Goal: Transaction & Acquisition: Purchase product/service

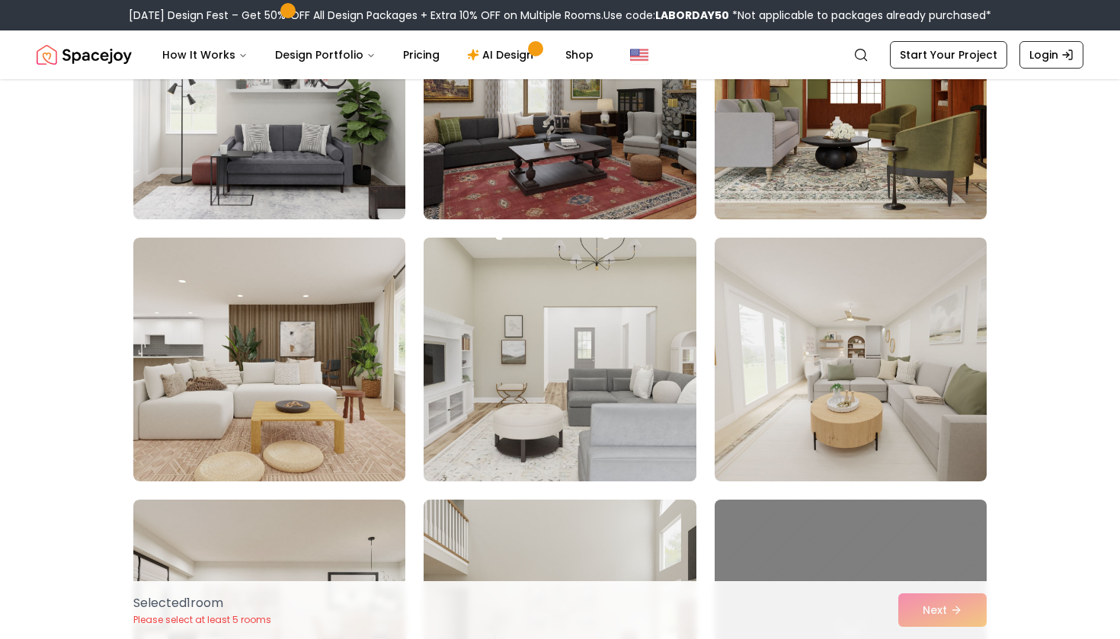
scroll to position [507, 0]
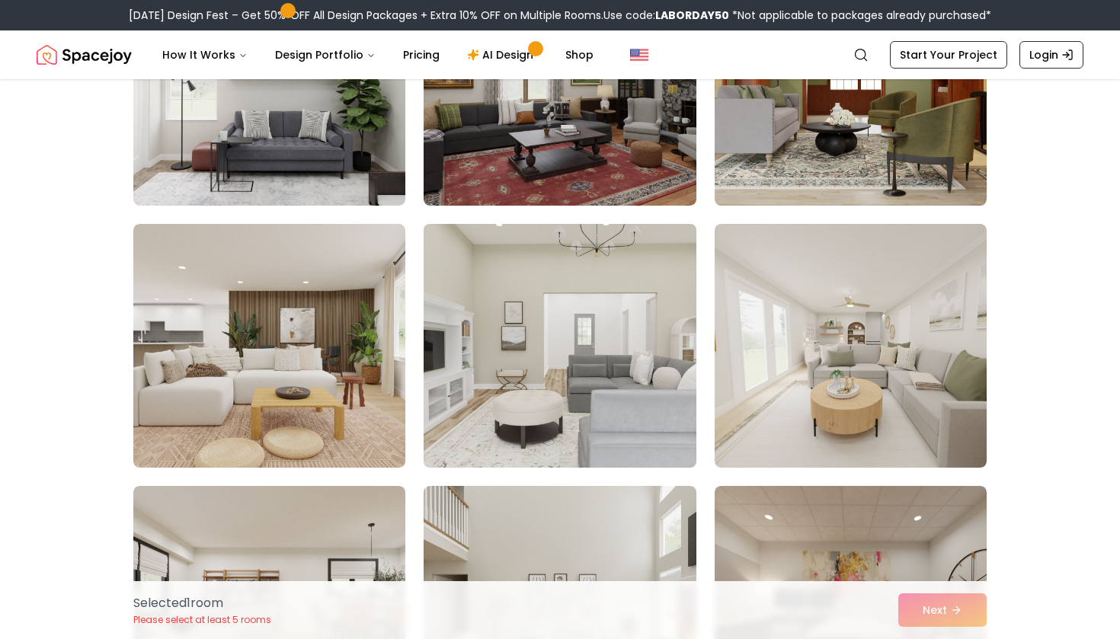
click at [483, 345] on img at bounding box center [560, 346] width 286 height 256
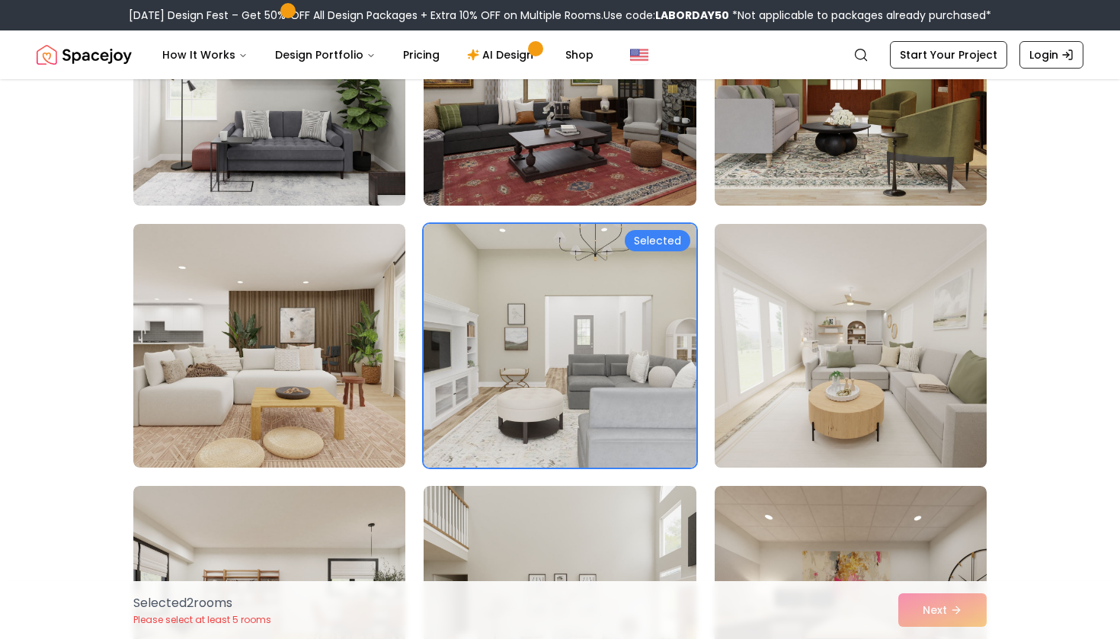
click at [769, 347] on img at bounding box center [851, 346] width 286 height 256
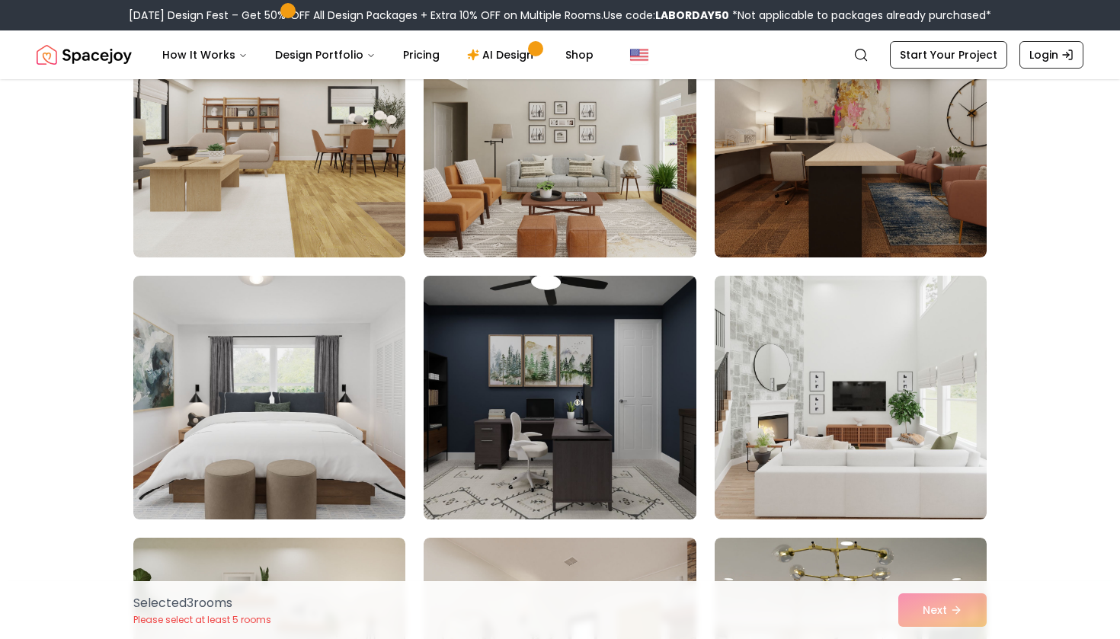
scroll to position [986, 0]
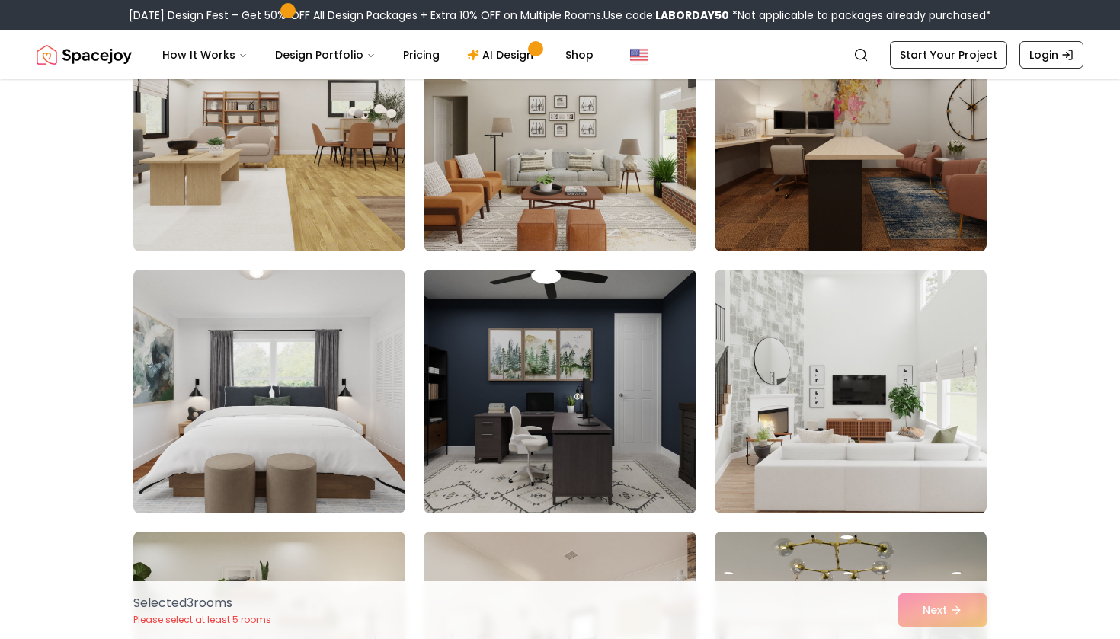
click at [529, 398] on img at bounding box center [560, 392] width 286 height 256
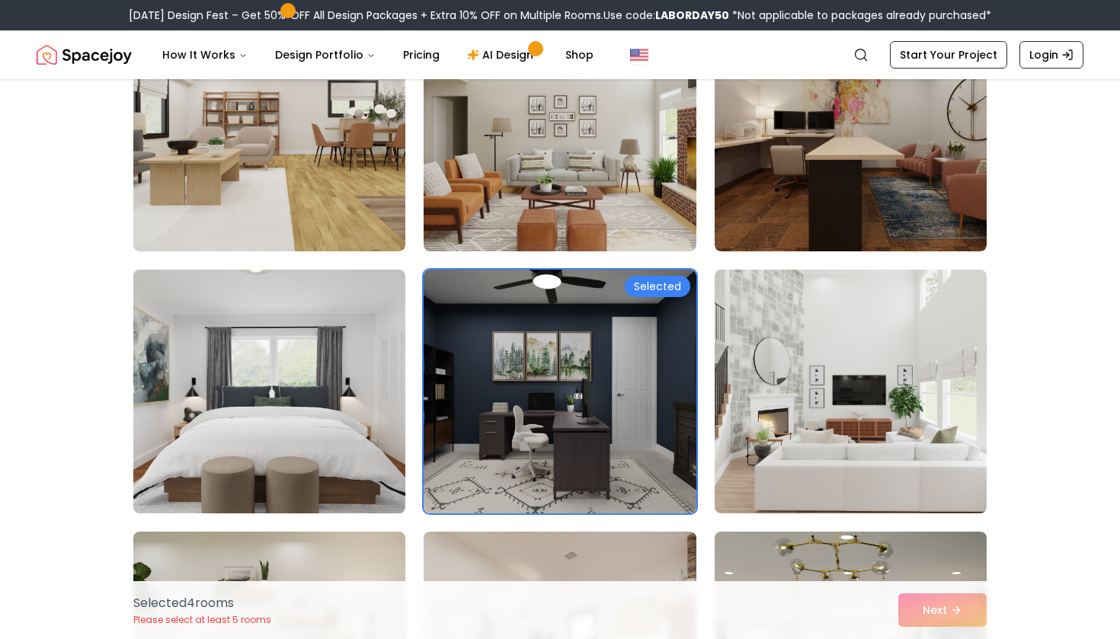
click at [301, 401] on img at bounding box center [269, 392] width 286 height 256
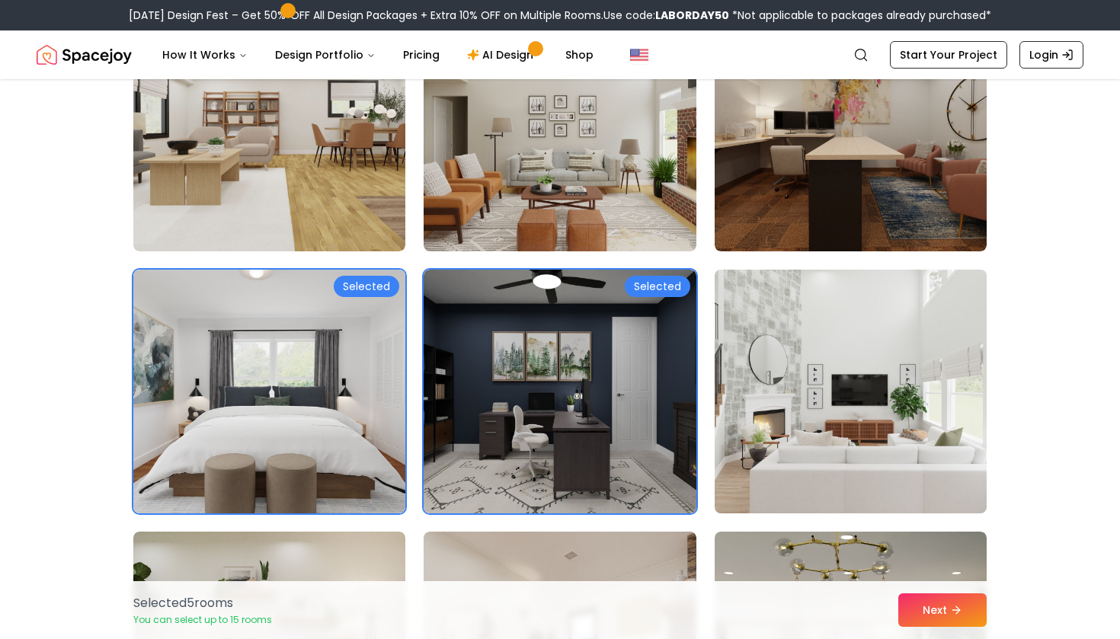
click at [840, 331] on img at bounding box center [851, 392] width 286 height 256
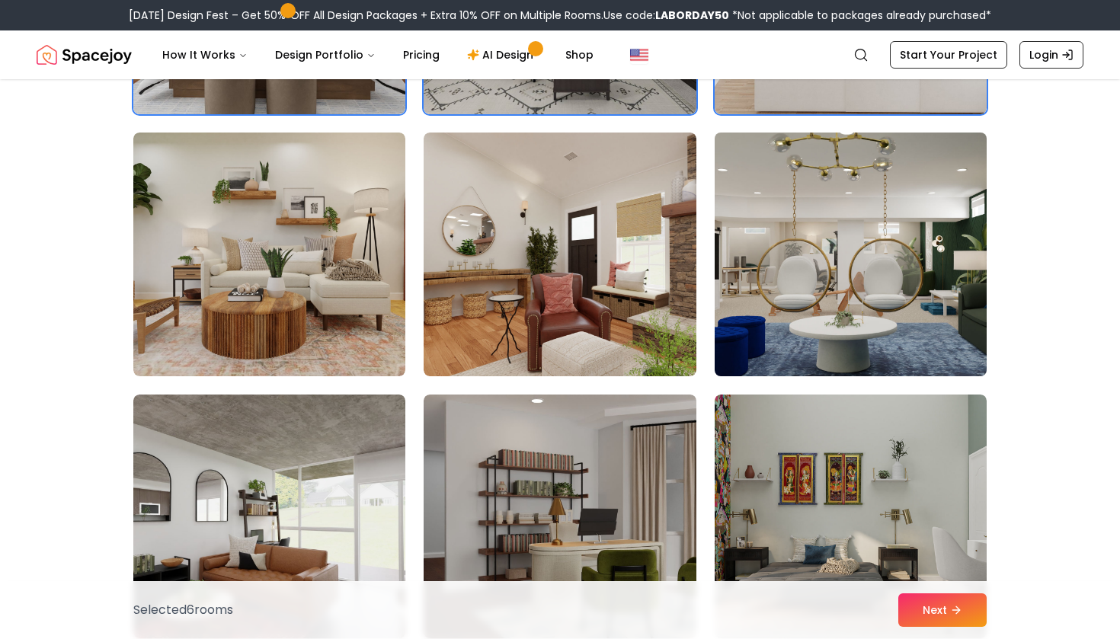
scroll to position [1386, 0]
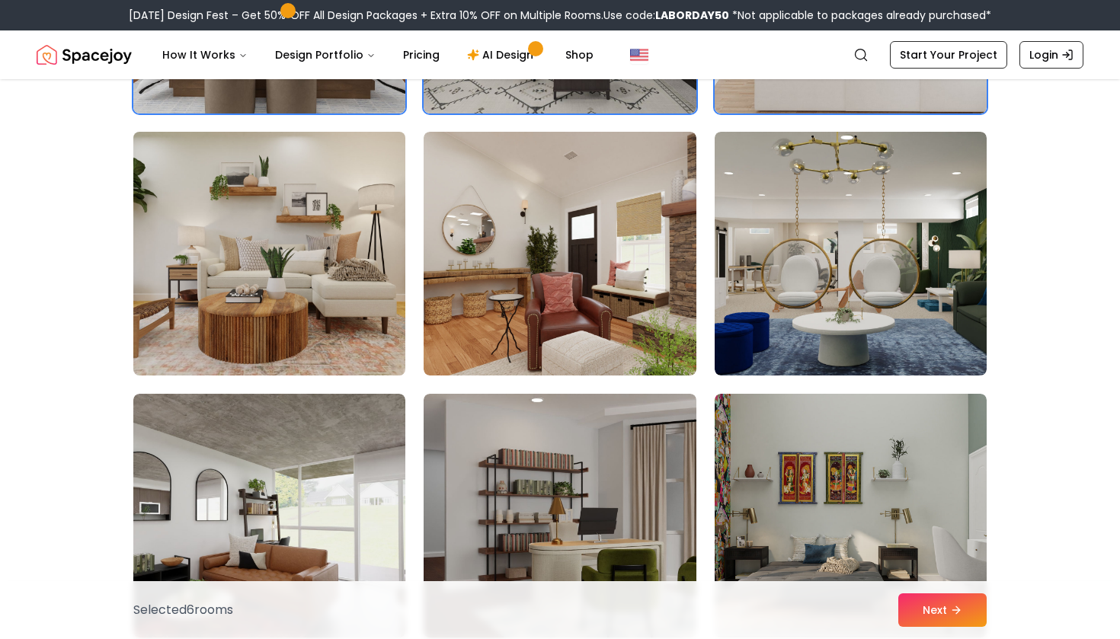
click at [261, 279] on img at bounding box center [269, 254] width 286 height 256
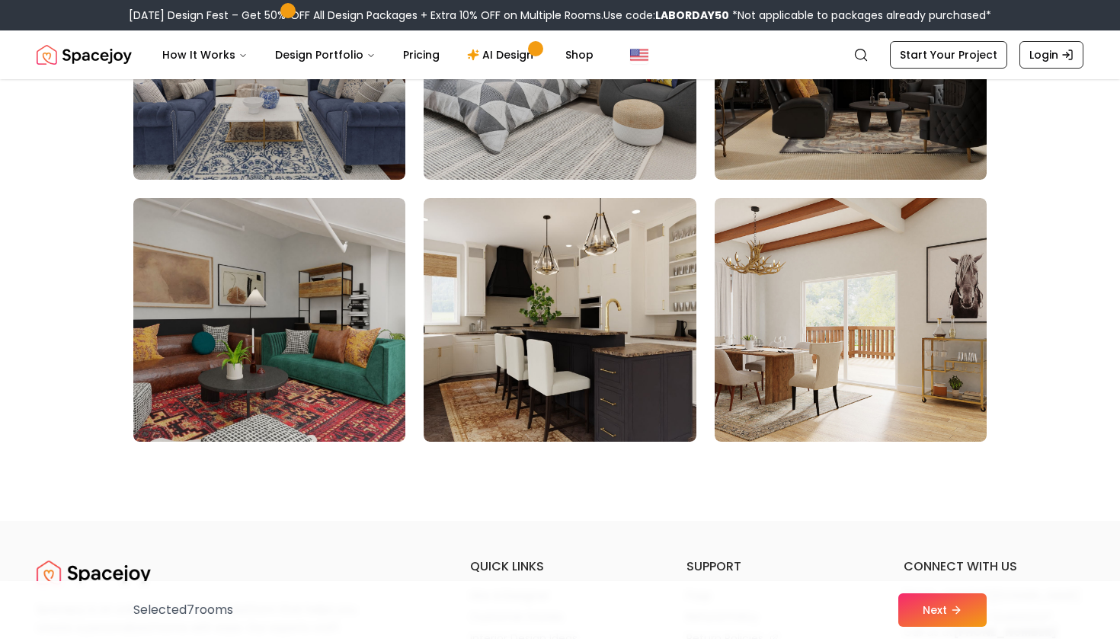
scroll to position [2489, 0]
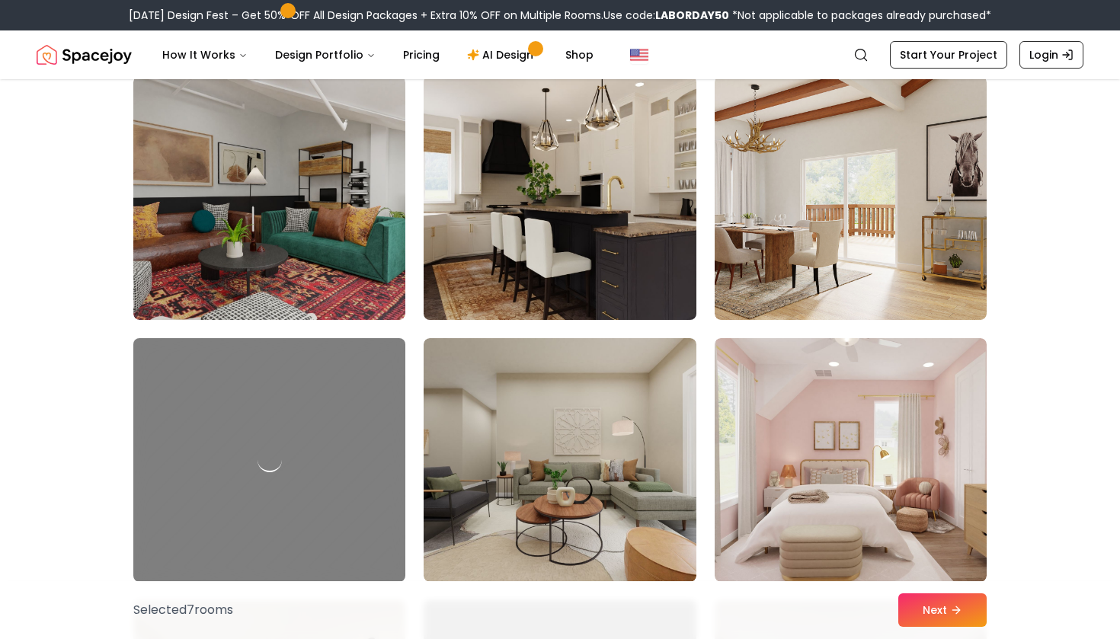
click at [582, 195] on img at bounding box center [560, 198] width 286 height 256
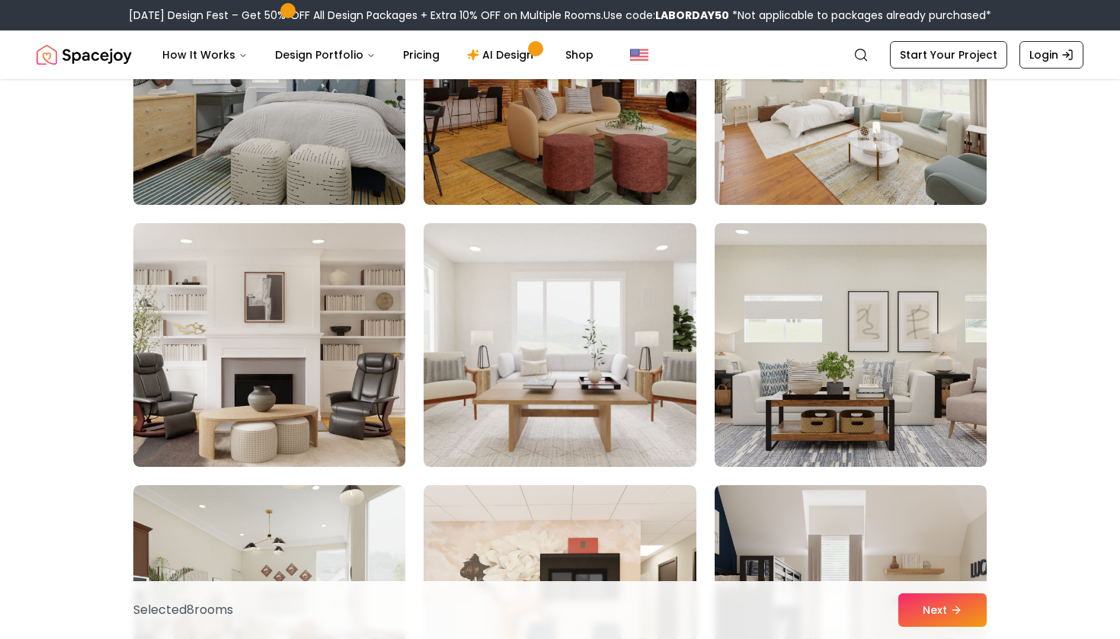
scroll to position [4192, 0]
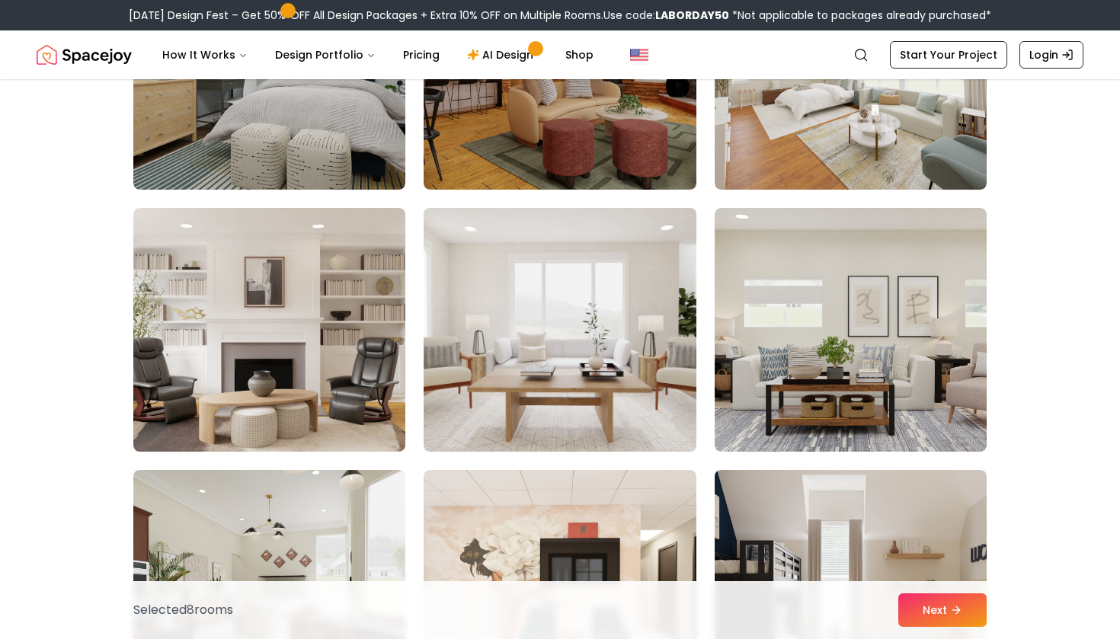
click at [636, 372] on img at bounding box center [560, 330] width 286 height 256
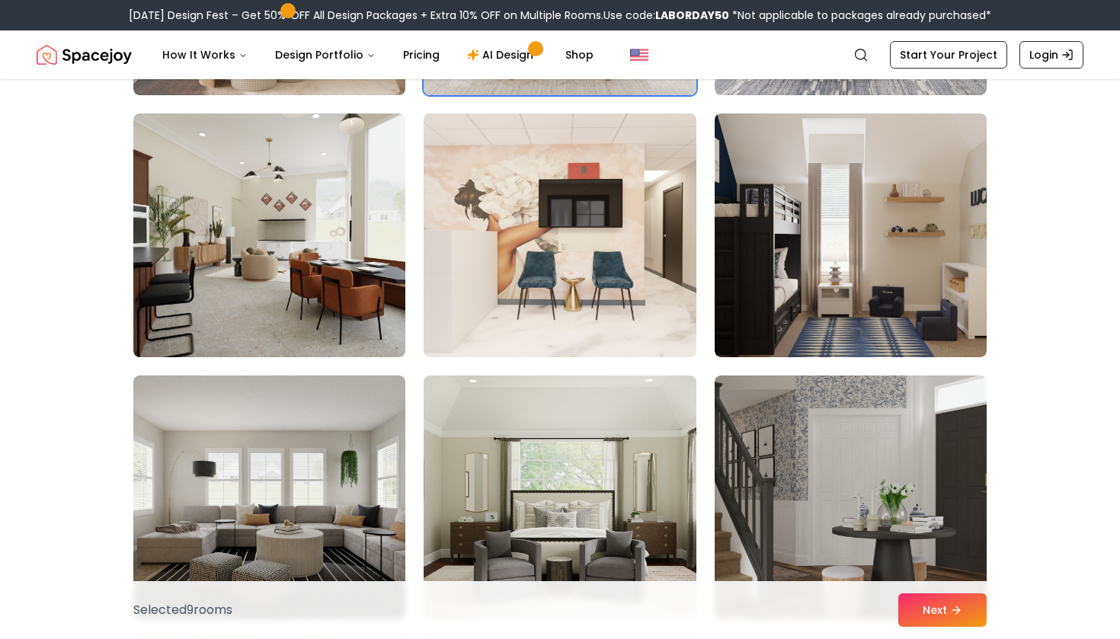
scroll to position [4549, 0]
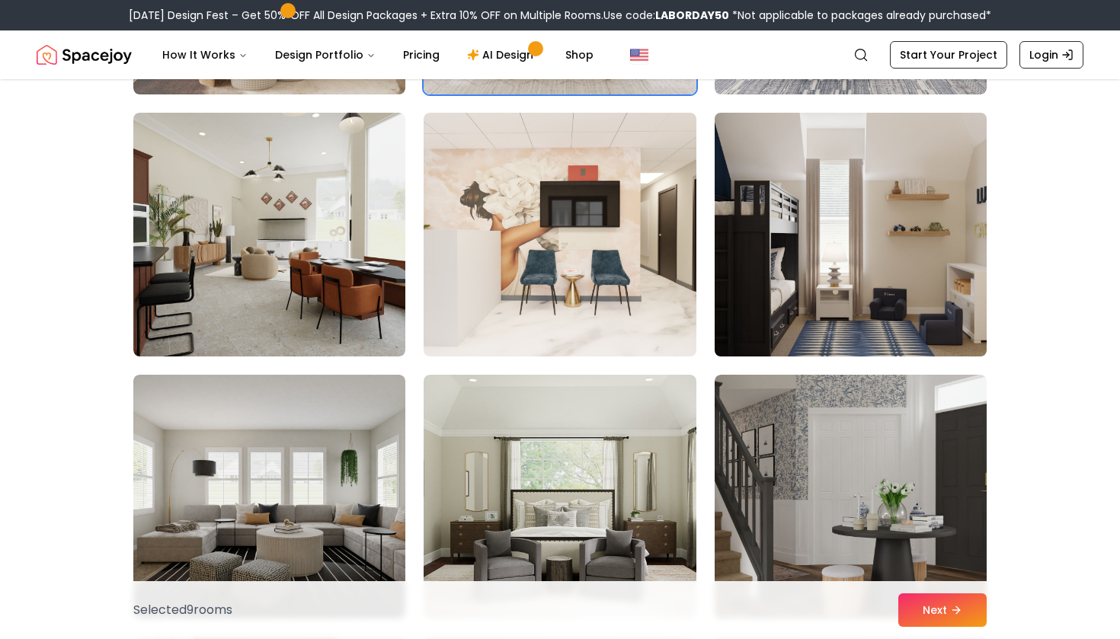
click at [785, 222] on img at bounding box center [851, 235] width 286 height 256
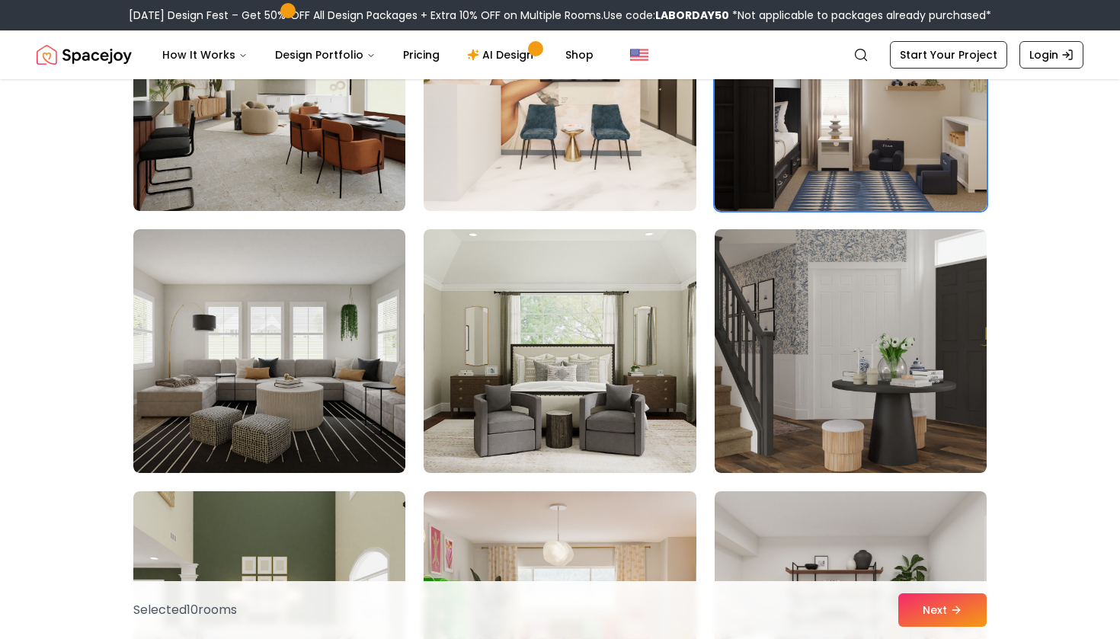
scroll to position [4703, 0]
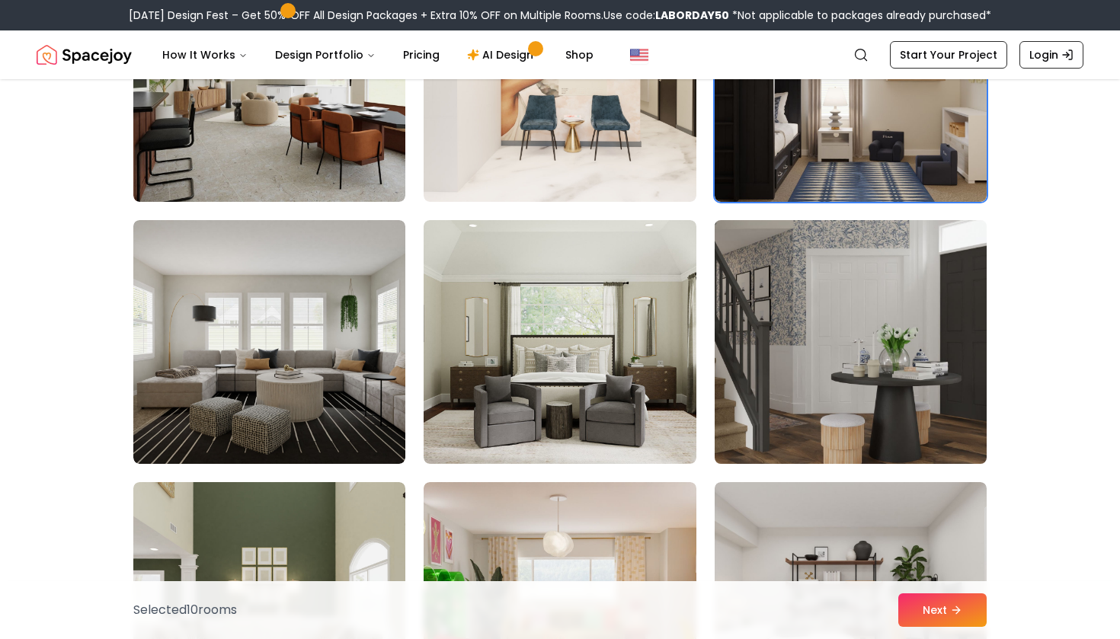
click at [820, 366] on img at bounding box center [851, 342] width 286 height 256
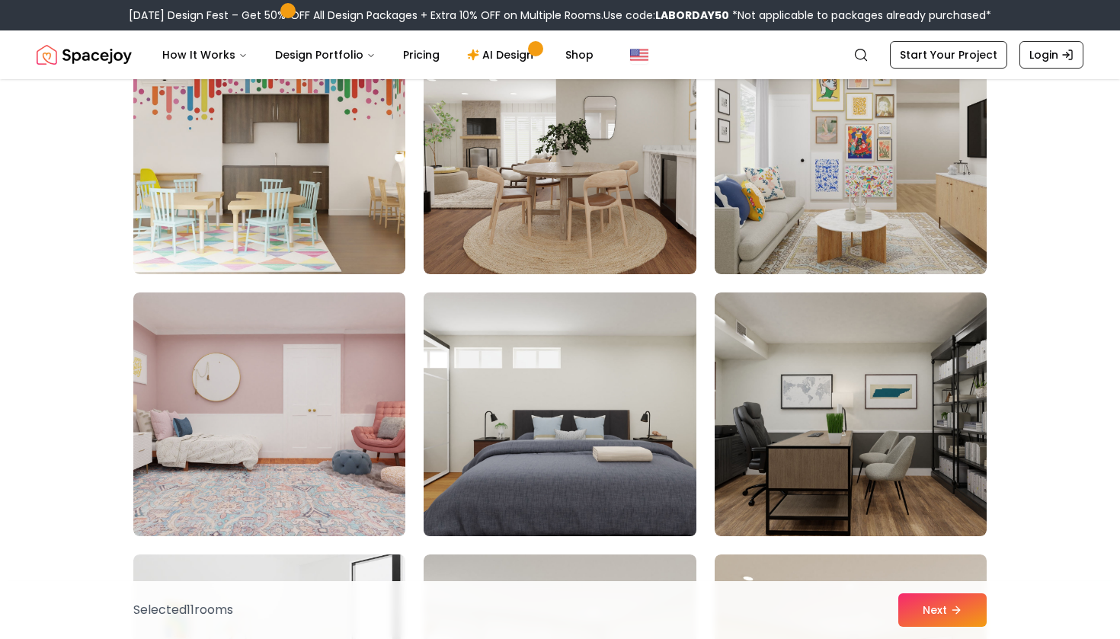
scroll to position [5419, 0]
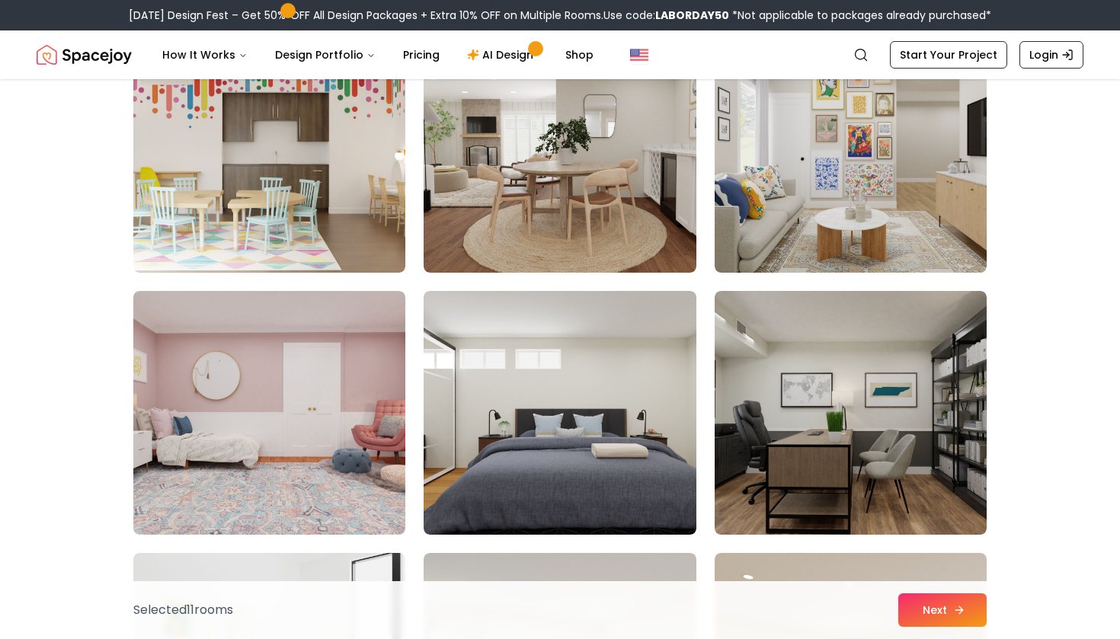
click at [948, 614] on button "Next" at bounding box center [942, 610] width 88 height 34
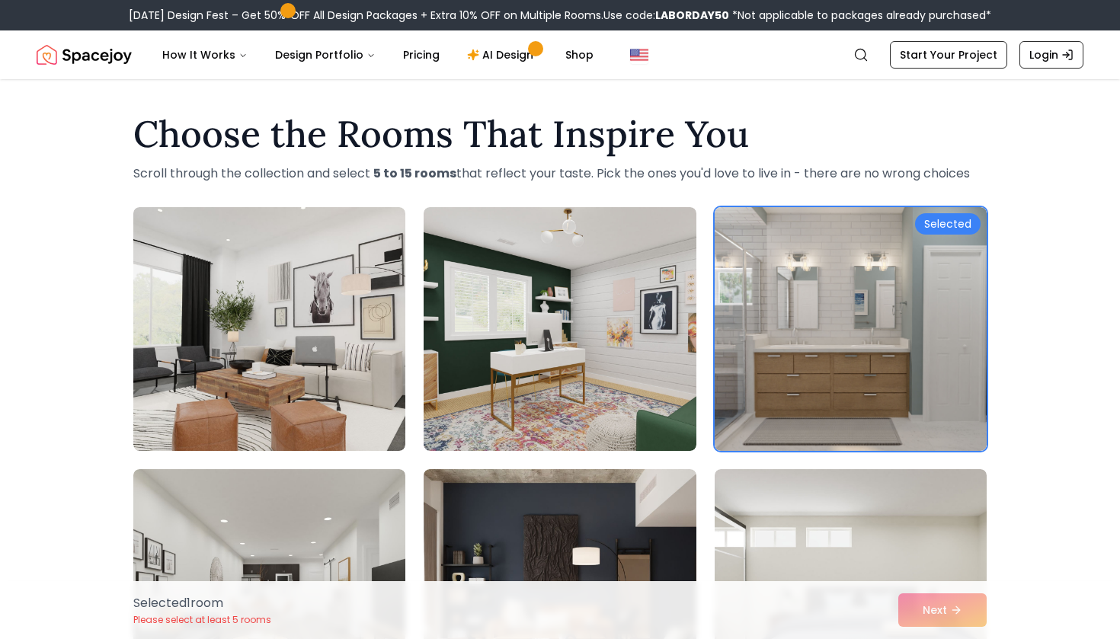
scroll to position [685, 0]
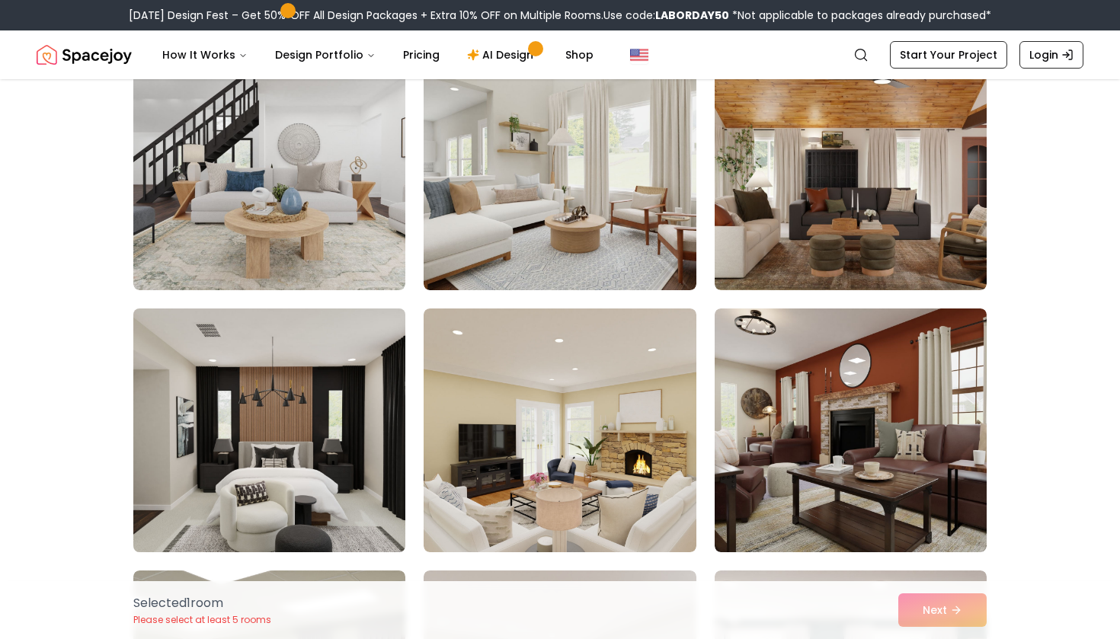
click at [317, 343] on img at bounding box center [269, 430] width 286 height 256
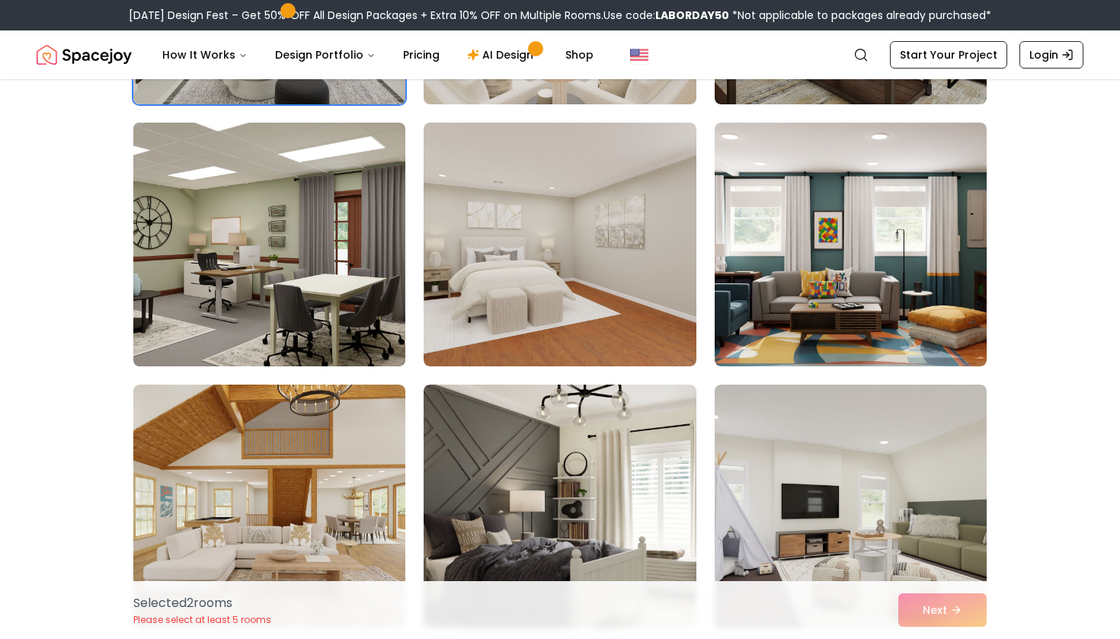
scroll to position [1136, 0]
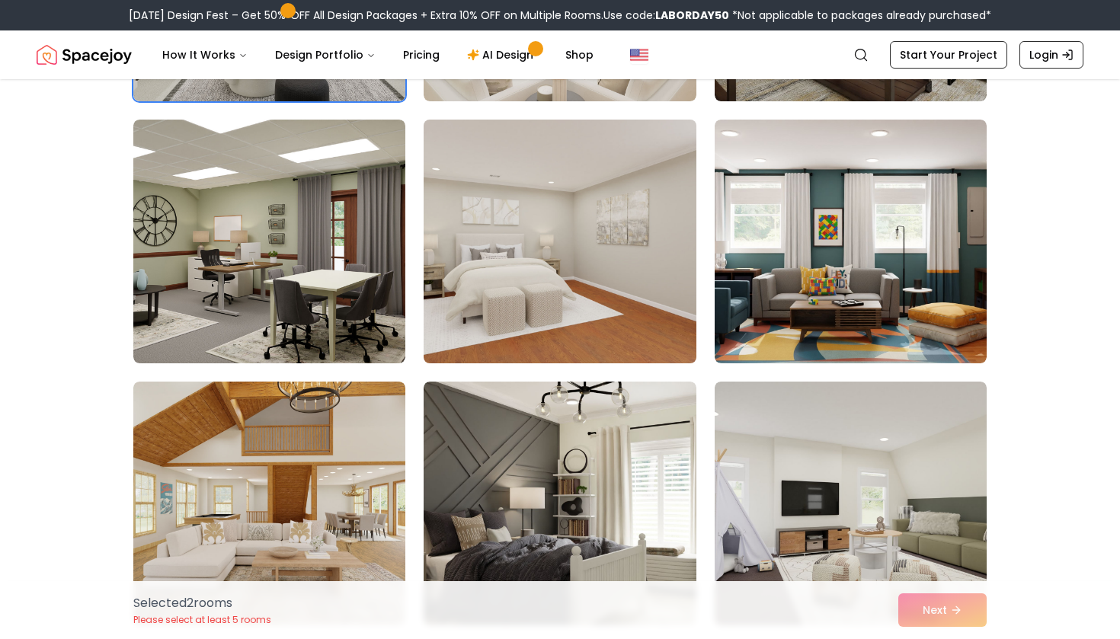
click at [549, 275] on img at bounding box center [560, 241] width 286 height 256
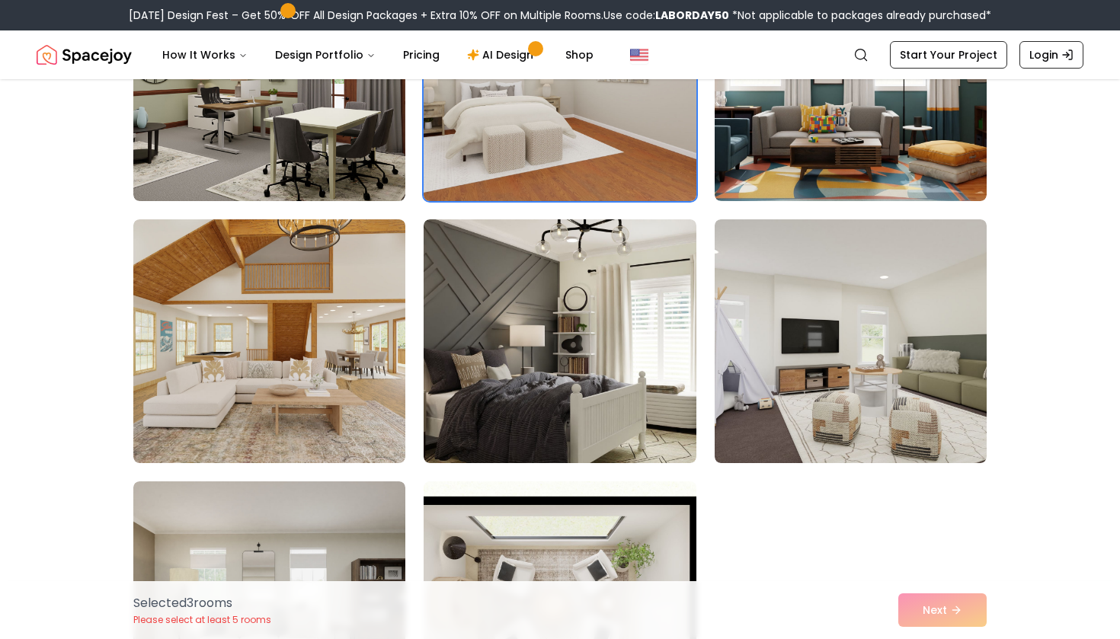
scroll to position [1307, 0]
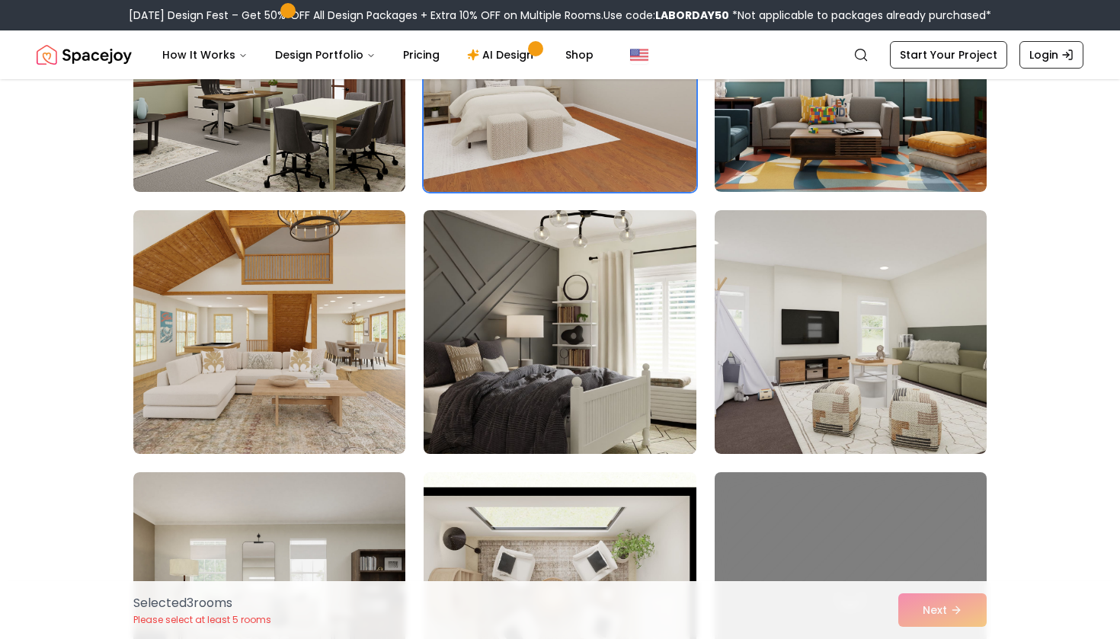
click at [549, 275] on img at bounding box center [560, 332] width 286 height 256
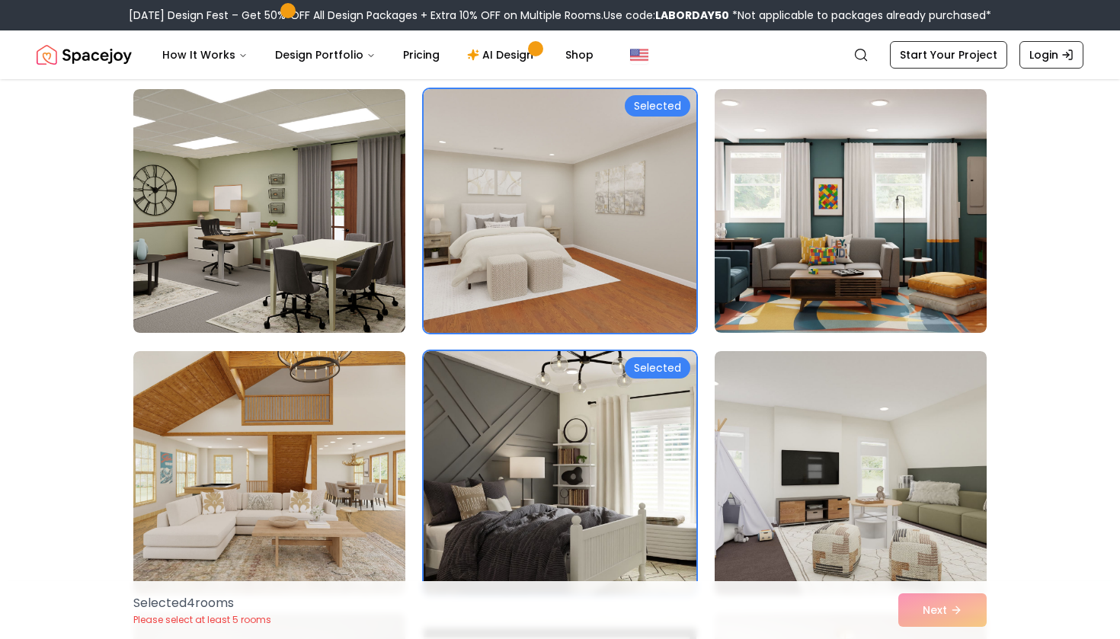
scroll to position [1010, 0]
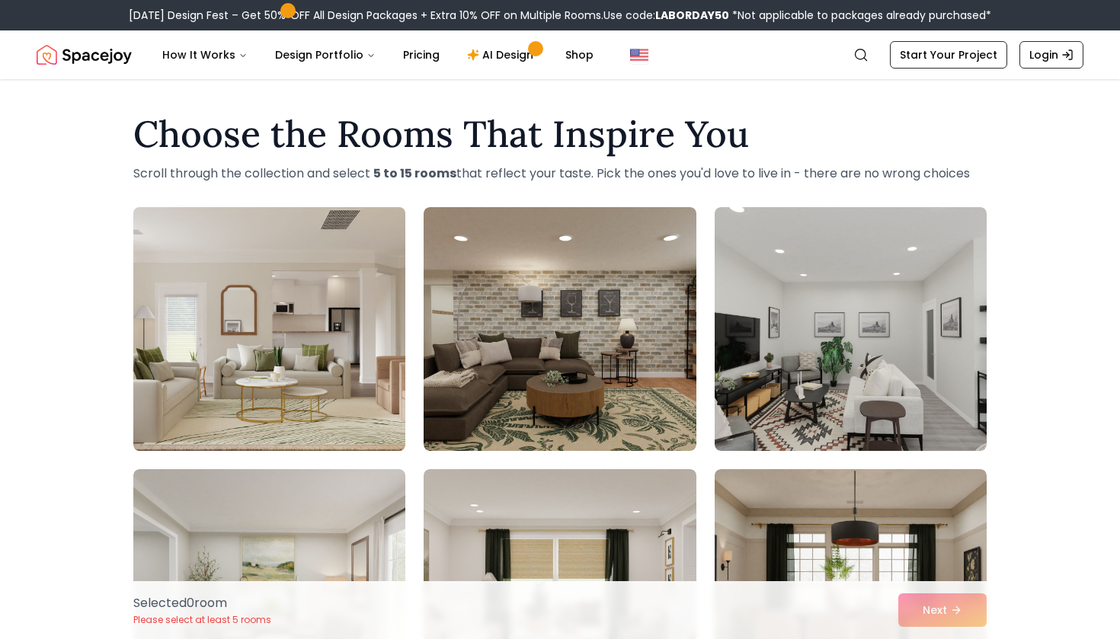
click at [387, 351] on img at bounding box center [269, 329] width 286 height 256
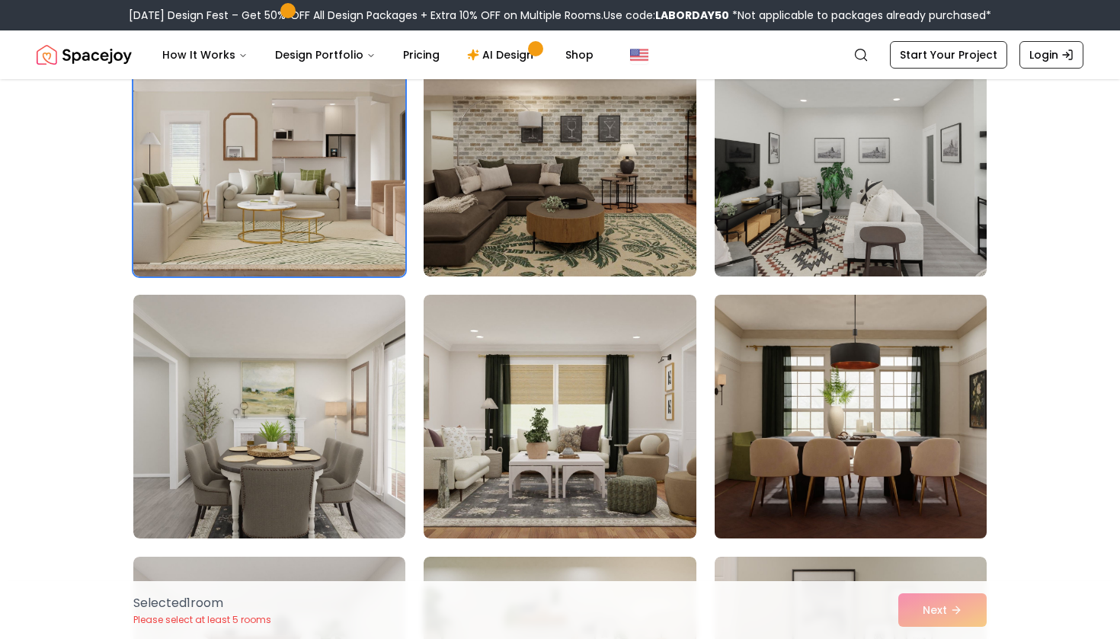
scroll to position [177, 0]
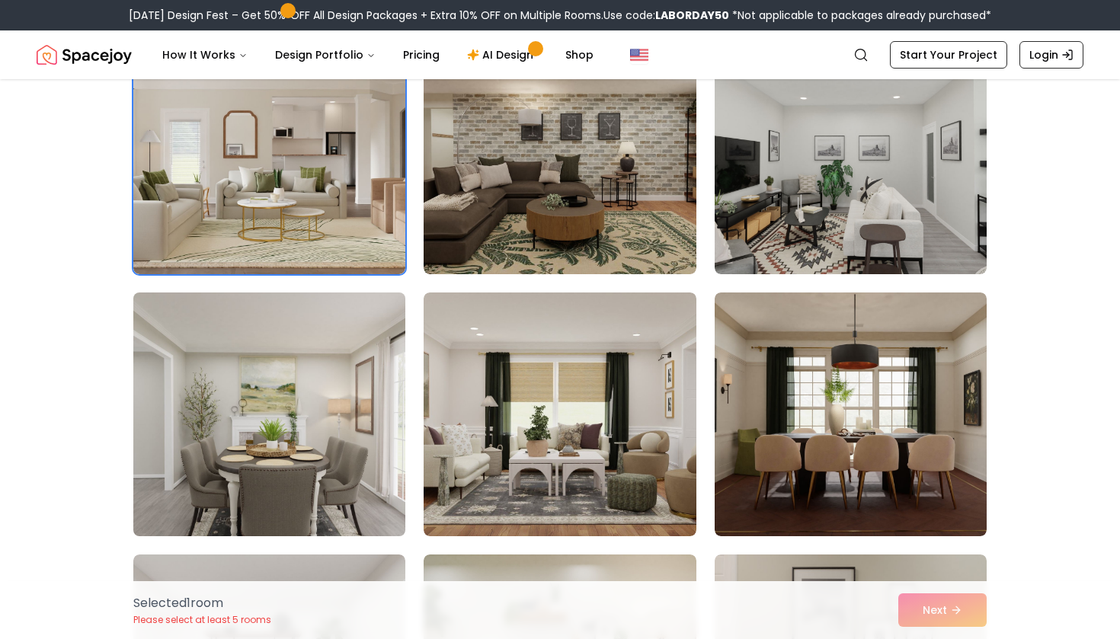
click at [351, 401] on img at bounding box center [269, 414] width 286 height 256
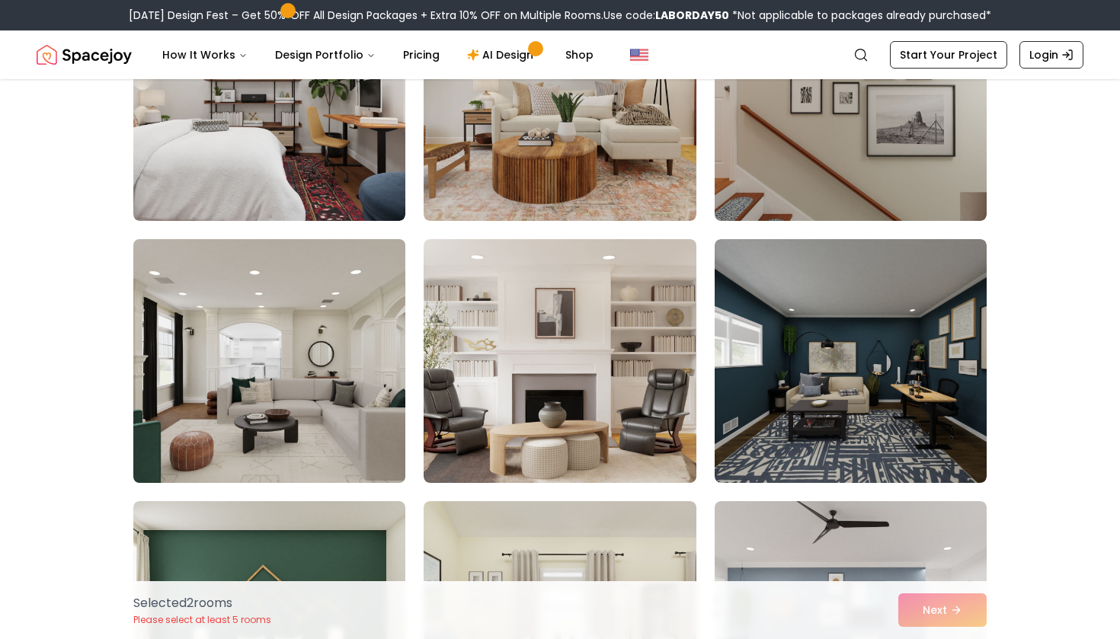
scroll to position [759, 0]
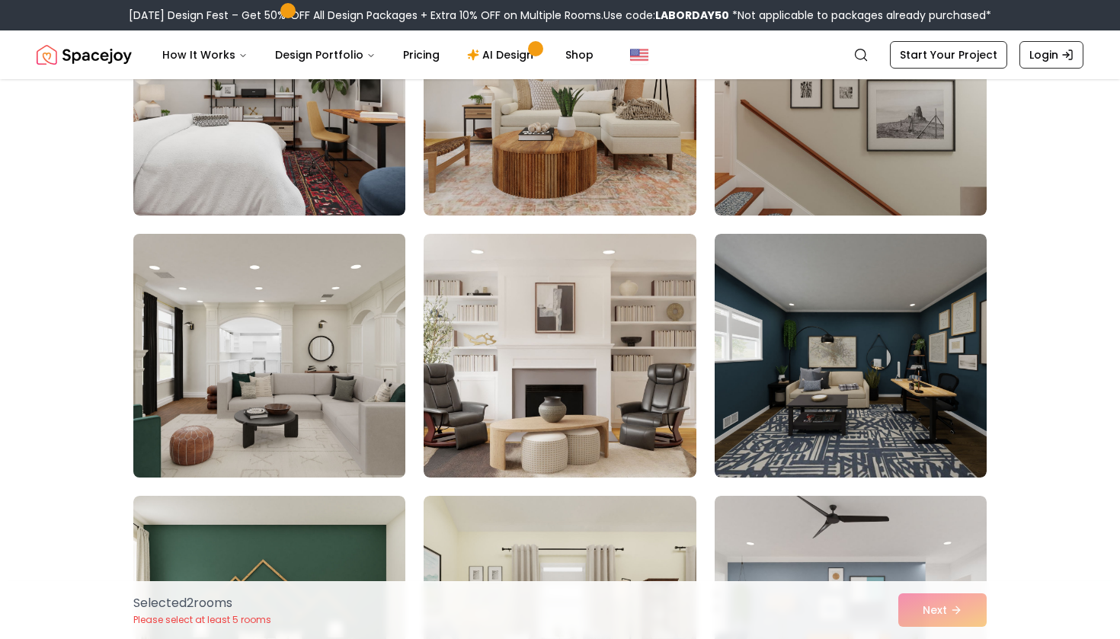
click at [351, 401] on img at bounding box center [269, 356] width 286 height 256
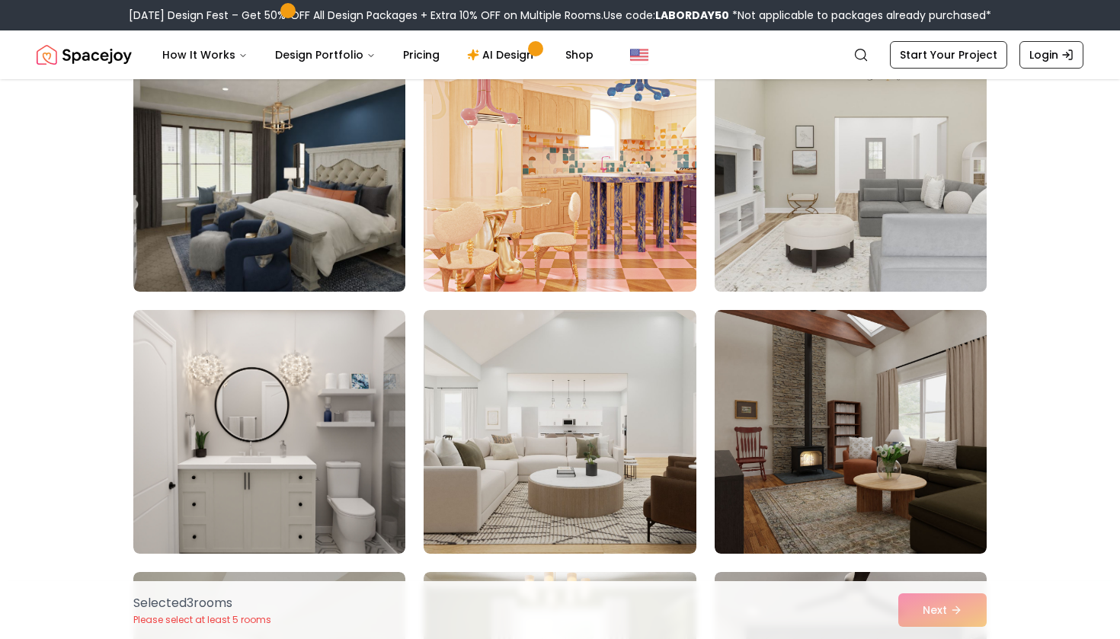
scroll to position [1740, 0]
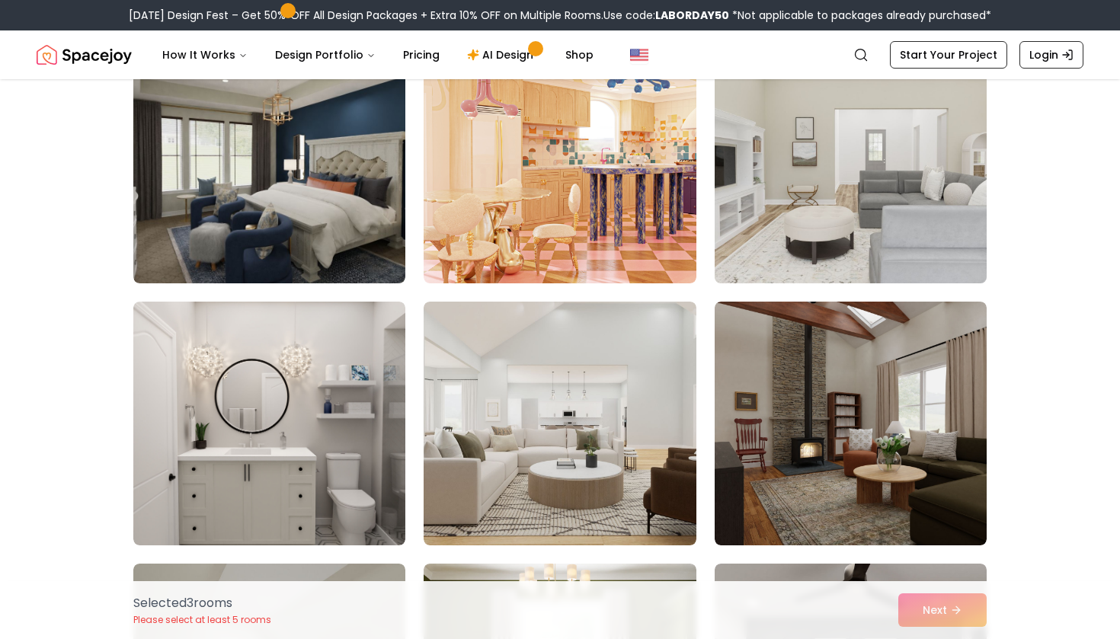
click at [830, 185] on img at bounding box center [851, 162] width 286 height 256
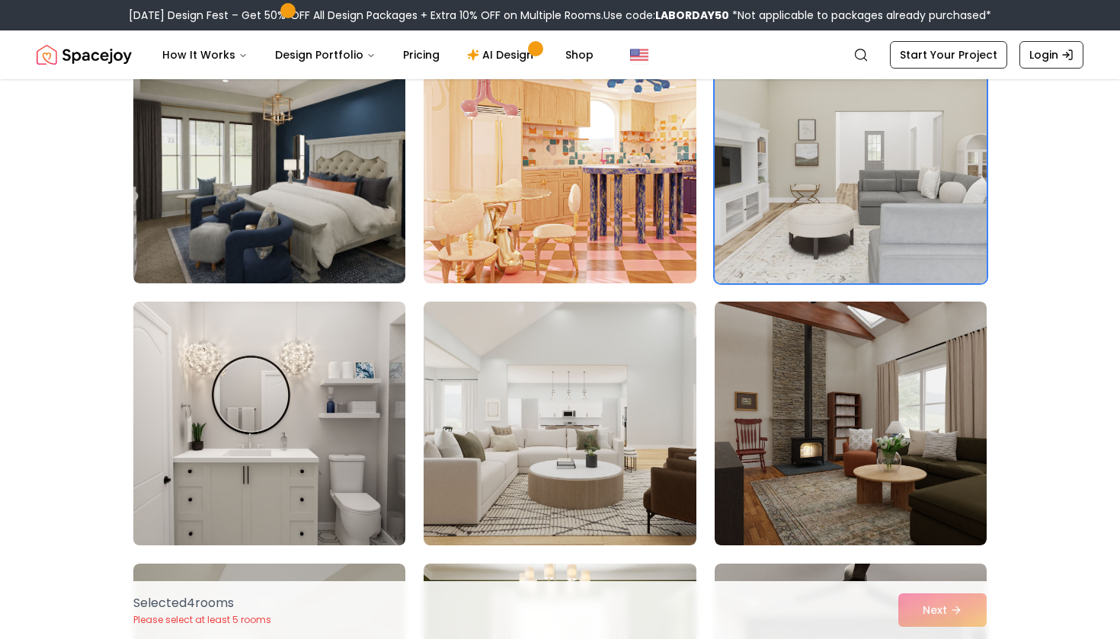
click at [364, 403] on img at bounding box center [269, 424] width 286 height 256
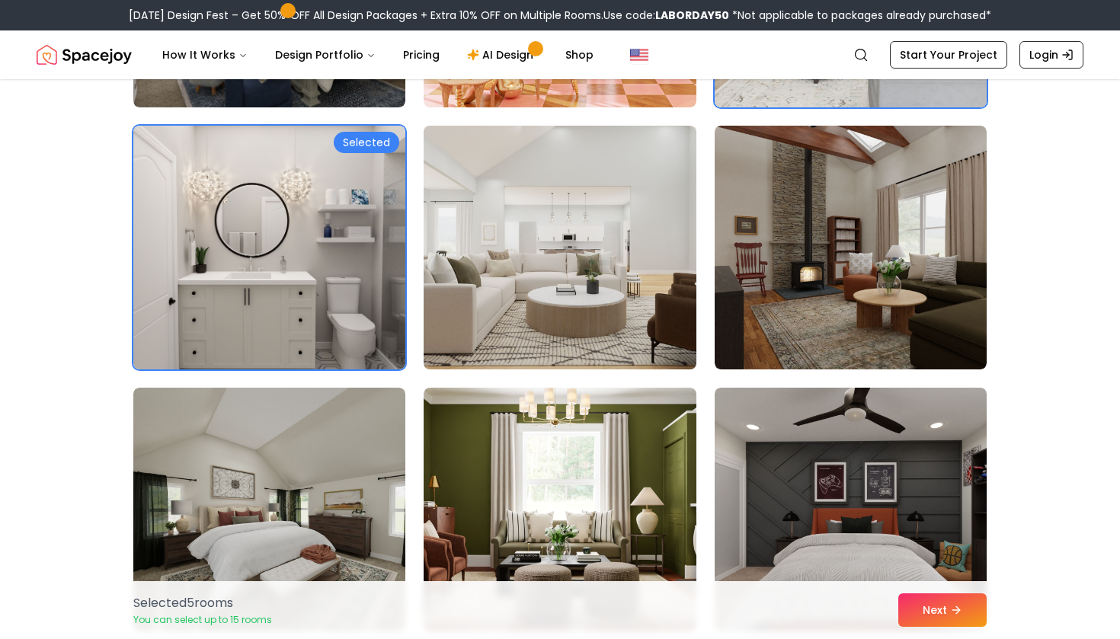
scroll to position [1926, 0]
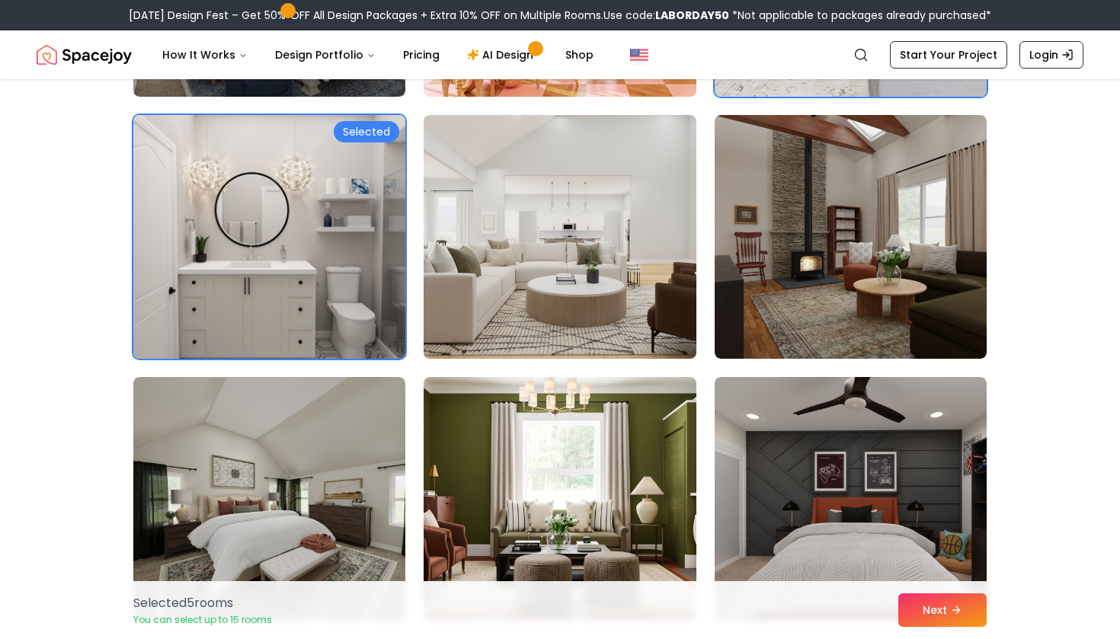
click at [607, 239] on img at bounding box center [560, 237] width 286 height 256
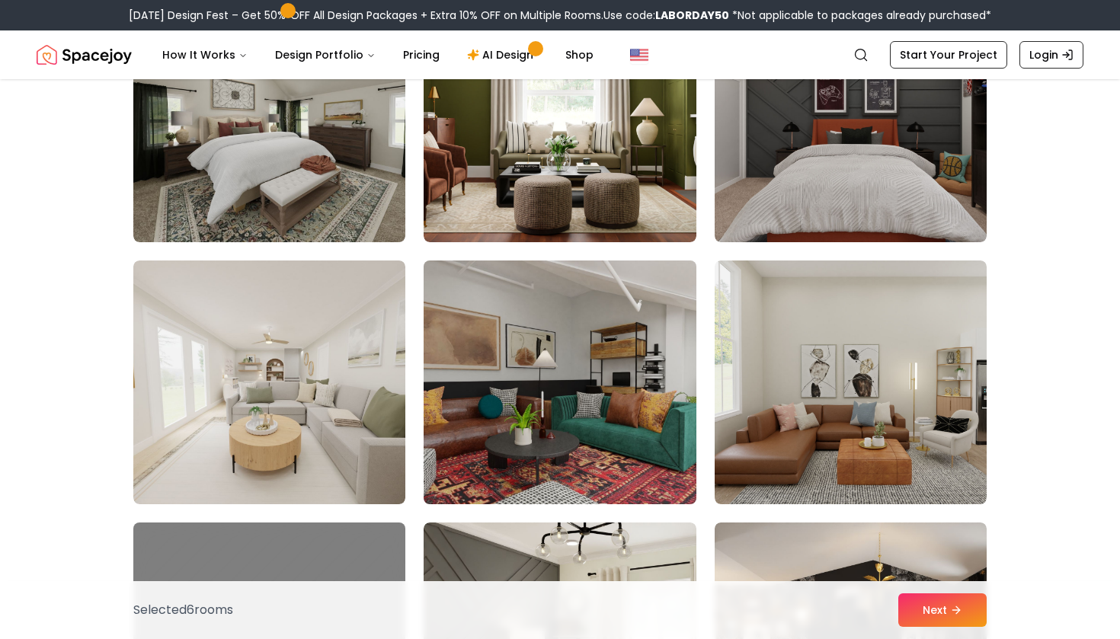
scroll to position [2315, 0]
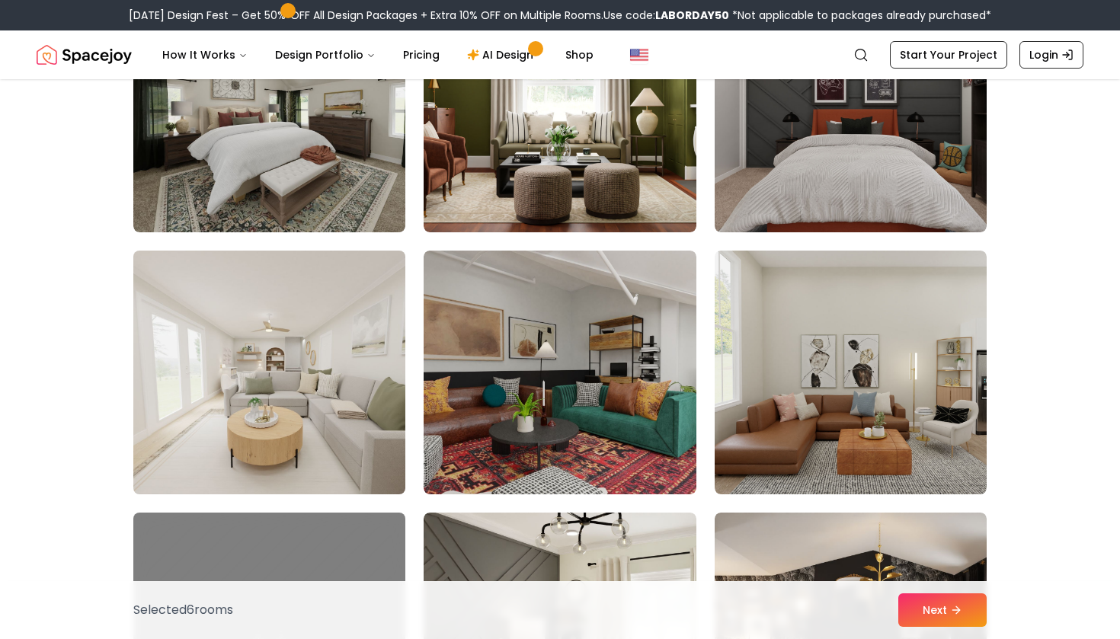
click at [309, 420] on img at bounding box center [269, 373] width 286 height 256
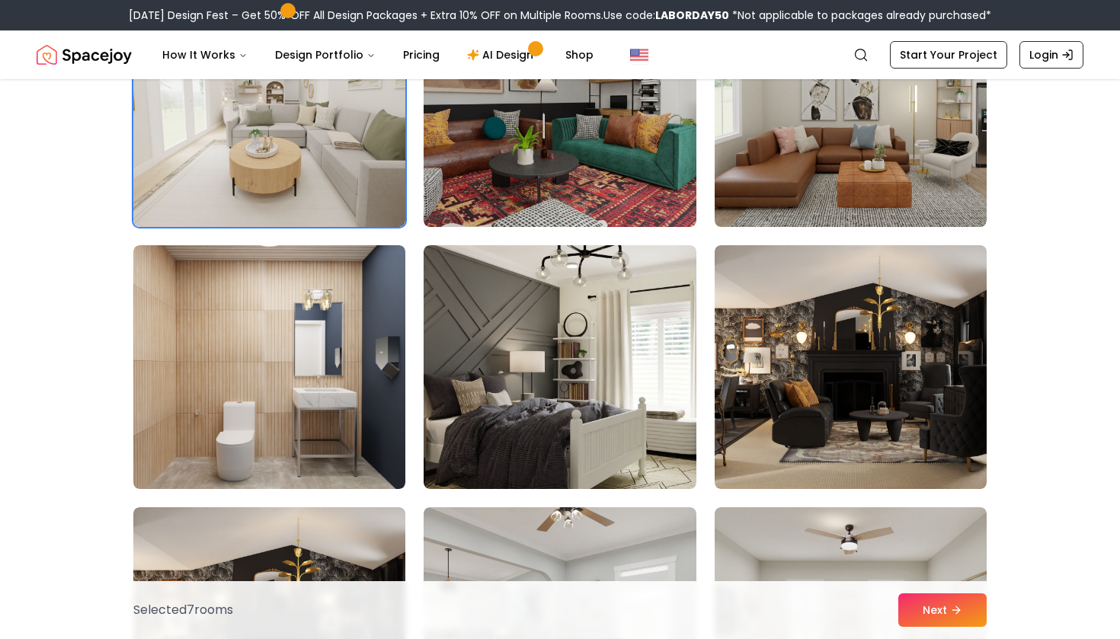
scroll to position [2586, 0]
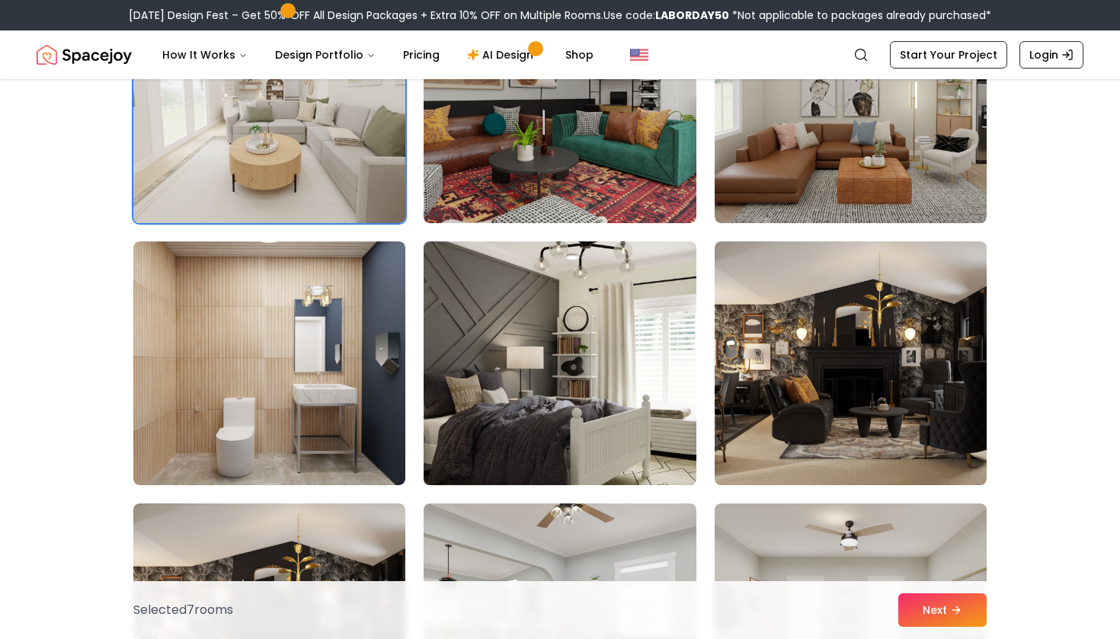
click at [568, 368] on img at bounding box center [560, 363] width 286 height 256
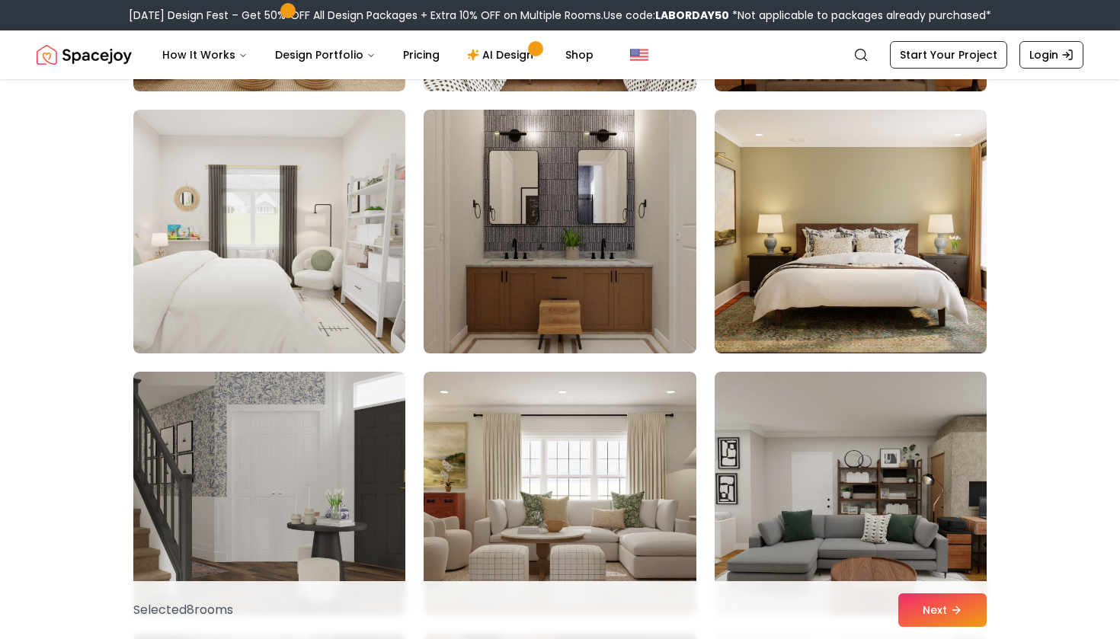
scroll to position [3505, 0]
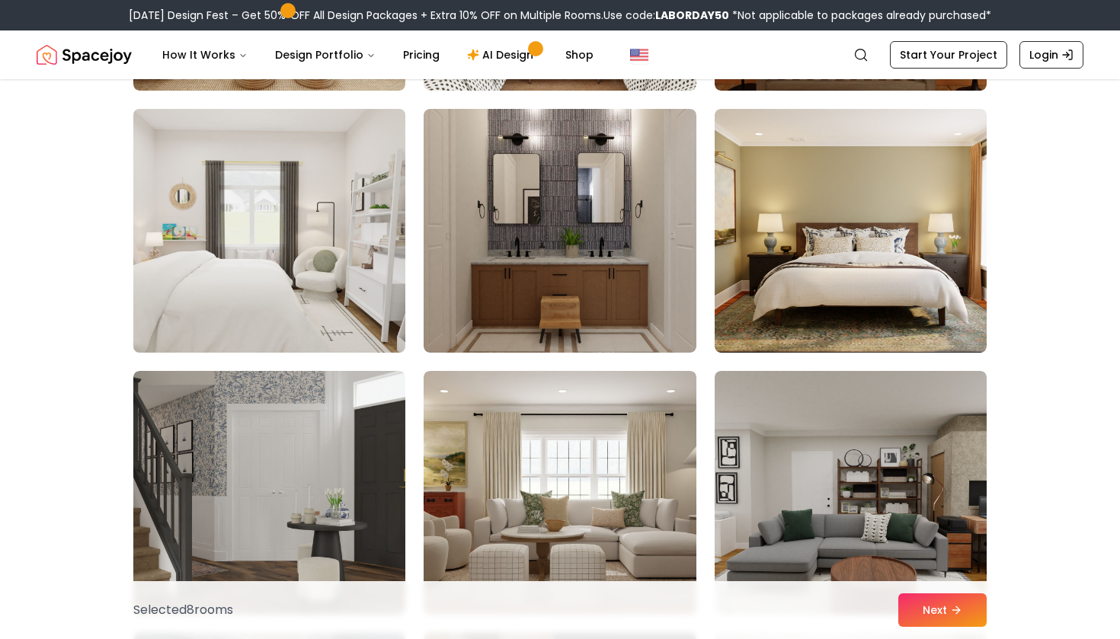
click at [315, 323] on img at bounding box center [269, 231] width 286 height 256
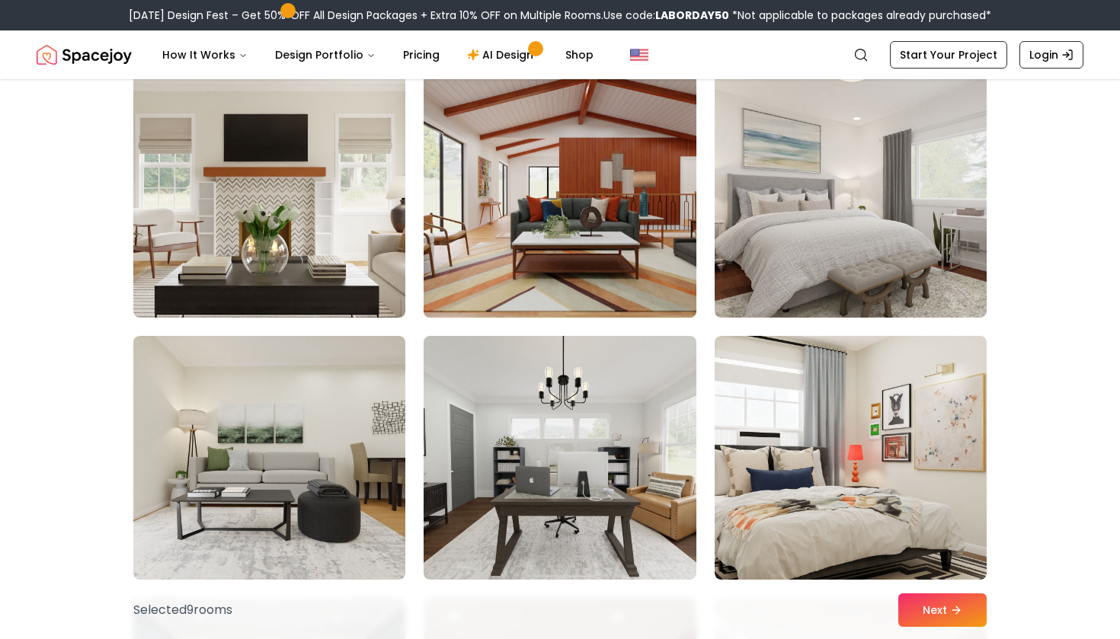
scroll to position [4331, 0]
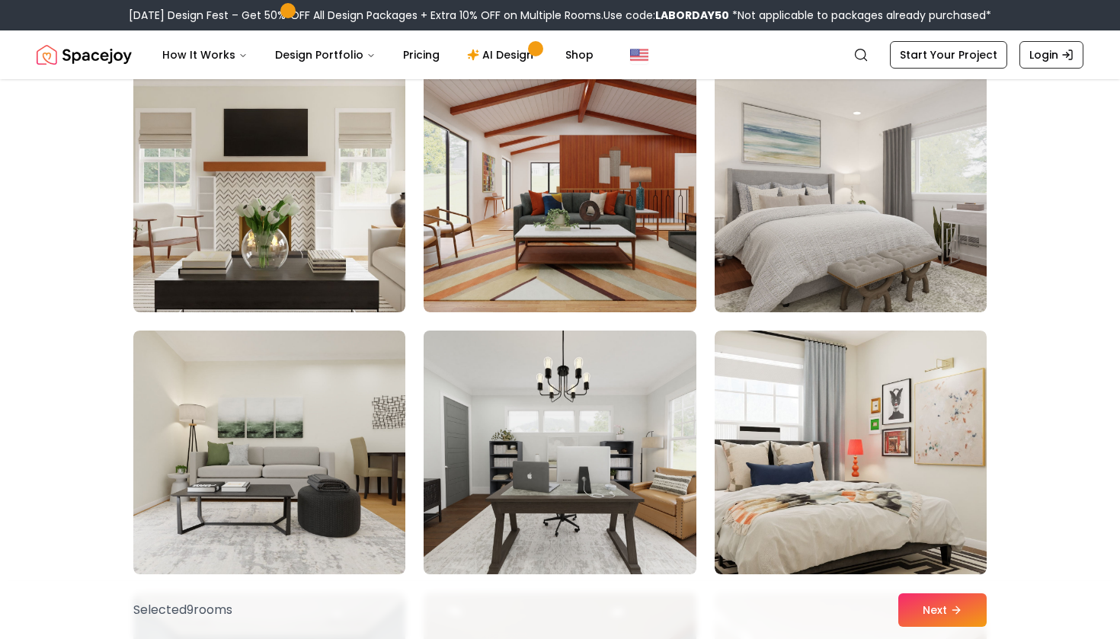
click at [491, 439] on img at bounding box center [560, 452] width 286 height 256
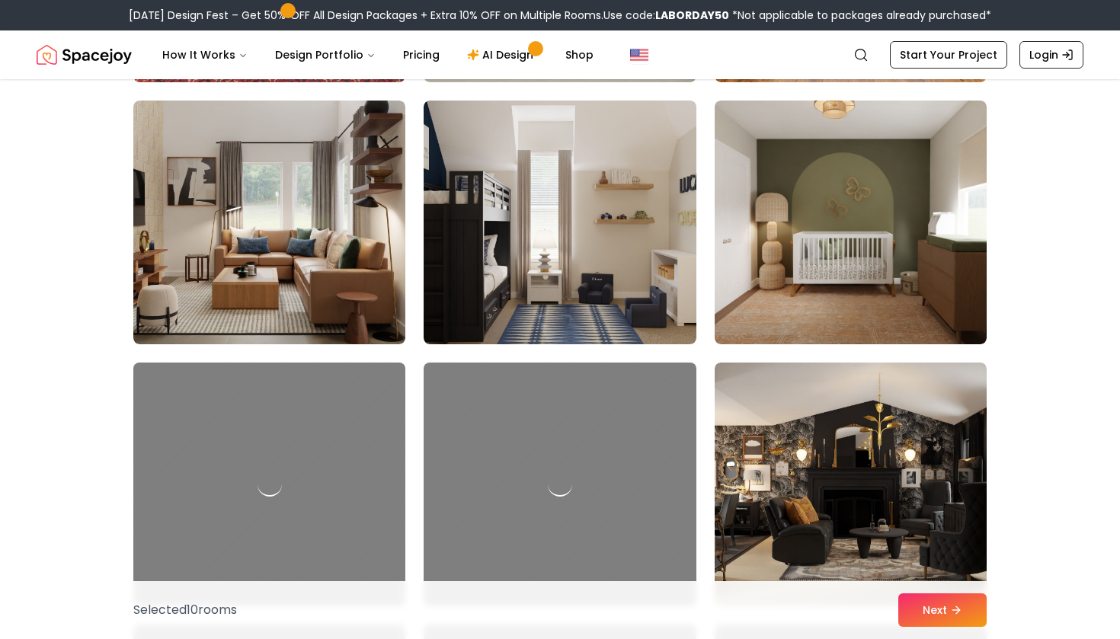
scroll to position [5026, 0]
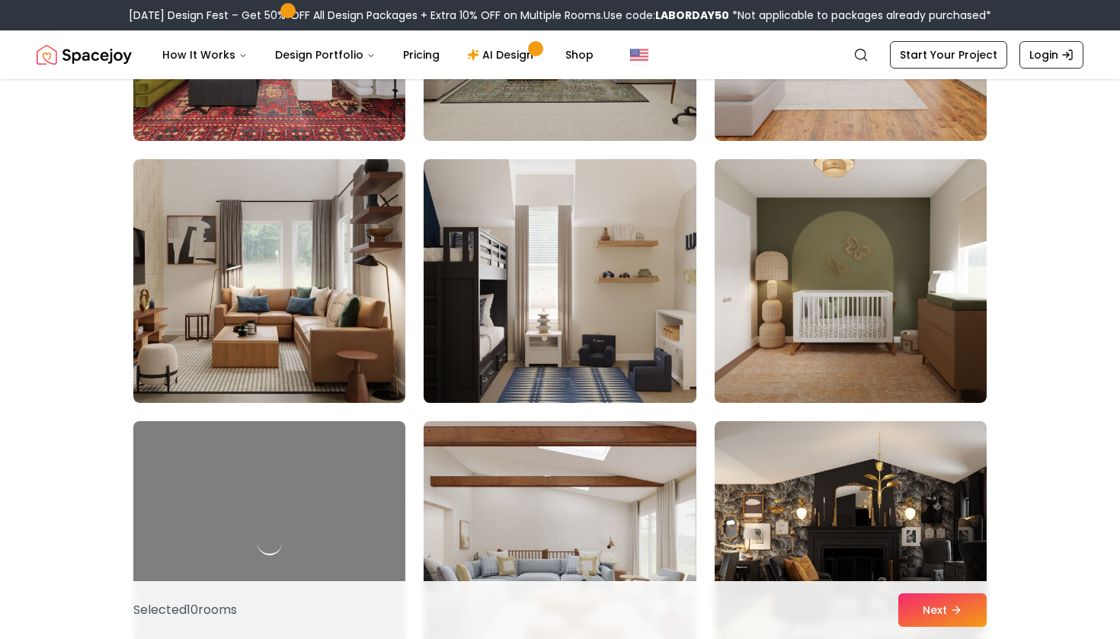
click at [483, 332] on img at bounding box center [560, 281] width 286 height 256
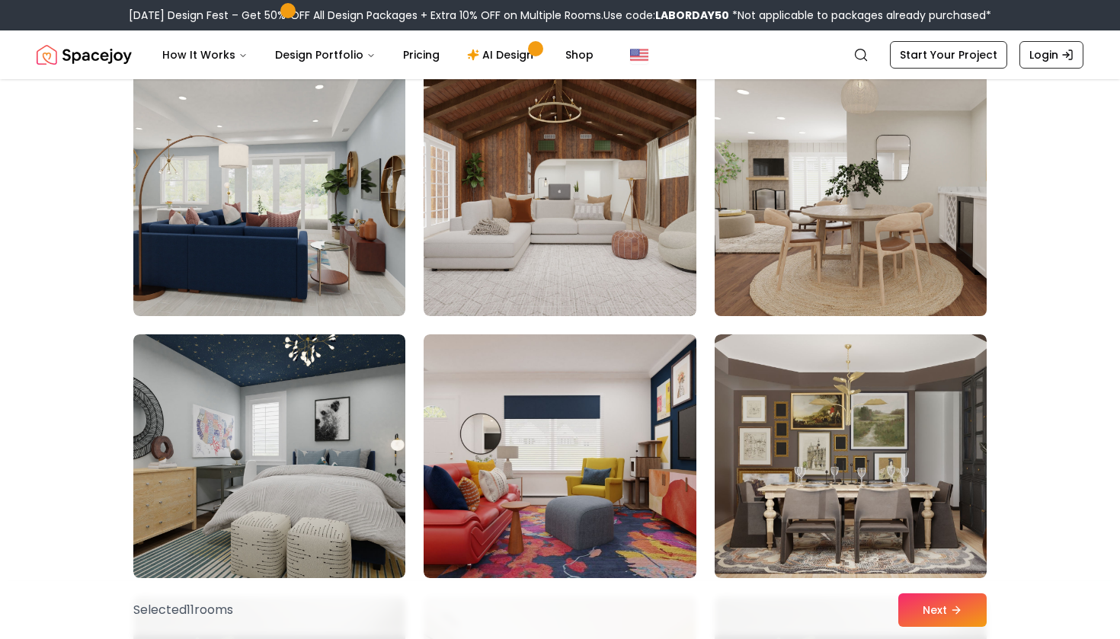
scroll to position [6162, 0]
click at [922, 216] on img at bounding box center [851, 194] width 286 height 256
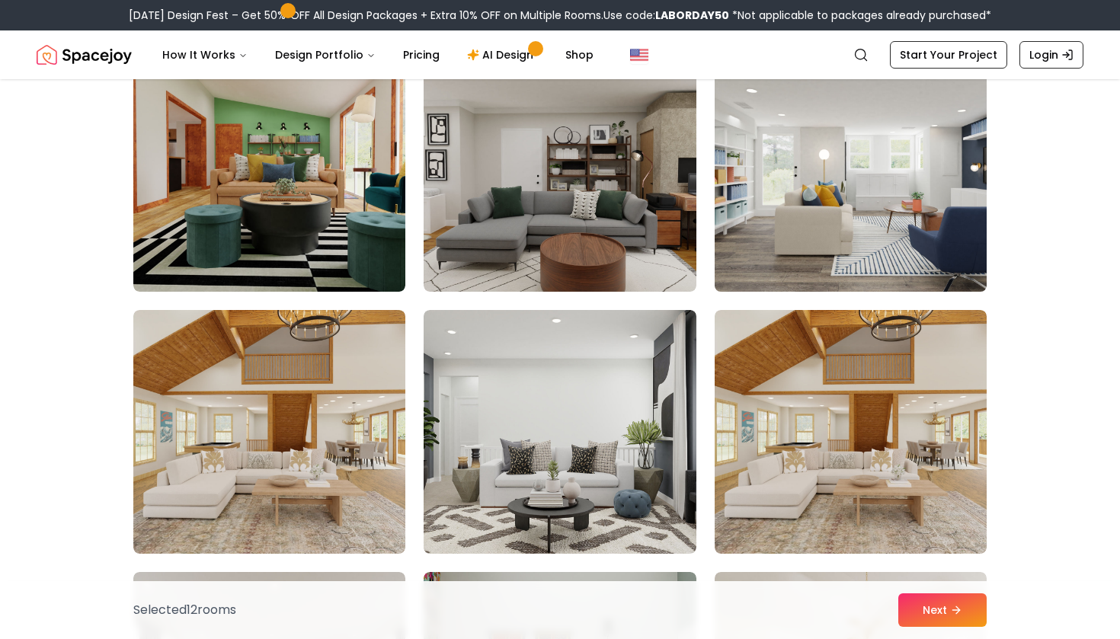
scroll to position [6978, 0]
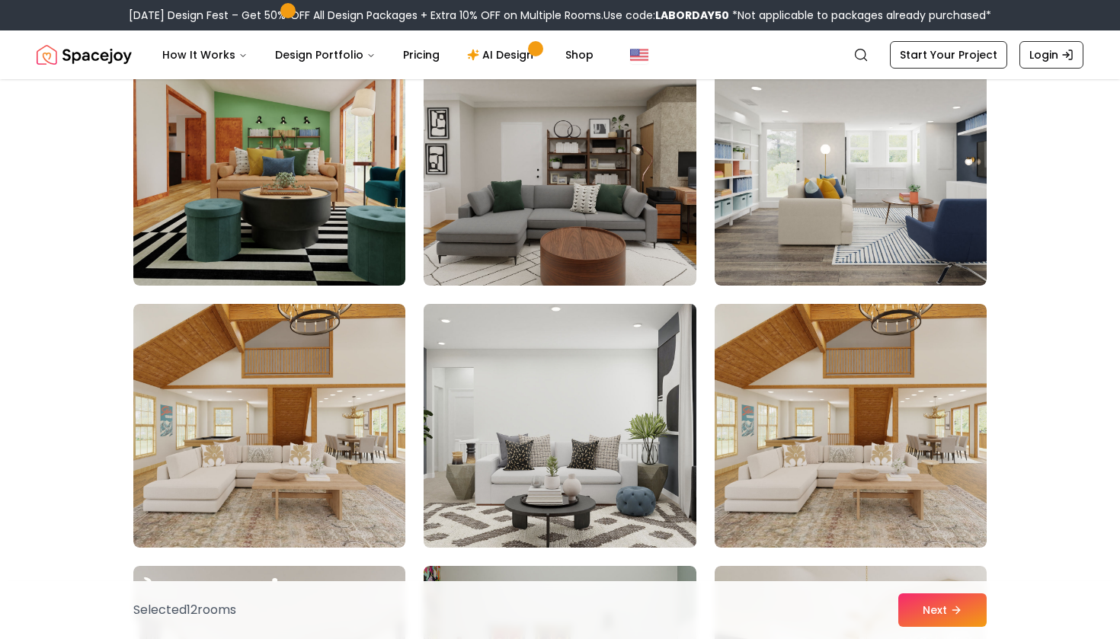
click at [591, 459] on img at bounding box center [560, 426] width 286 height 256
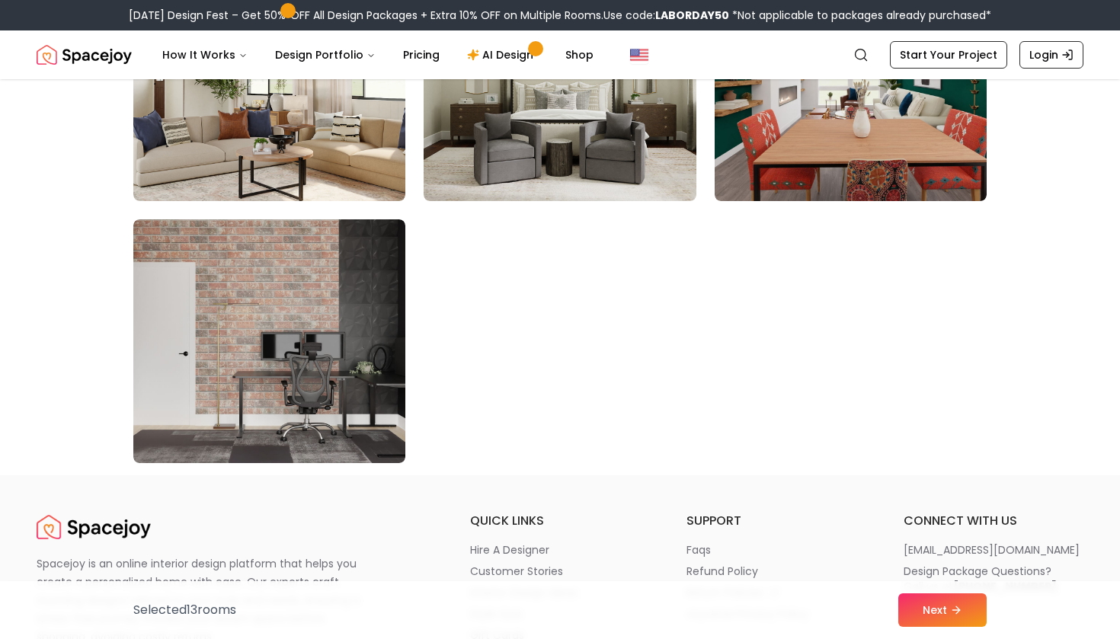
scroll to position [8638, 0]
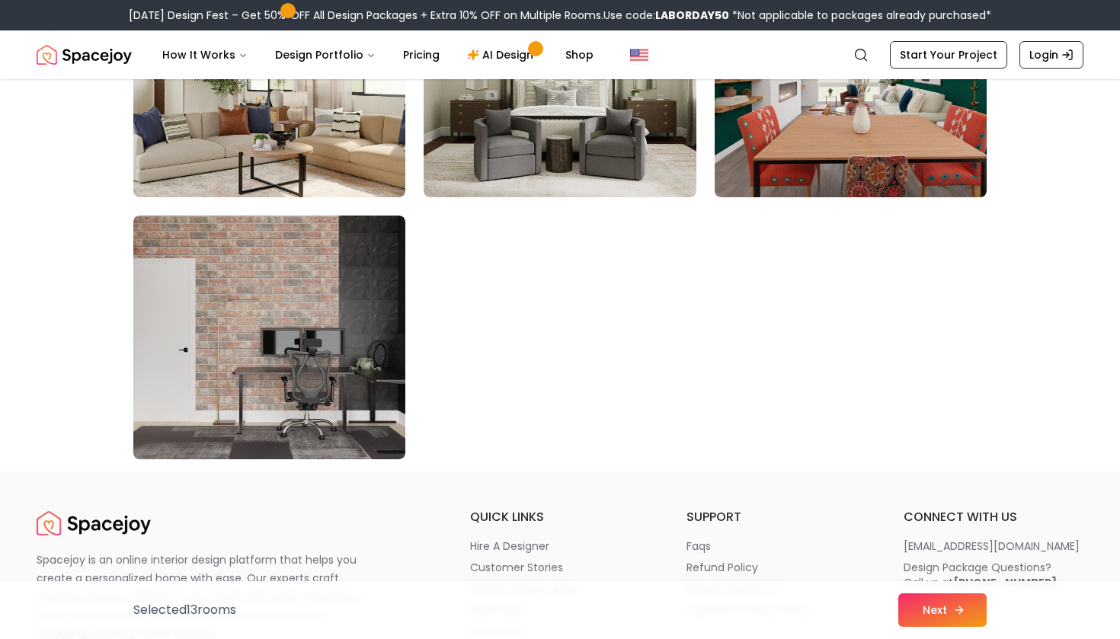
click at [956, 616] on button "Next" at bounding box center [942, 610] width 88 height 34
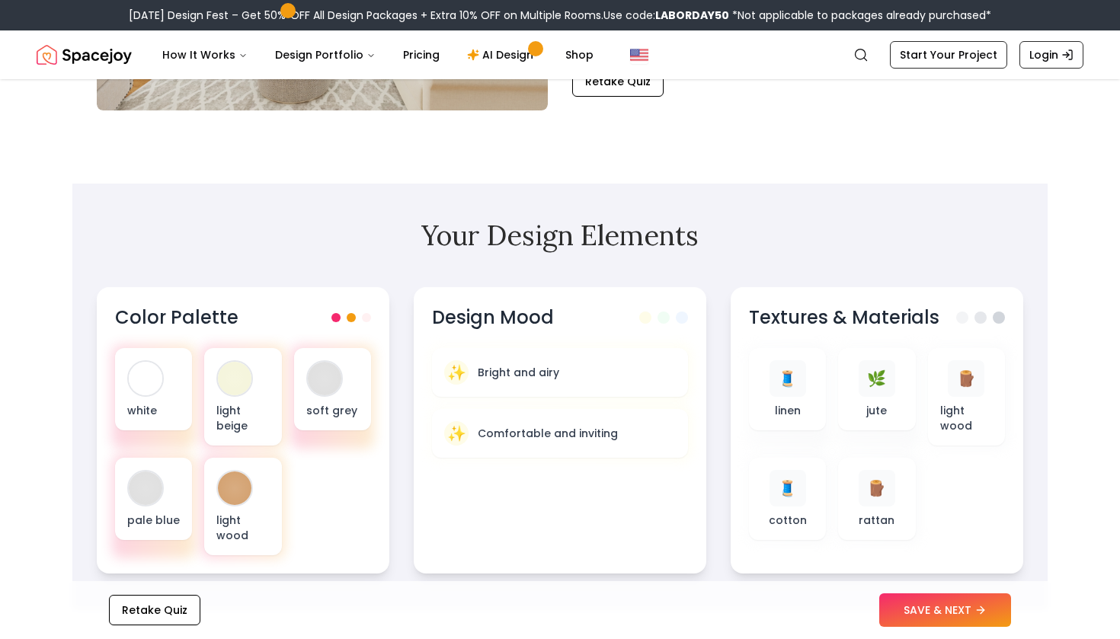
scroll to position [371, 0]
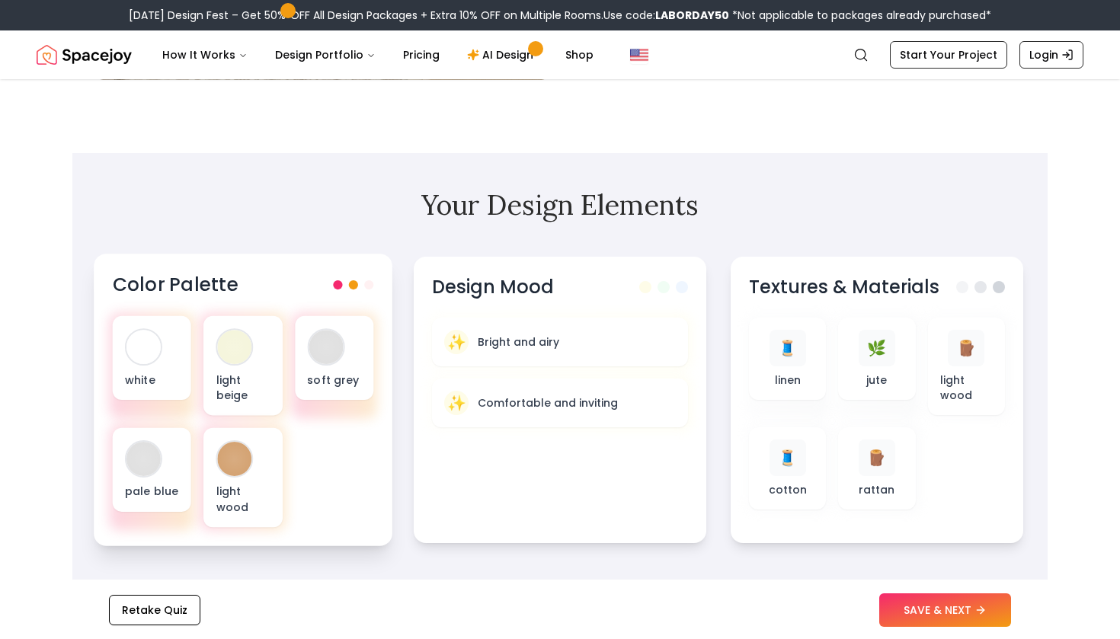
click at [365, 288] on span at bounding box center [368, 284] width 9 height 9
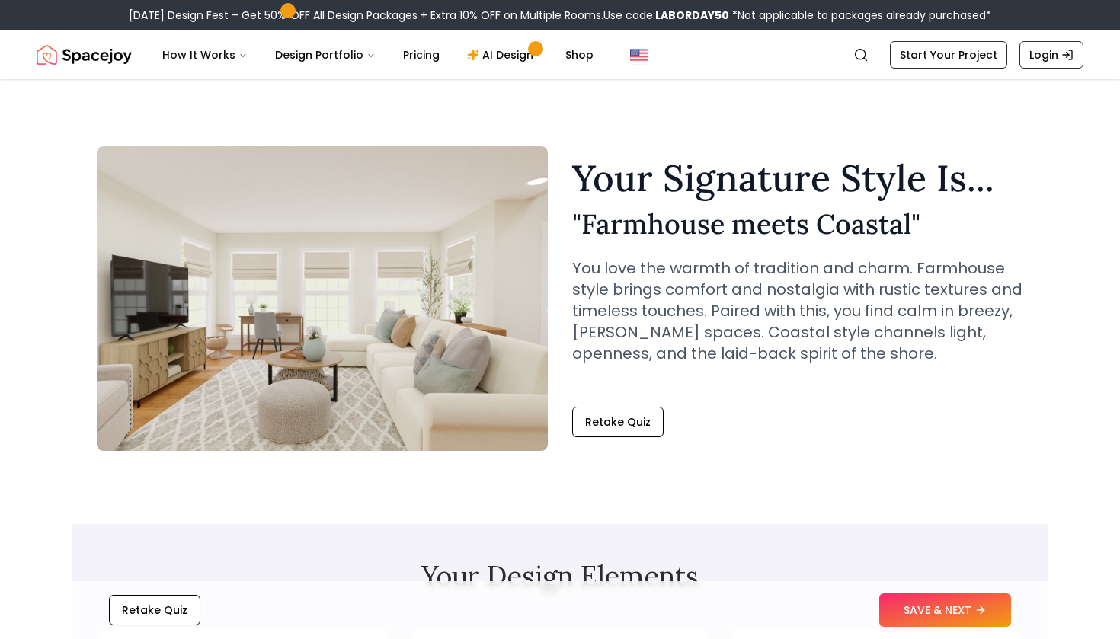
scroll to position [0, 0]
click at [944, 46] on link "Start Your Project" at bounding box center [948, 54] width 117 height 27
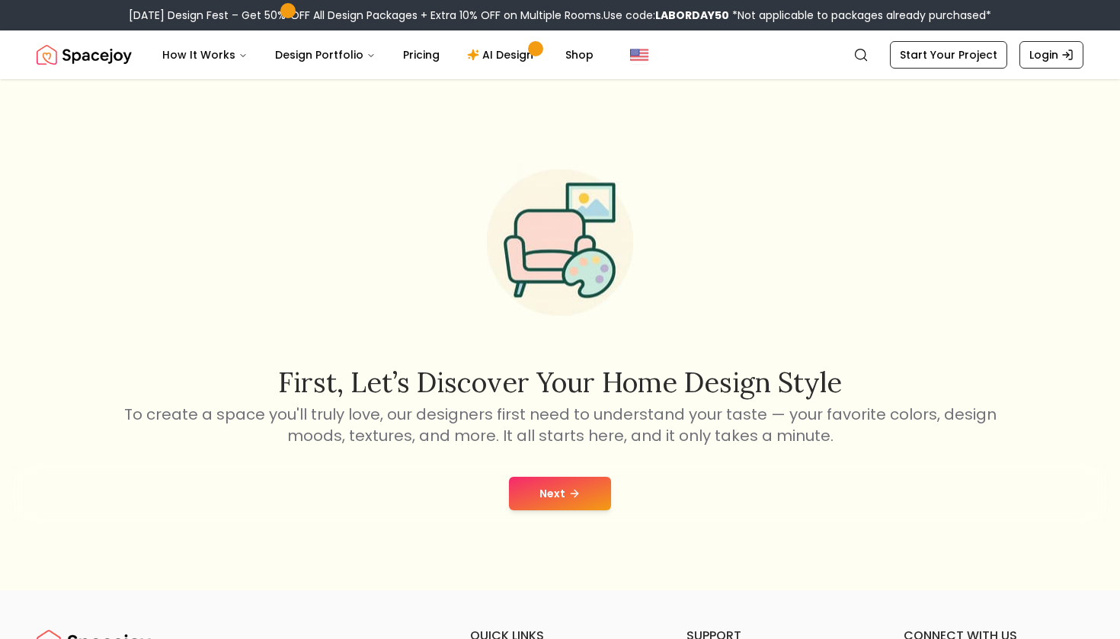
click at [572, 497] on icon at bounding box center [574, 493] width 12 height 12
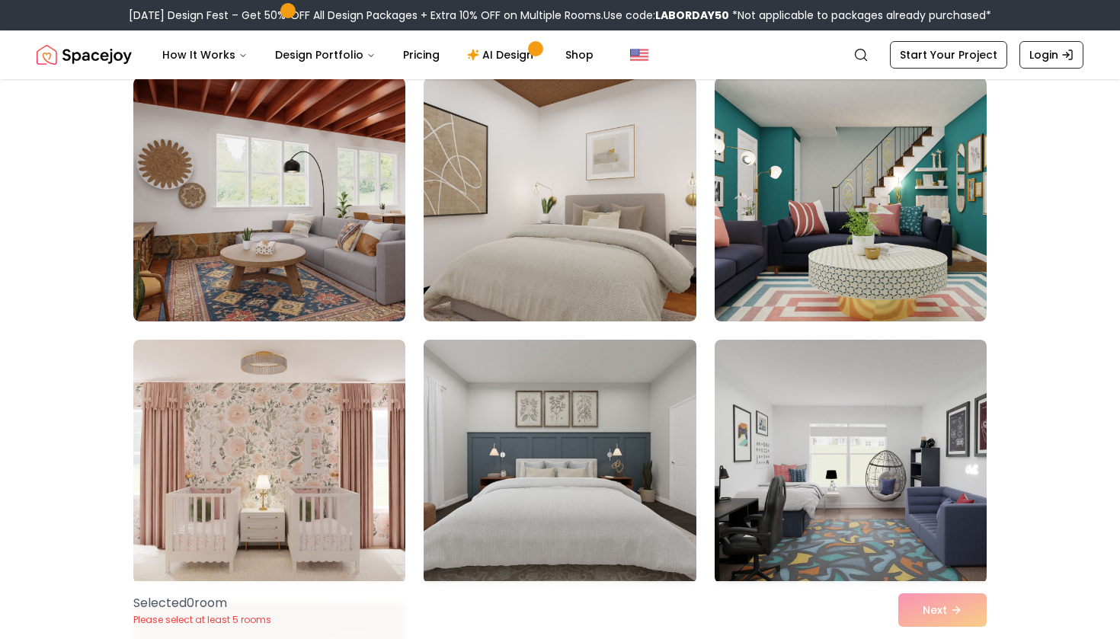
scroll to position [418, 0]
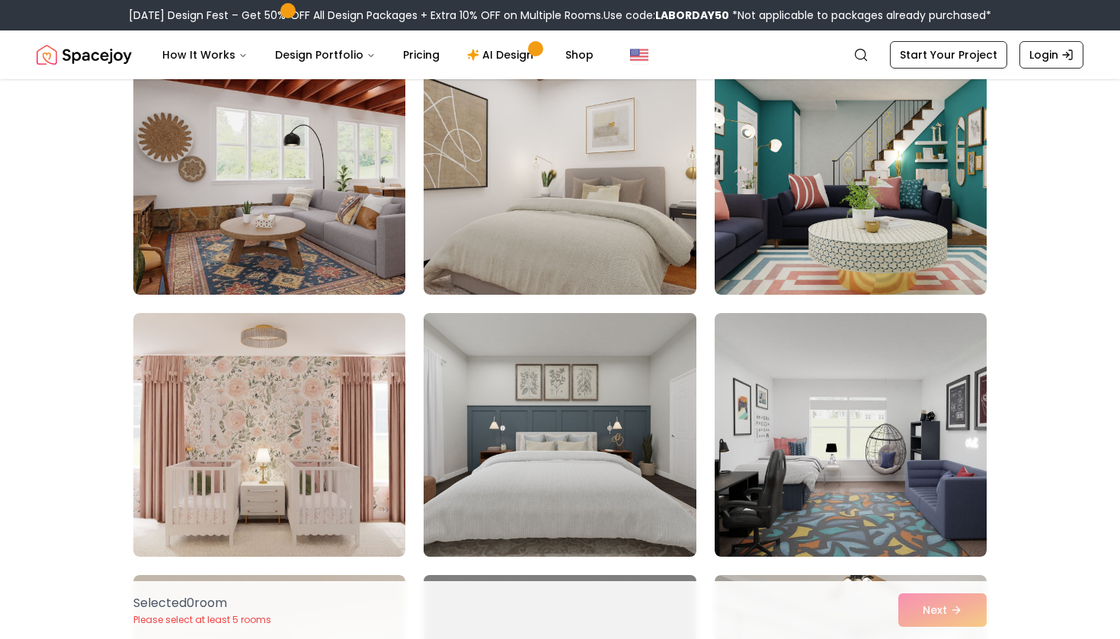
click at [586, 400] on img at bounding box center [560, 435] width 286 height 256
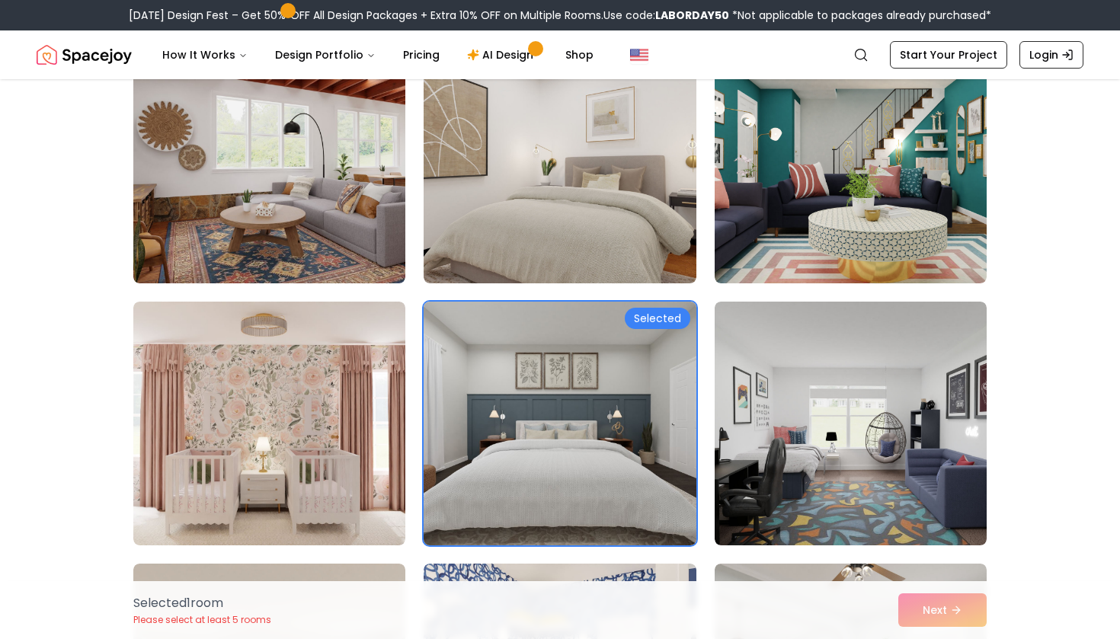
scroll to position [430, 0]
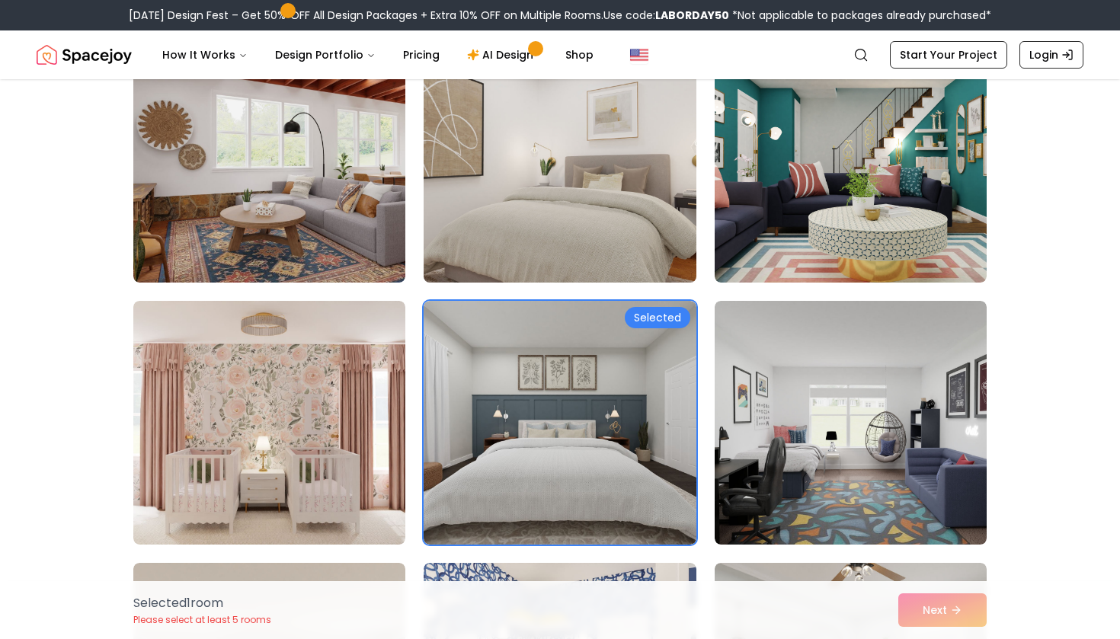
click at [573, 193] on img at bounding box center [560, 161] width 286 height 256
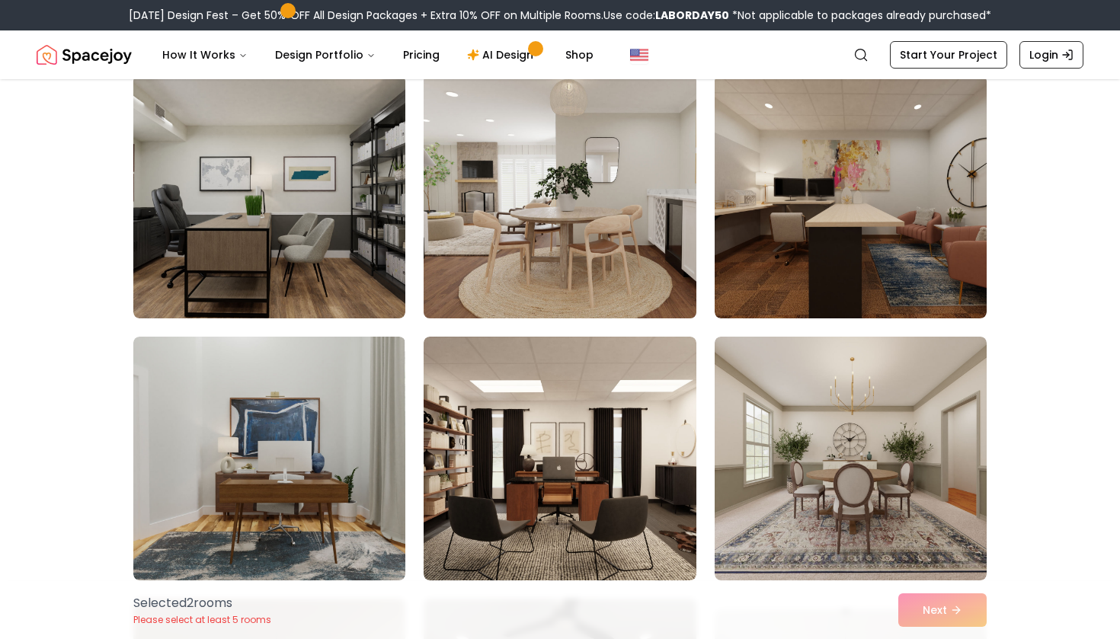
scroll to position [1199, 0]
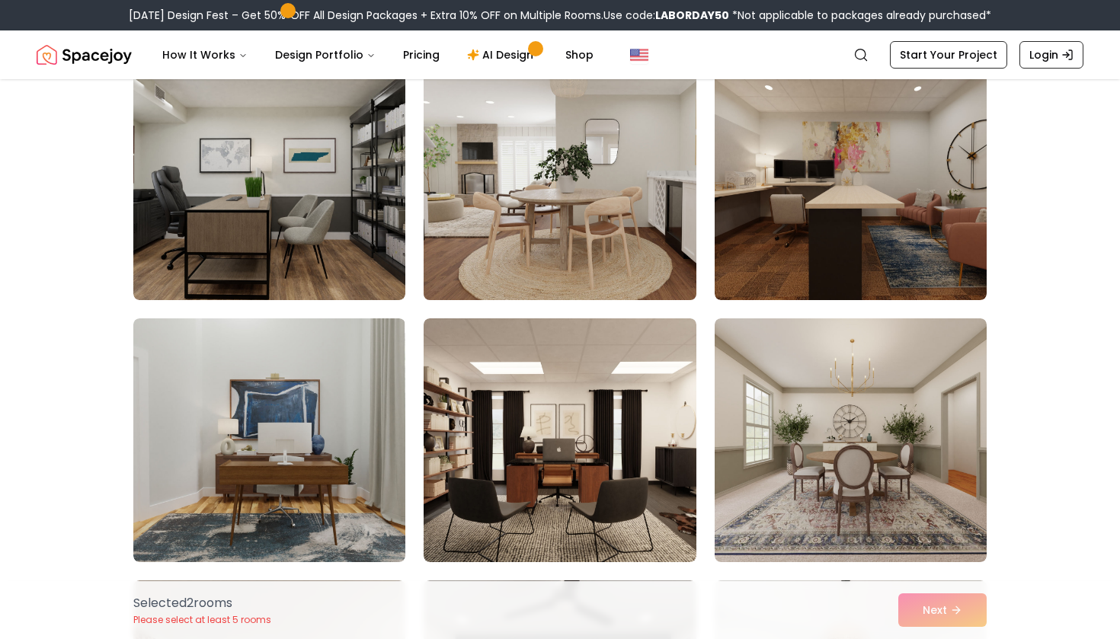
click at [567, 242] on img at bounding box center [560, 178] width 286 height 256
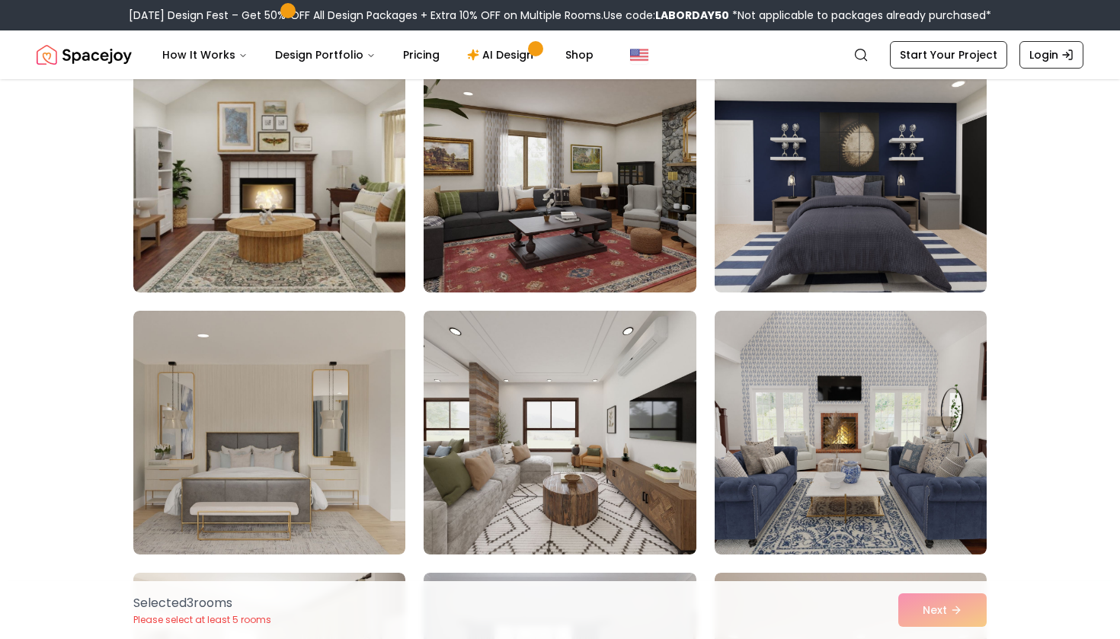
scroll to position [2259, 0]
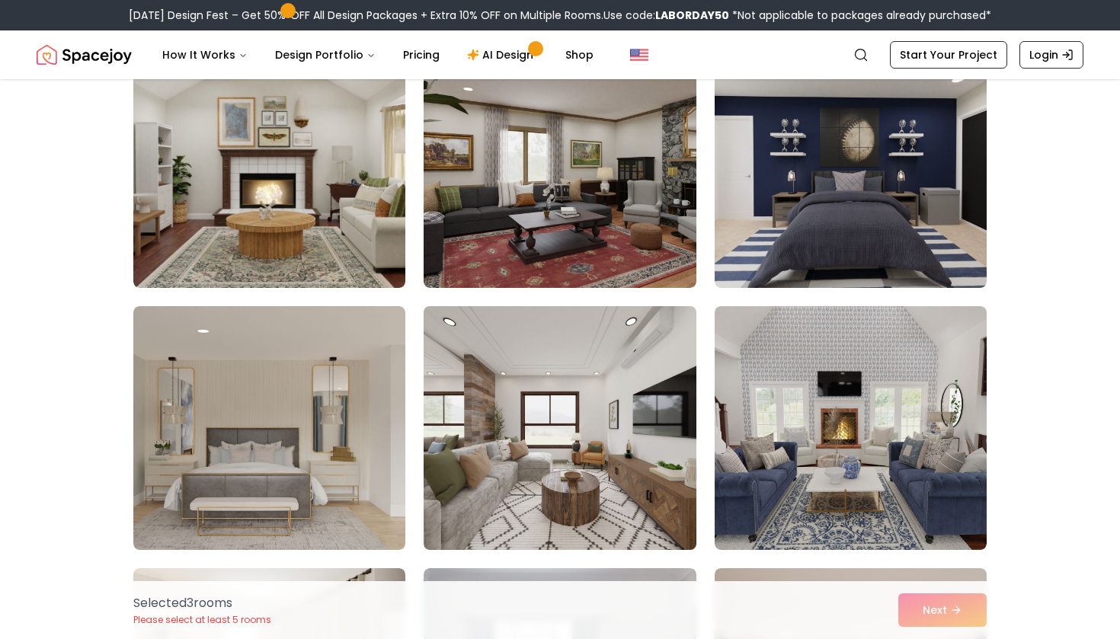
click at [608, 404] on img at bounding box center [560, 428] width 286 height 256
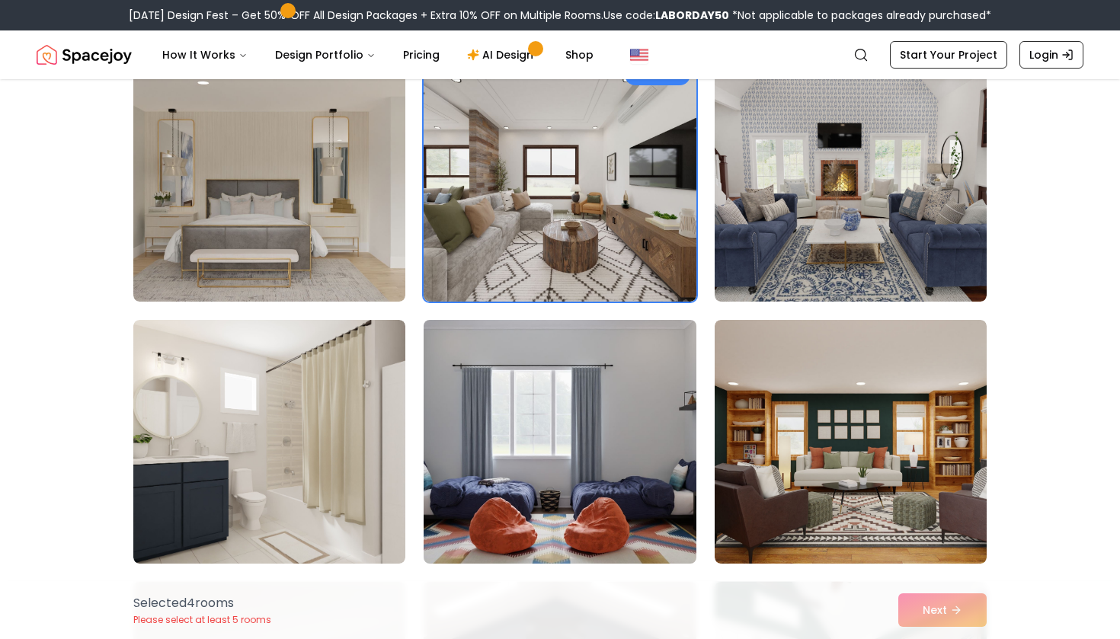
scroll to position [2512, 0]
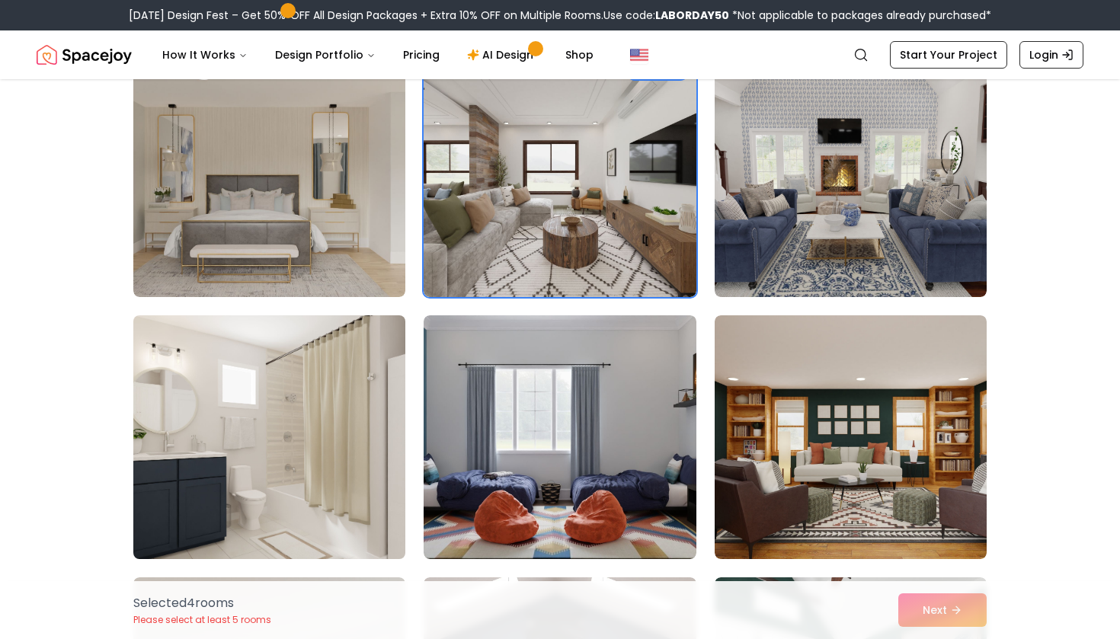
click at [266, 452] on img at bounding box center [269, 437] width 286 height 256
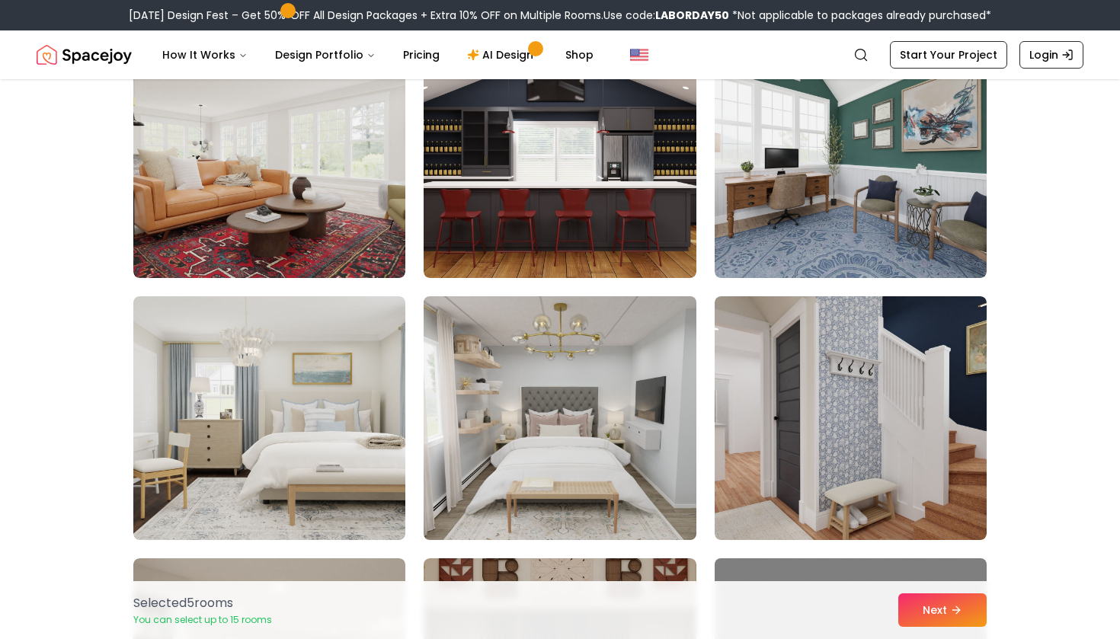
scroll to position [3056, 0]
click at [621, 444] on img at bounding box center [560, 417] width 286 height 256
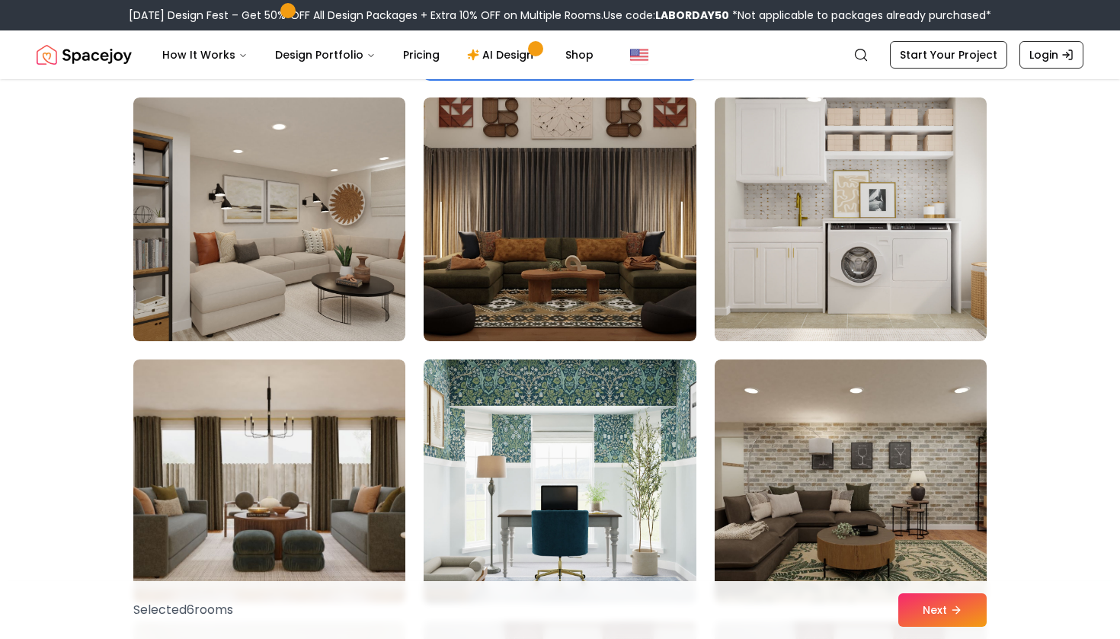
scroll to position [3527, 0]
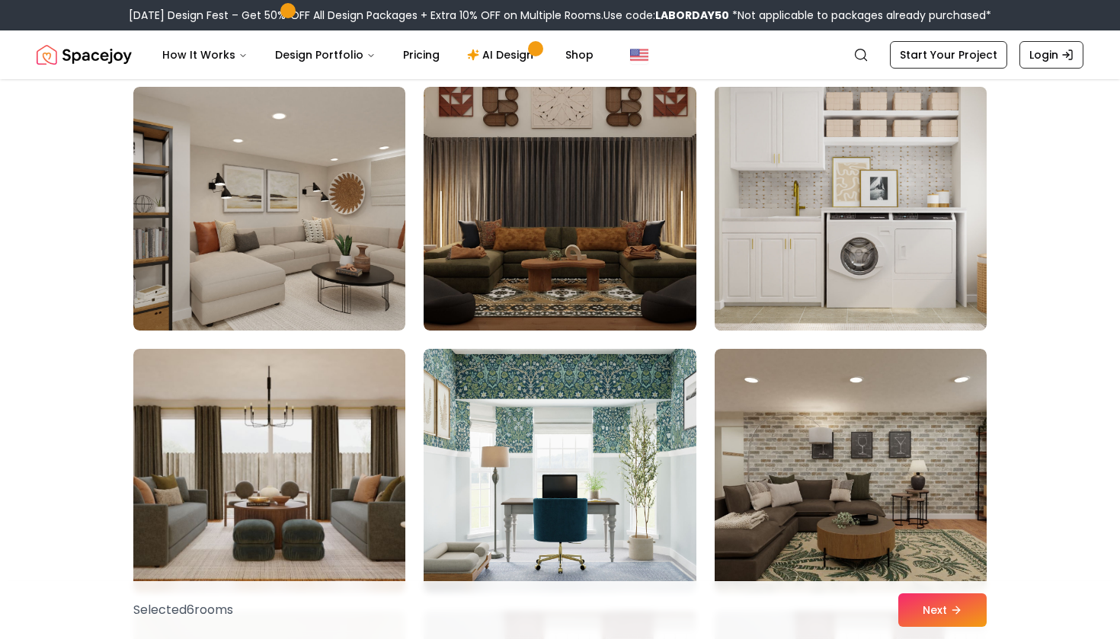
click at [878, 142] on img at bounding box center [851, 209] width 286 height 256
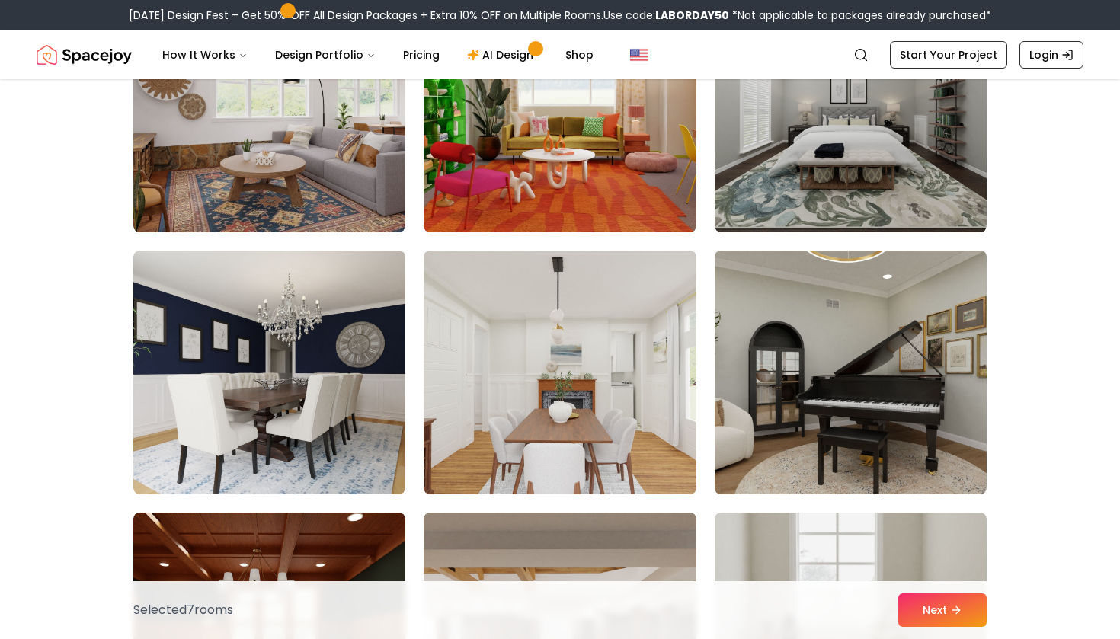
scroll to position [8083, 0]
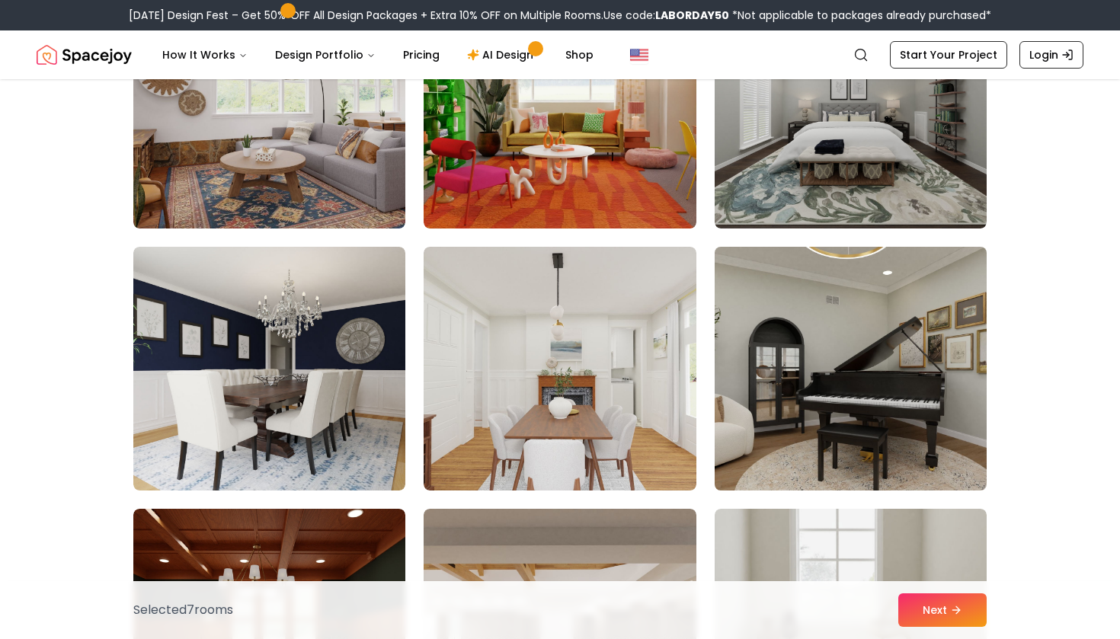
click at [807, 433] on img at bounding box center [851, 369] width 286 height 256
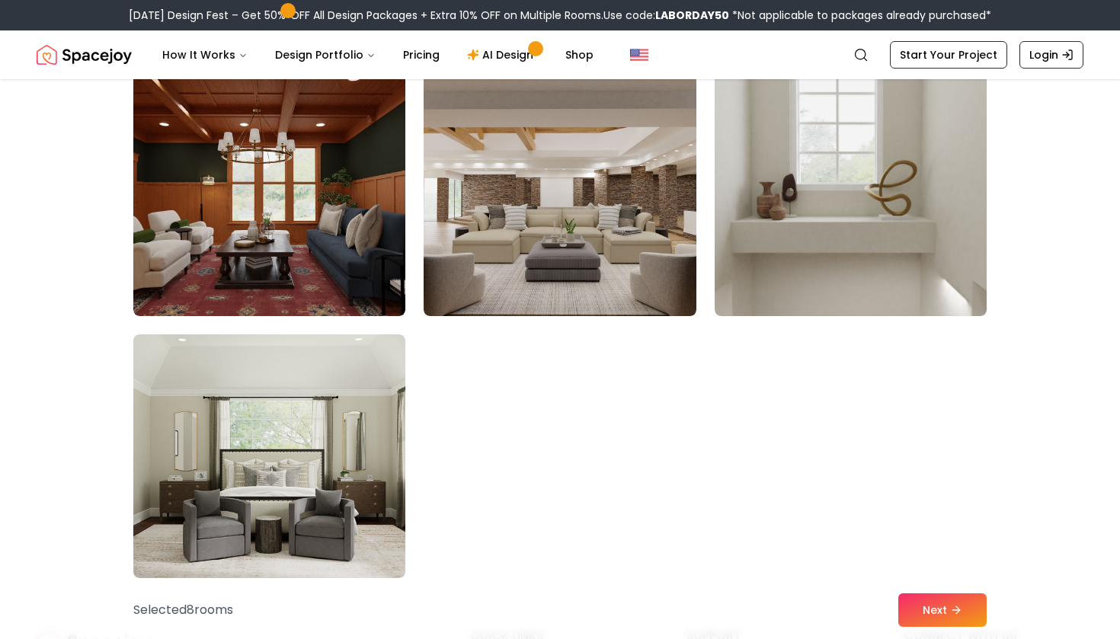
scroll to position [8533, 0]
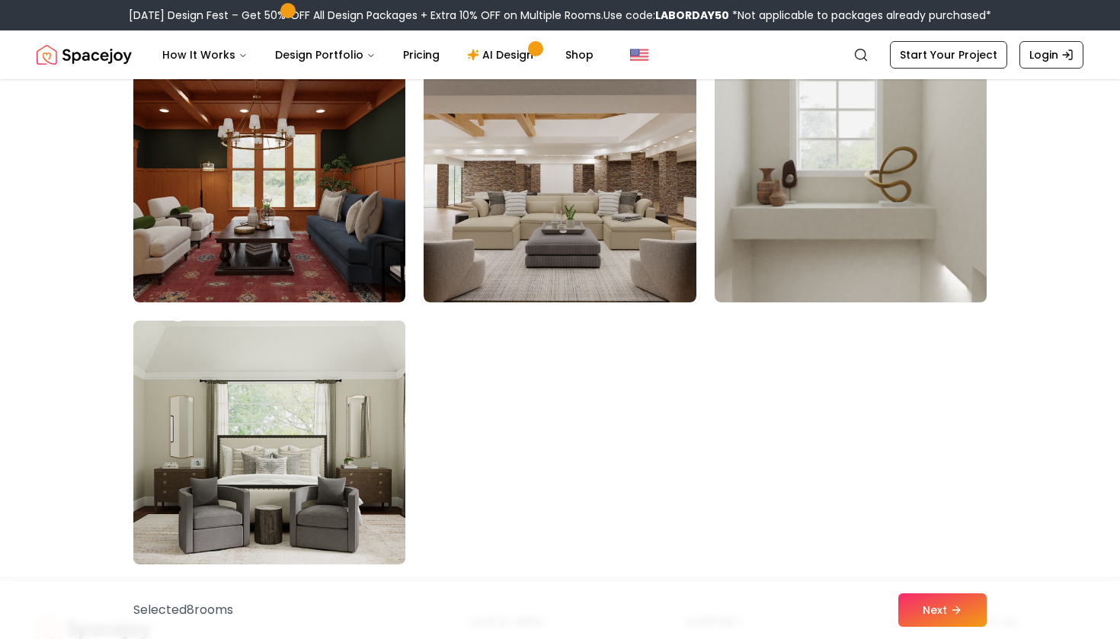
click at [373, 425] on img at bounding box center [269, 443] width 286 height 256
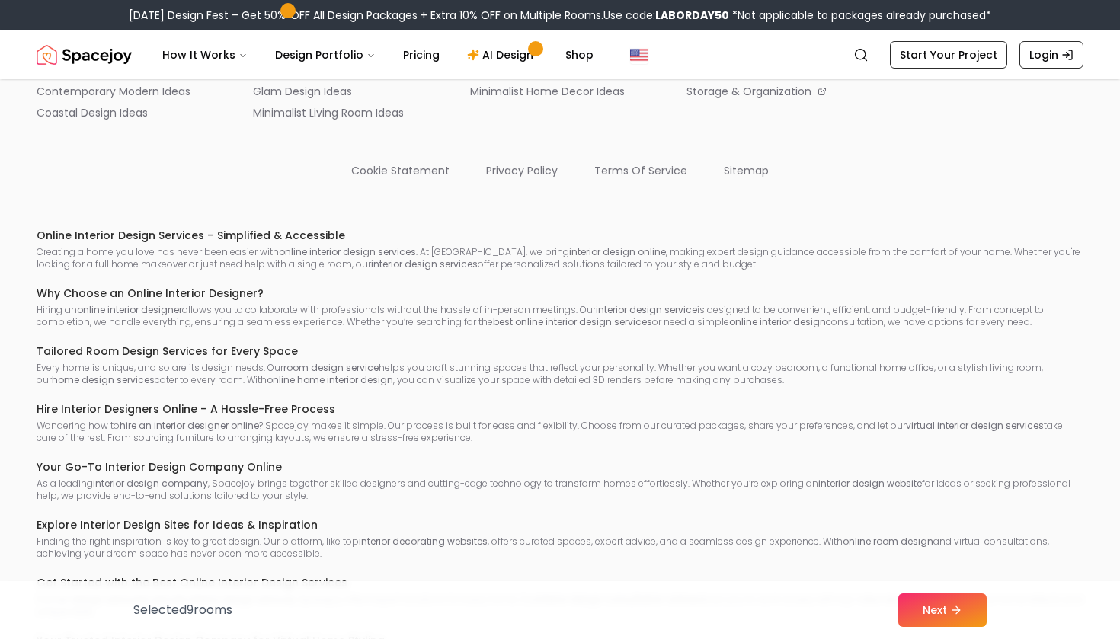
scroll to position [9466, 0]
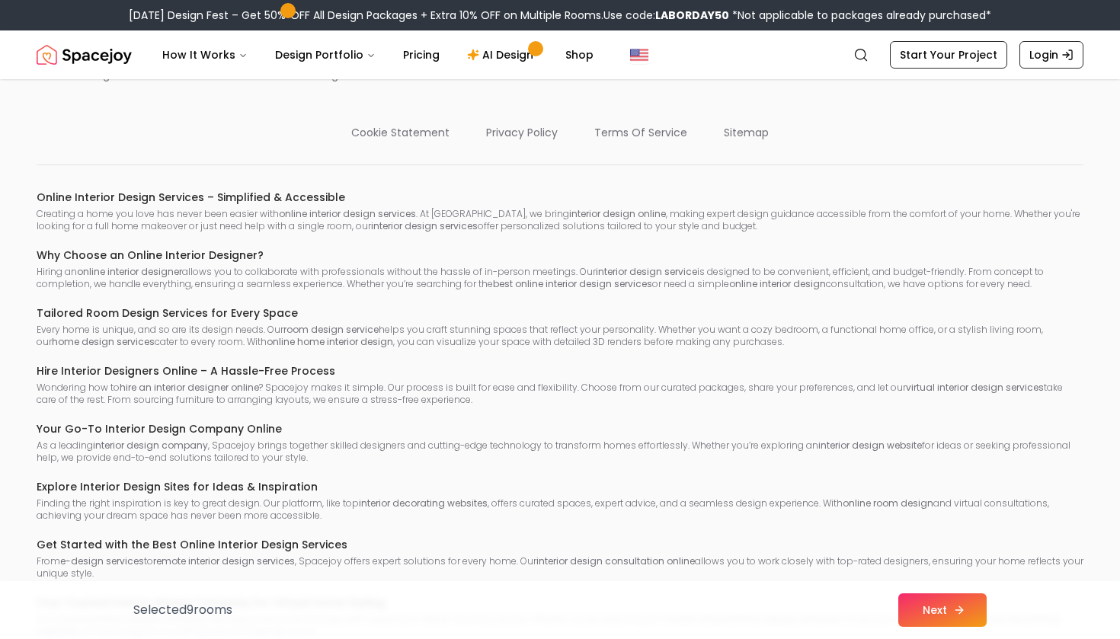
click at [916, 609] on button "Next" at bounding box center [942, 610] width 88 height 34
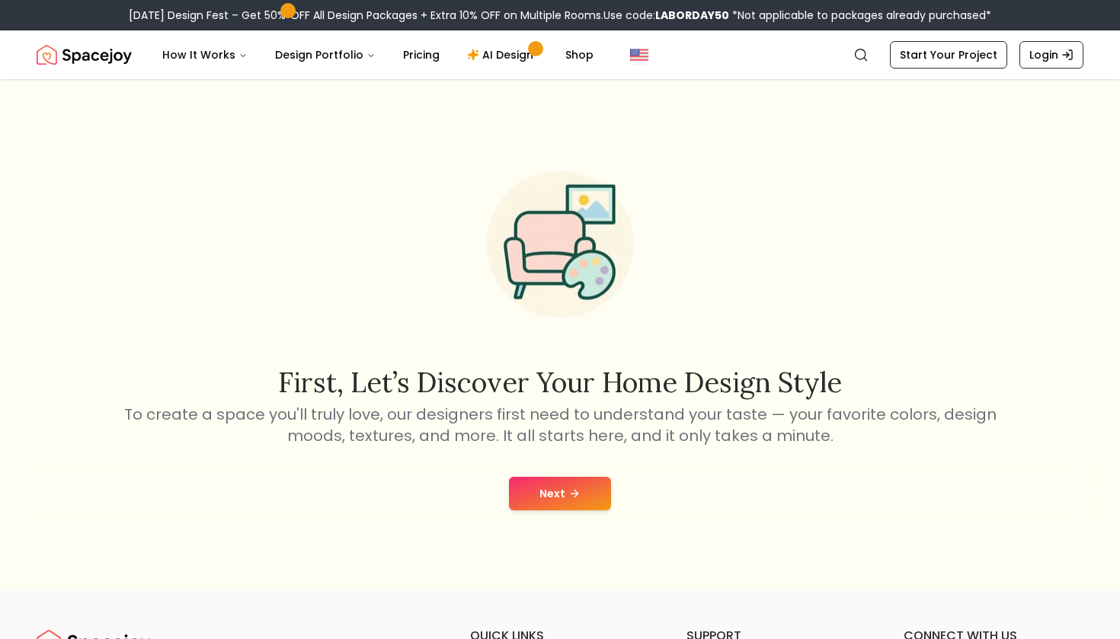
scroll to position [155, 0]
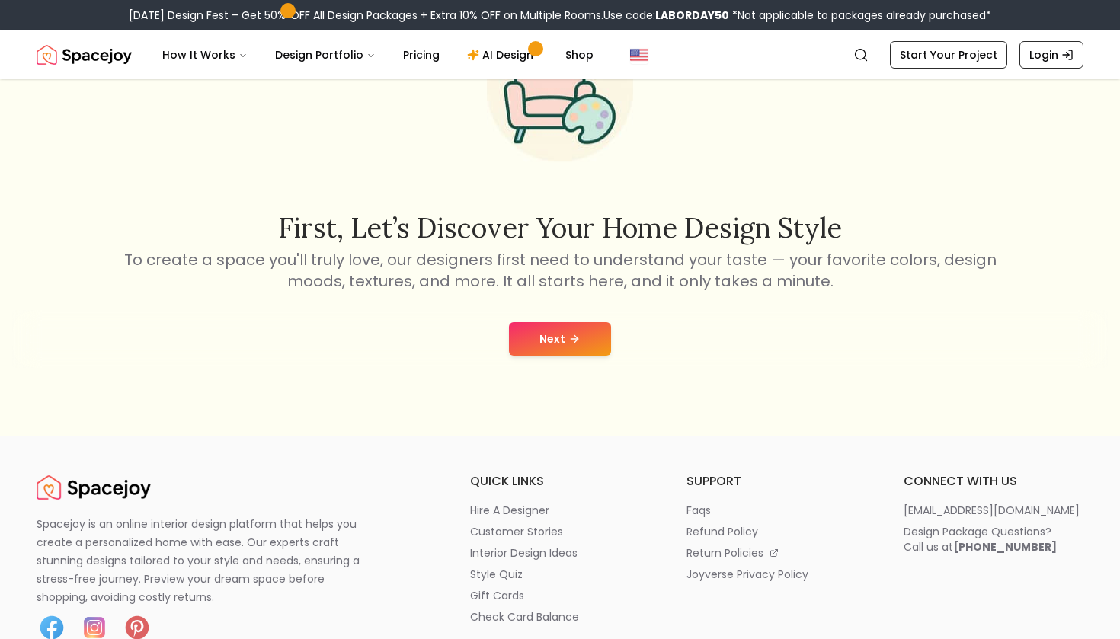
click at [598, 375] on div "First, let’s discover your home design style To create a space you'll truly lov…" at bounding box center [560, 180] width 1120 height 511
click at [584, 348] on button "Next" at bounding box center [560, 339] width 102 height 34
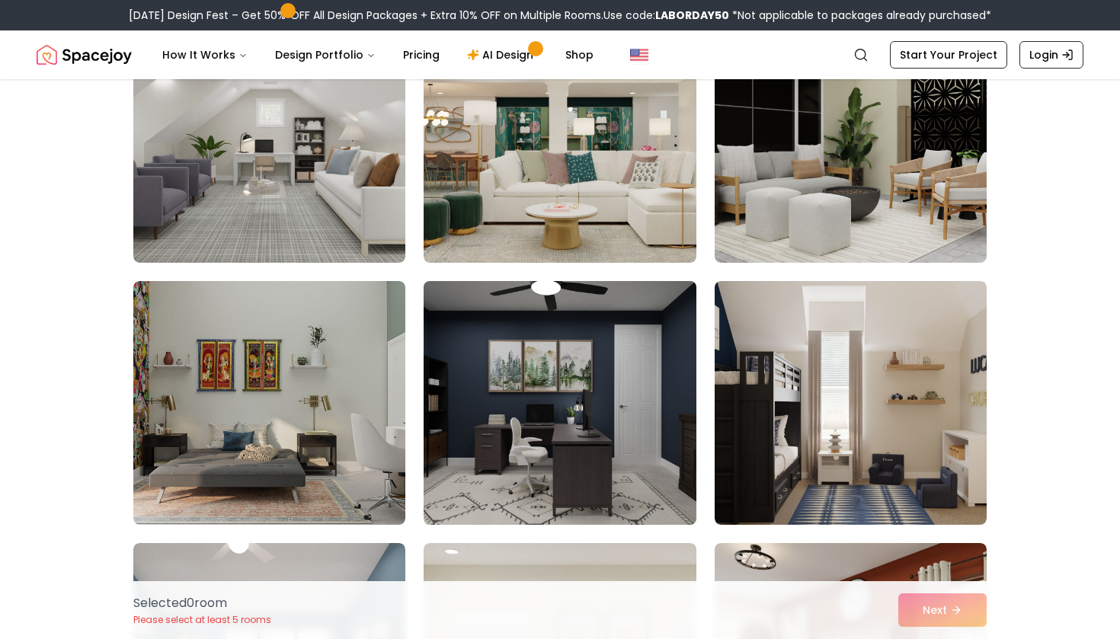
scroll to position [971, 0]
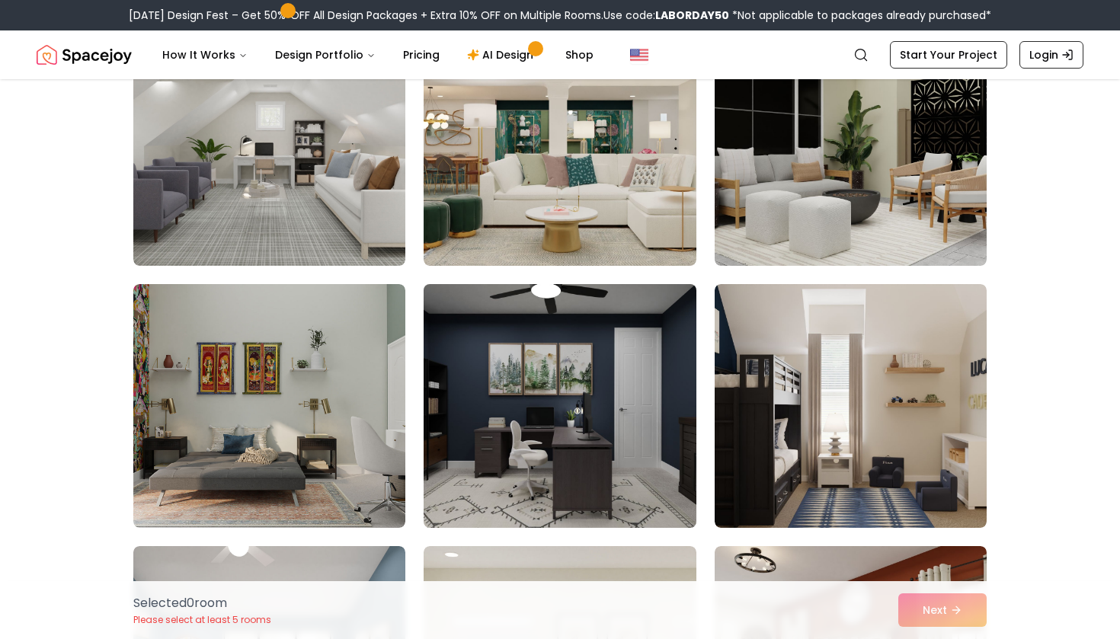
click at [628, 353] on img at bounding box center [560, 406] width 286 height 256
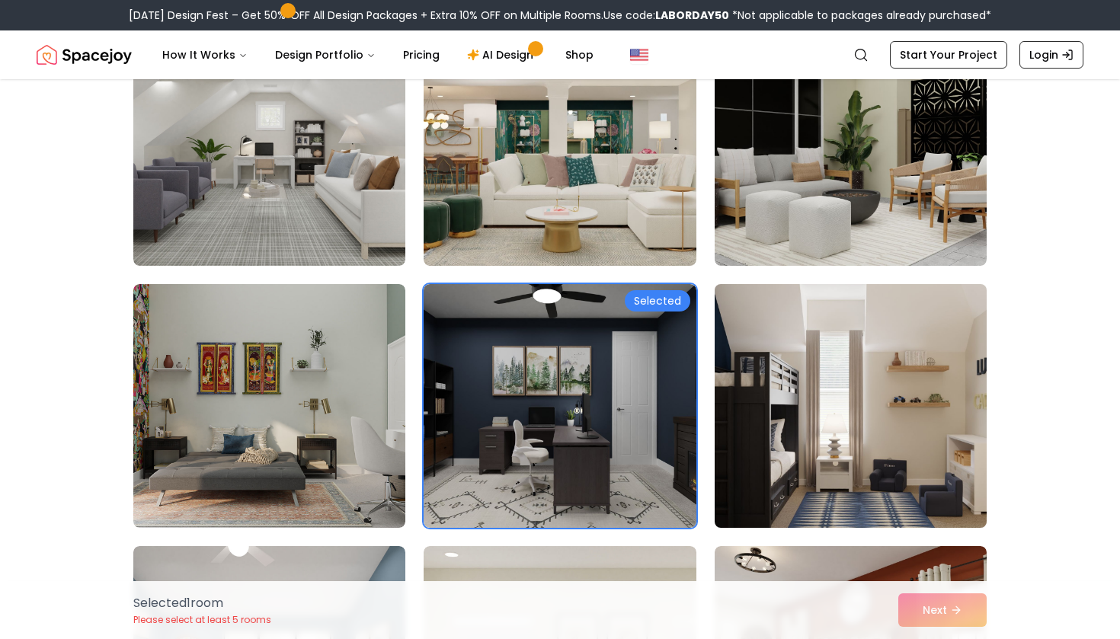
click at [744, 417] on img at bounding box center [851, 406] width 286 height 256
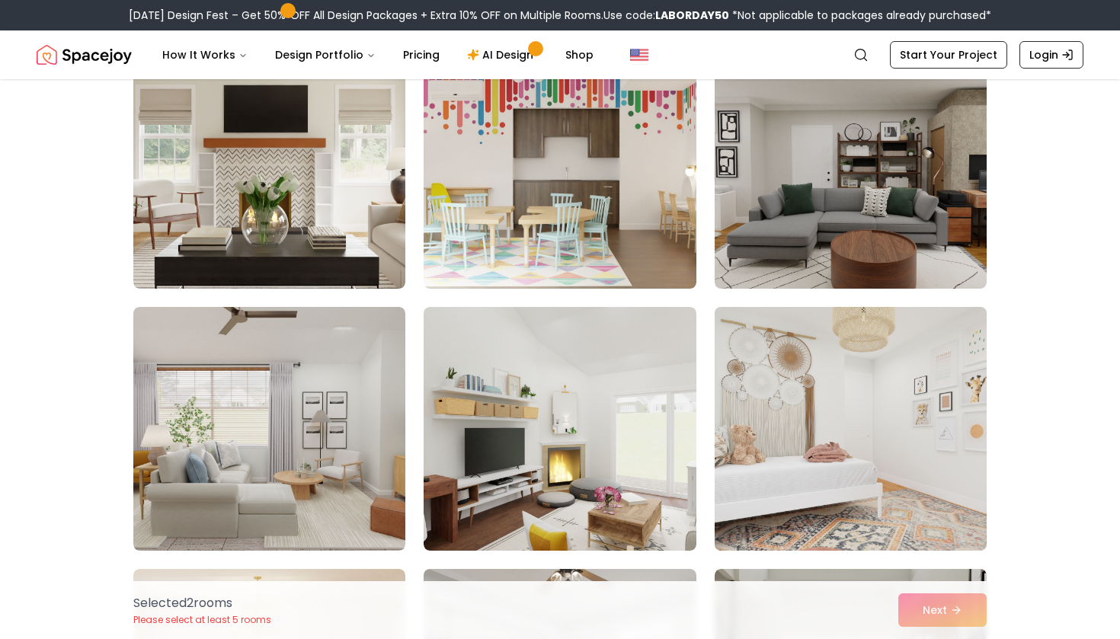
scroll to position [1998, 0]
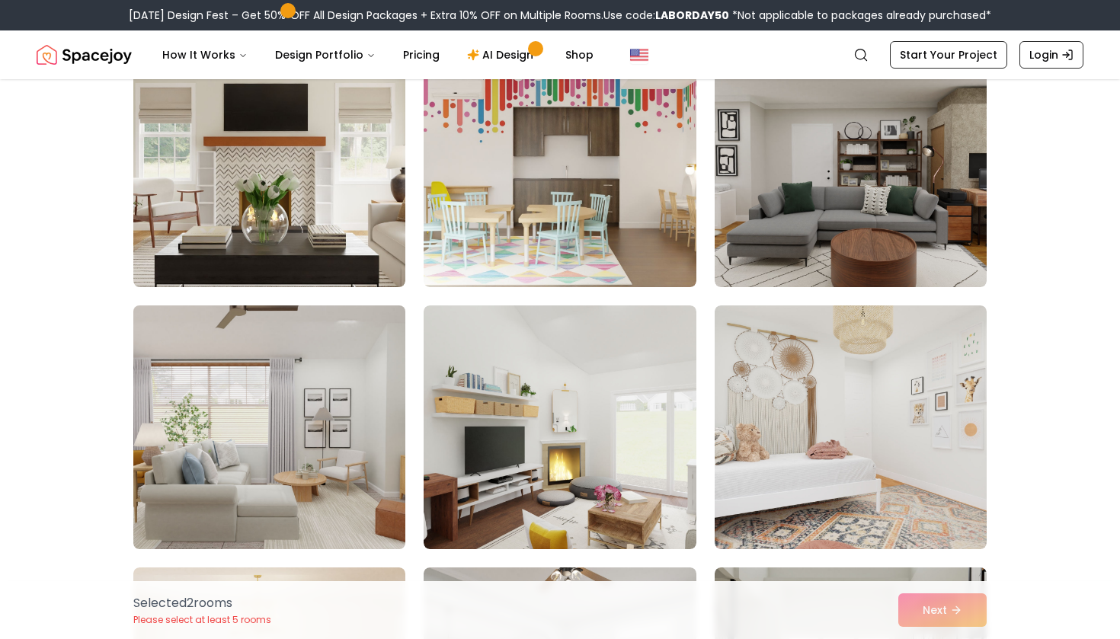
click at [289, 421] on img at bounding box center [269, 427] width 286 height 256
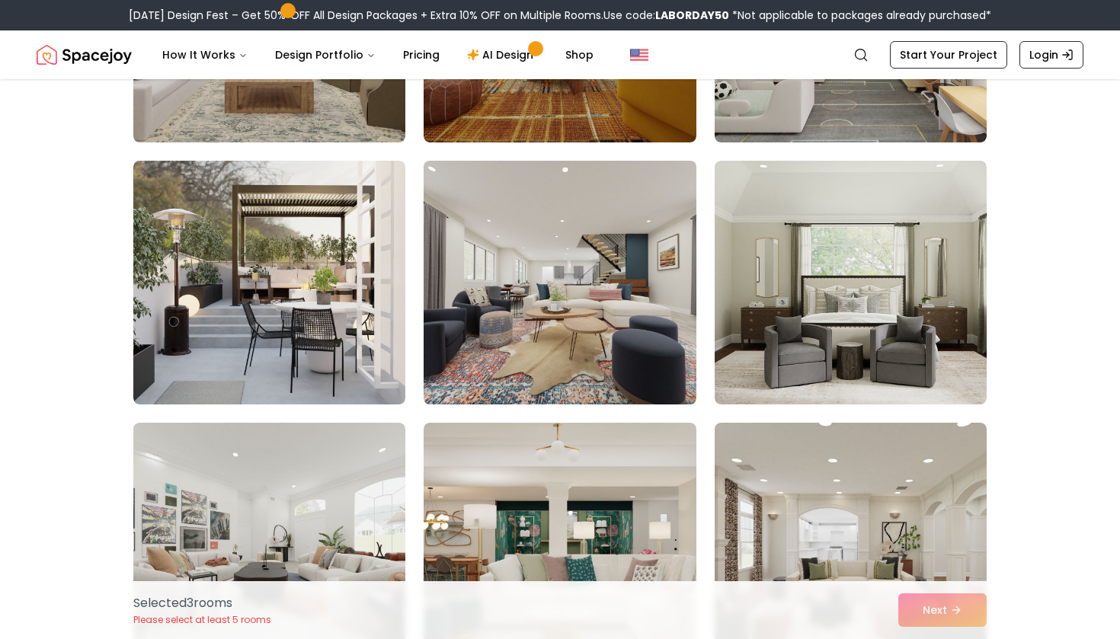
scroll to position [4502, 0]
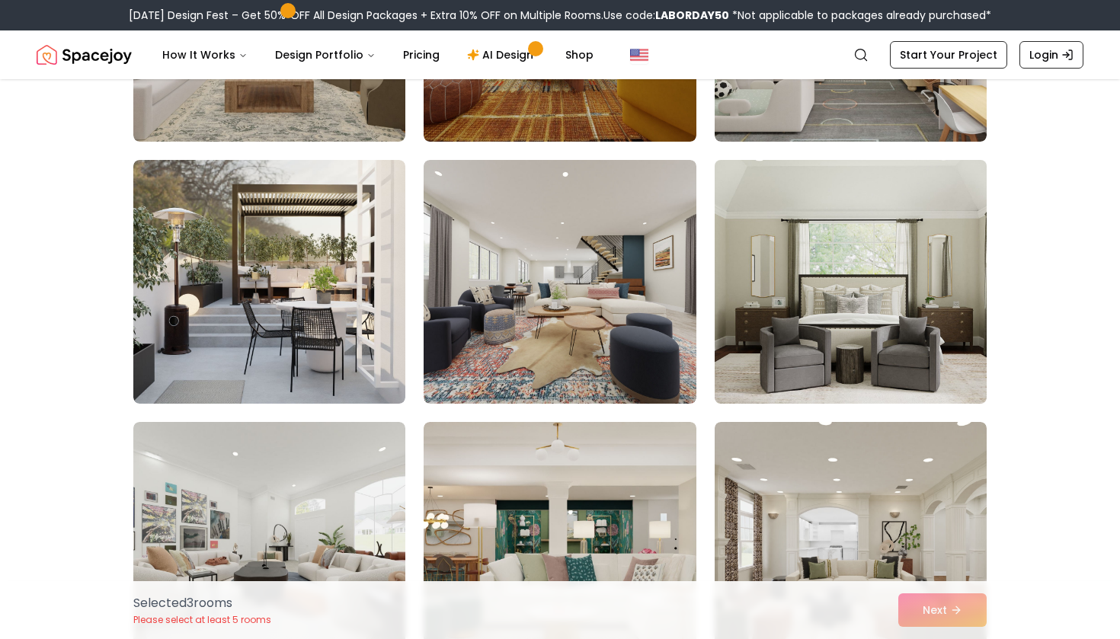
click at [824, 292] on img at bounding box center [851, 282] width 286 height 256
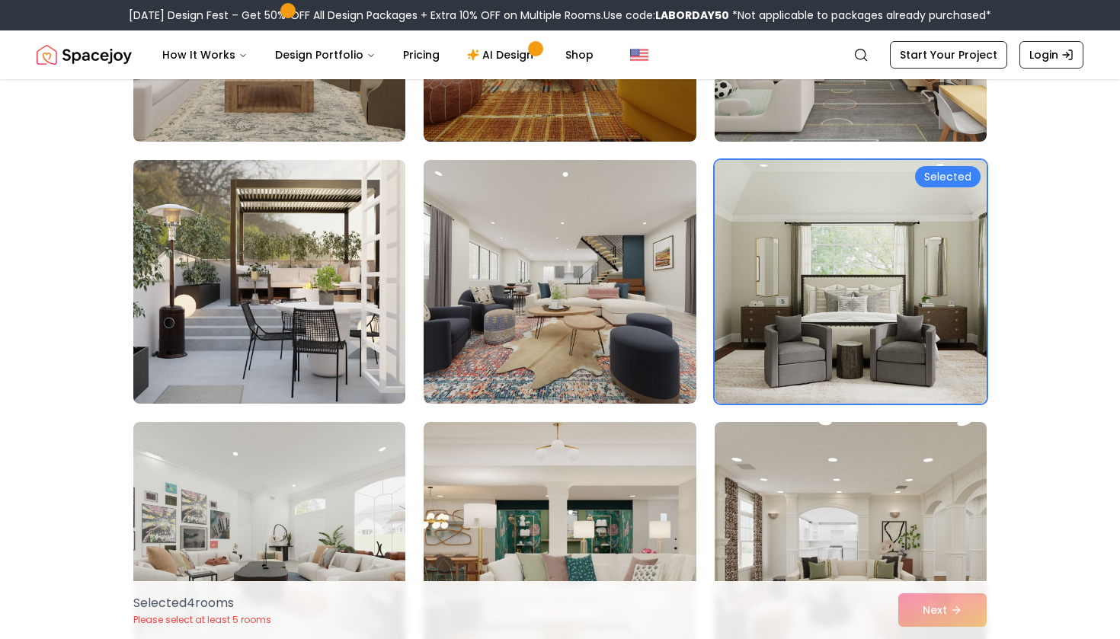
click at [370, 354] on img at bounding box center [269, 282] width 286 height 256
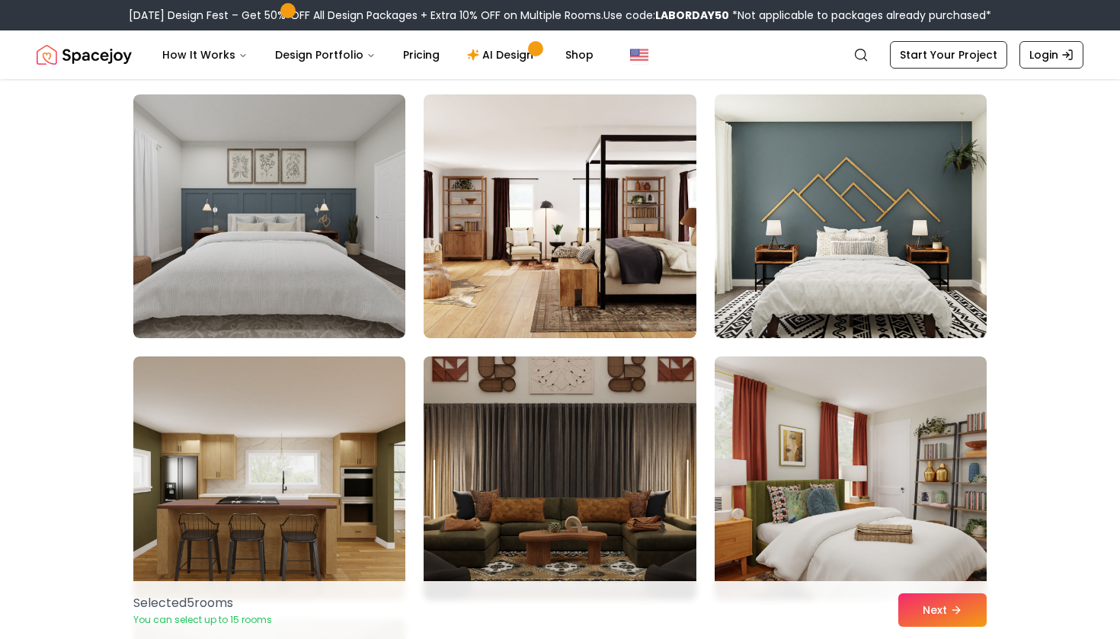
scroll to position [5645, 0]
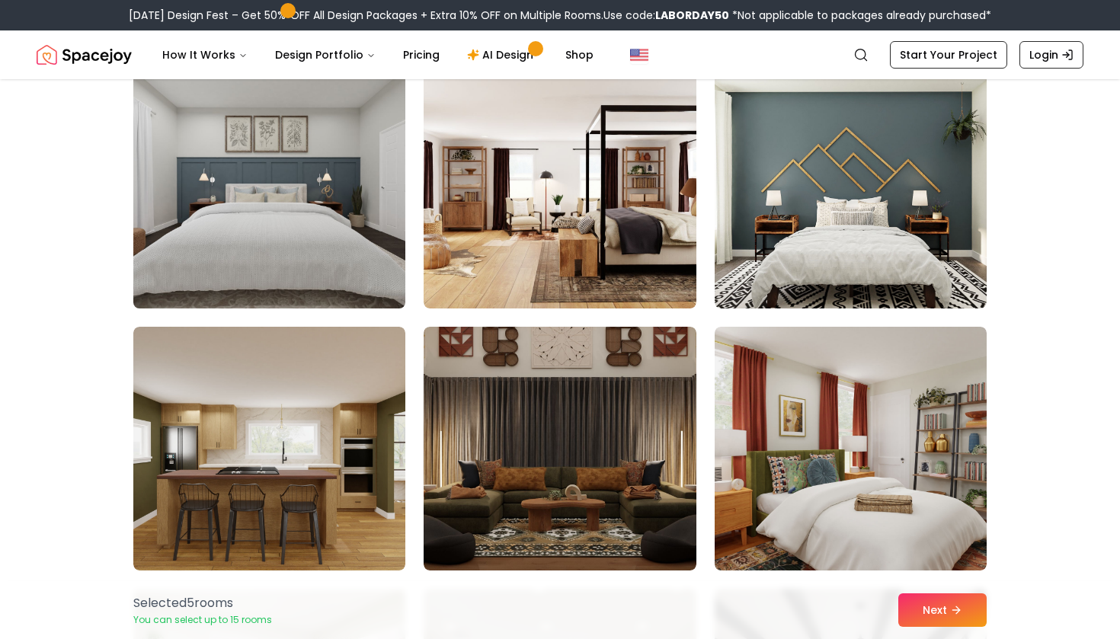
click at [336, 146] on img at bounding box center [269, 187] width 286 height 256
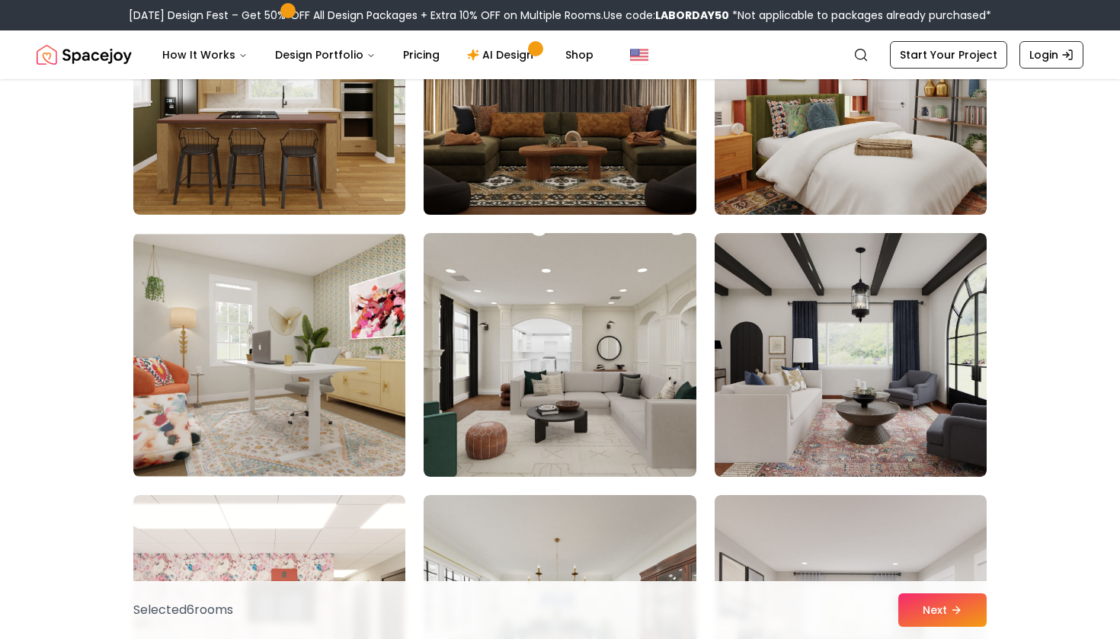
scroll to position [6002, 0]
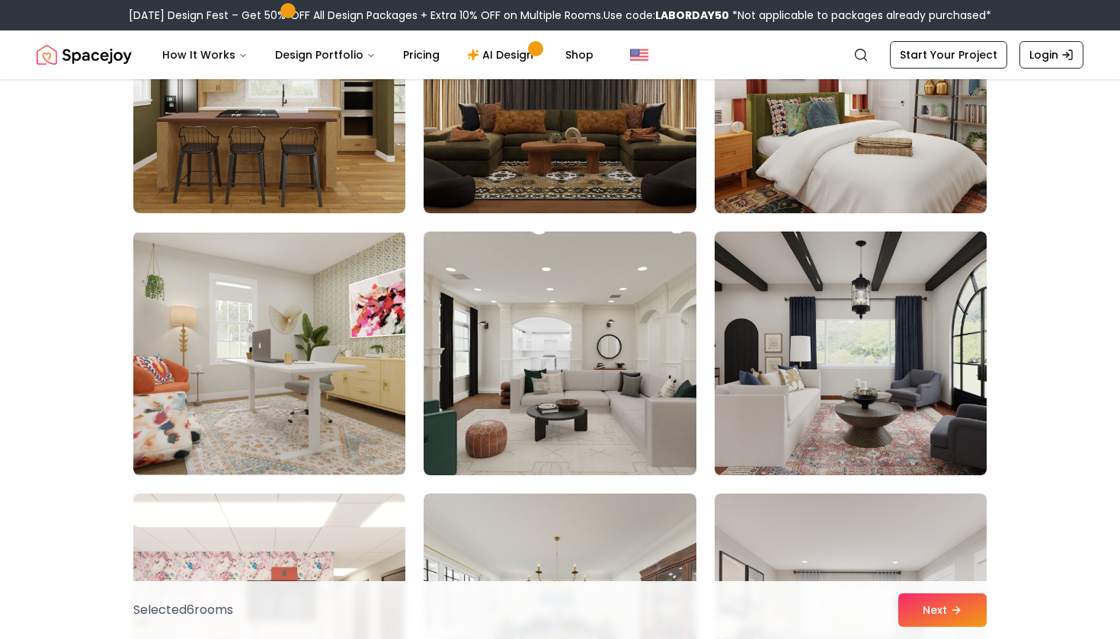
click at [835, 338] on img at bounding box center [851, 353] width 286 height 256
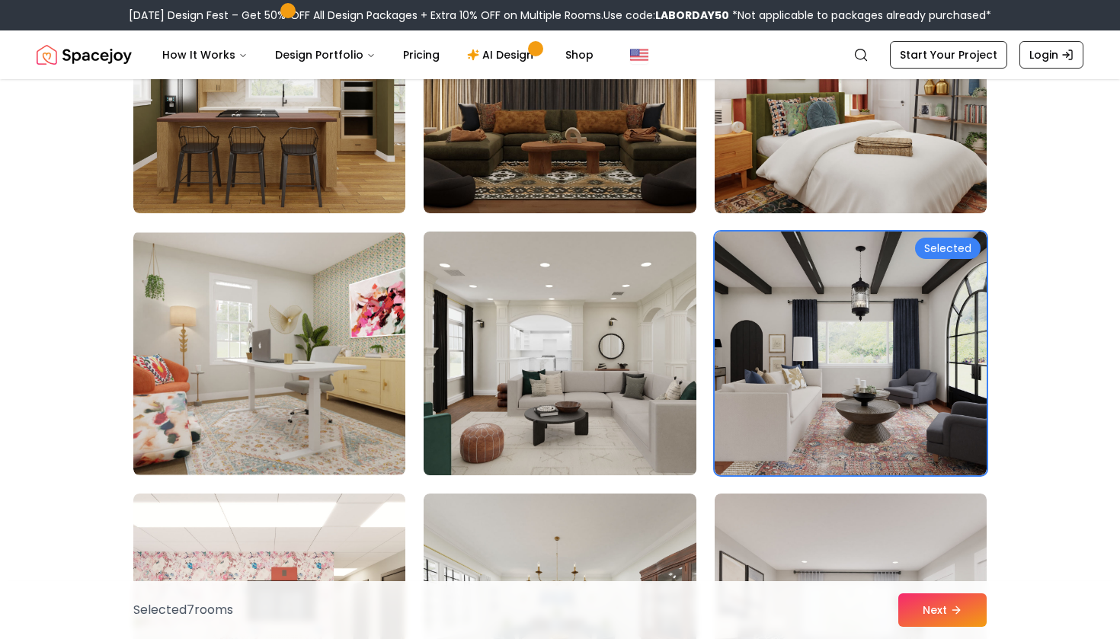
click at [548, 347] on img at bounding box center [560, 353] width 286 height 256
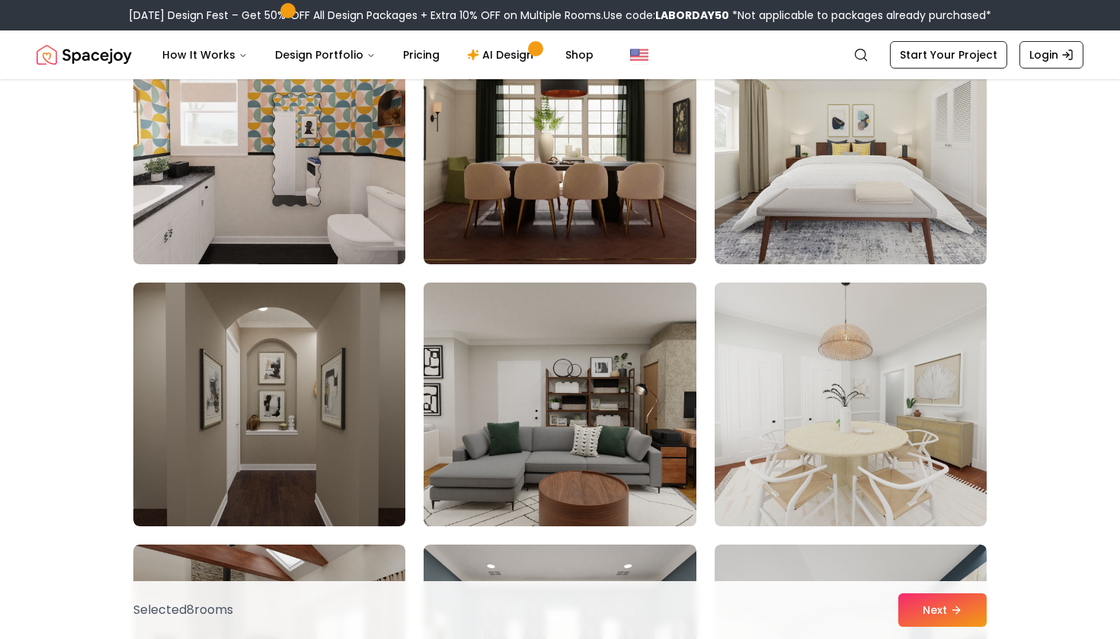
scroll to position [6739, 0]
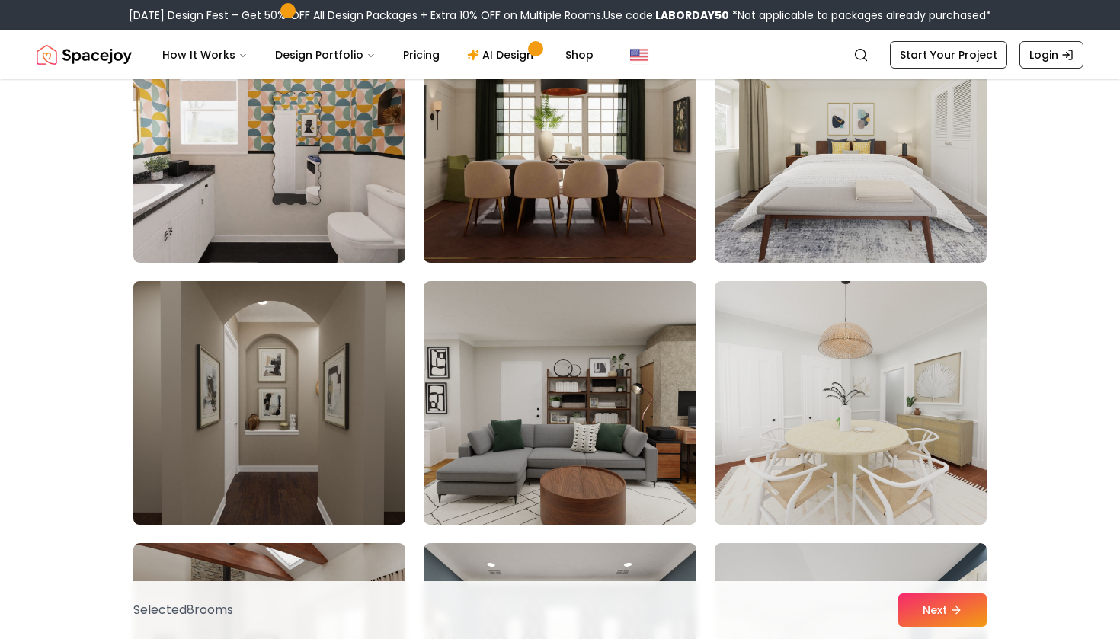
click at [179, 430] on img at bounding box center [269, 403] width 286 height 256
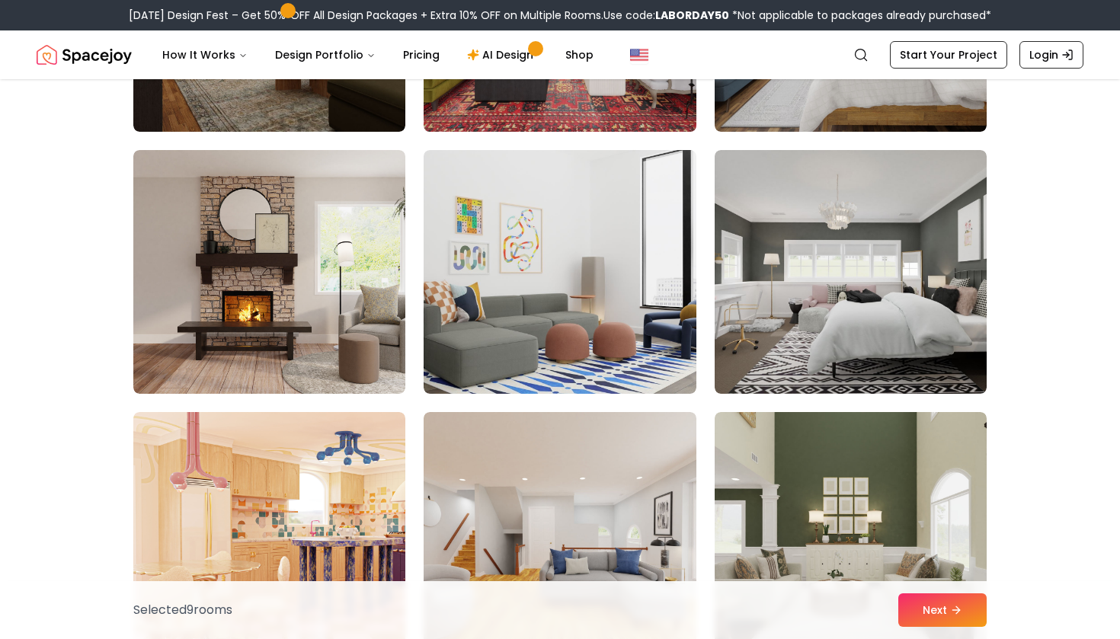
scroll to position [7425, 0]
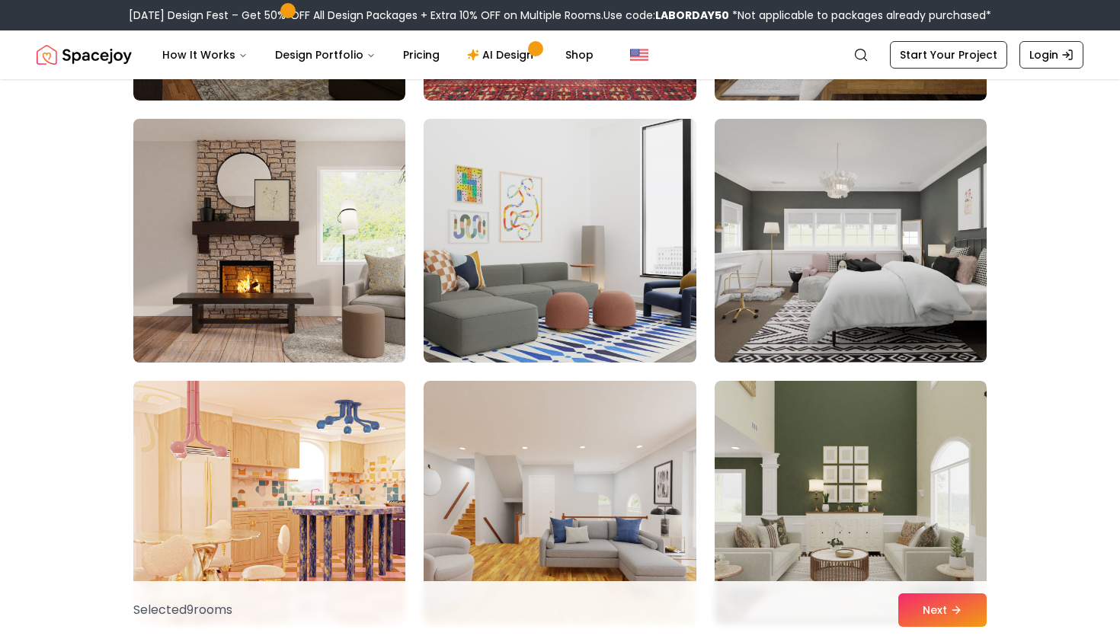
click at [389, 273] on img at bounding box center [269, 241] width 286 height 256
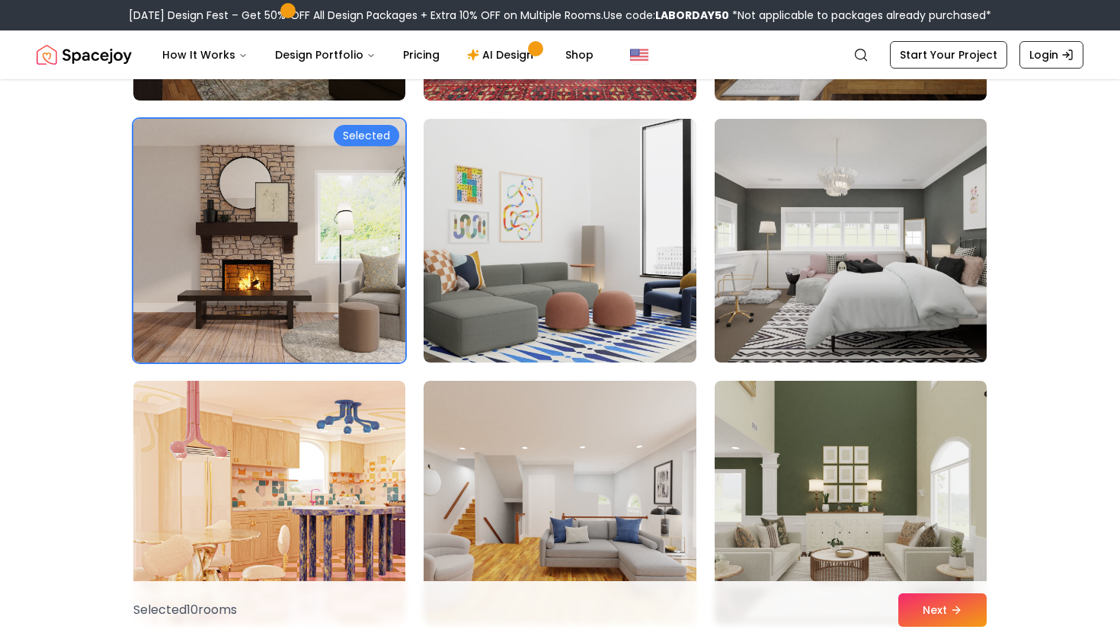
click at [822, 298] on img at bounding box center [851, 241] width 286 height 256
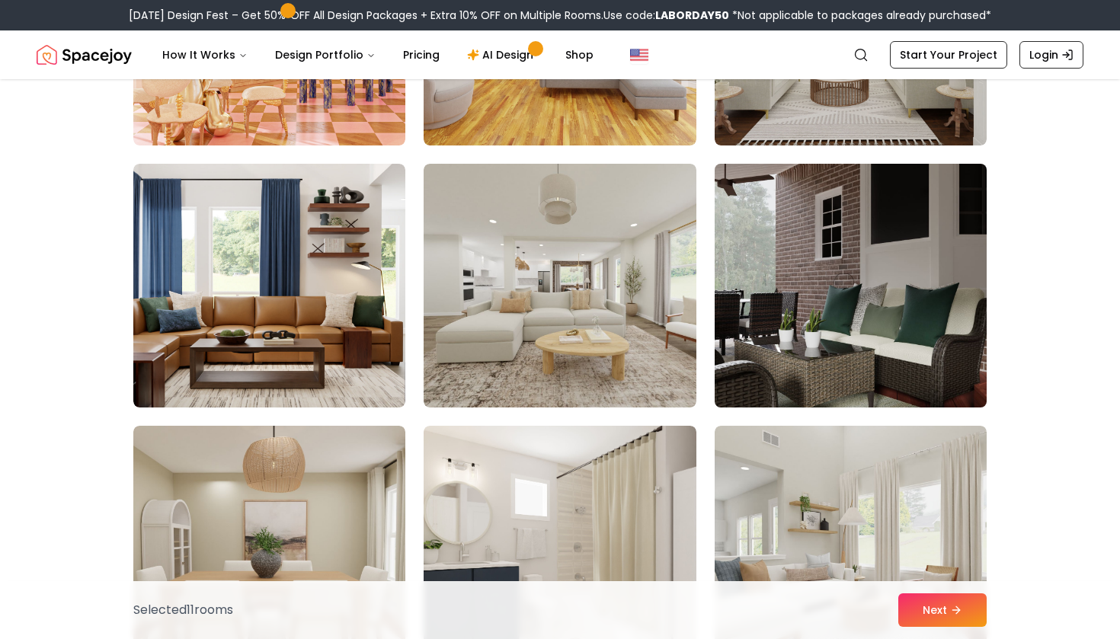
scroll to position [7901, 0]
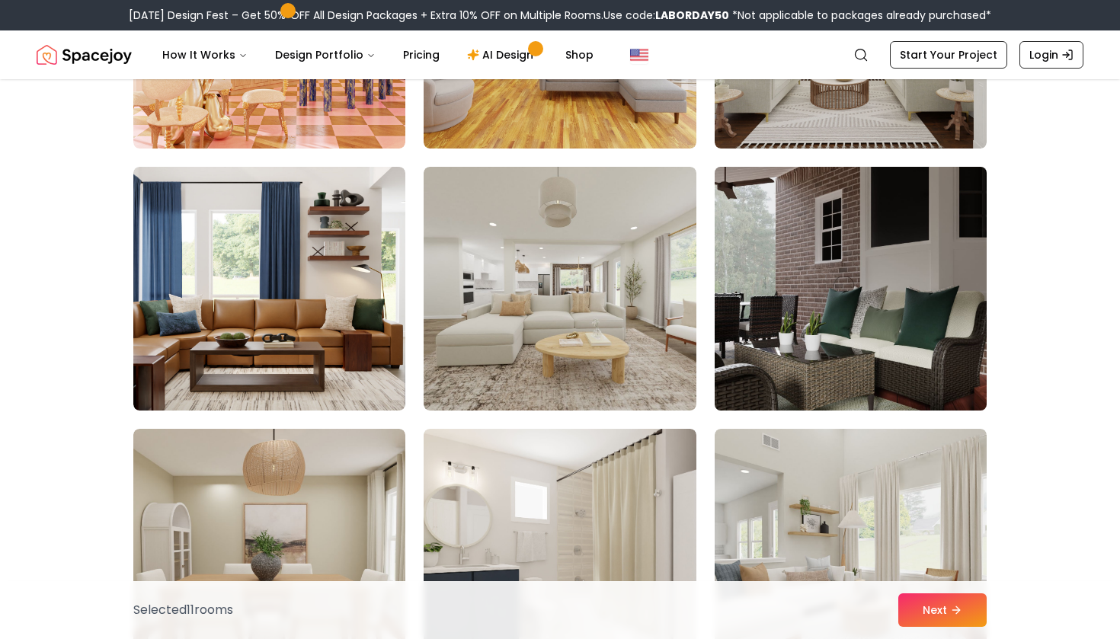
click at [746, 295] on img at bounding box center [851, 289] width 286 height 256
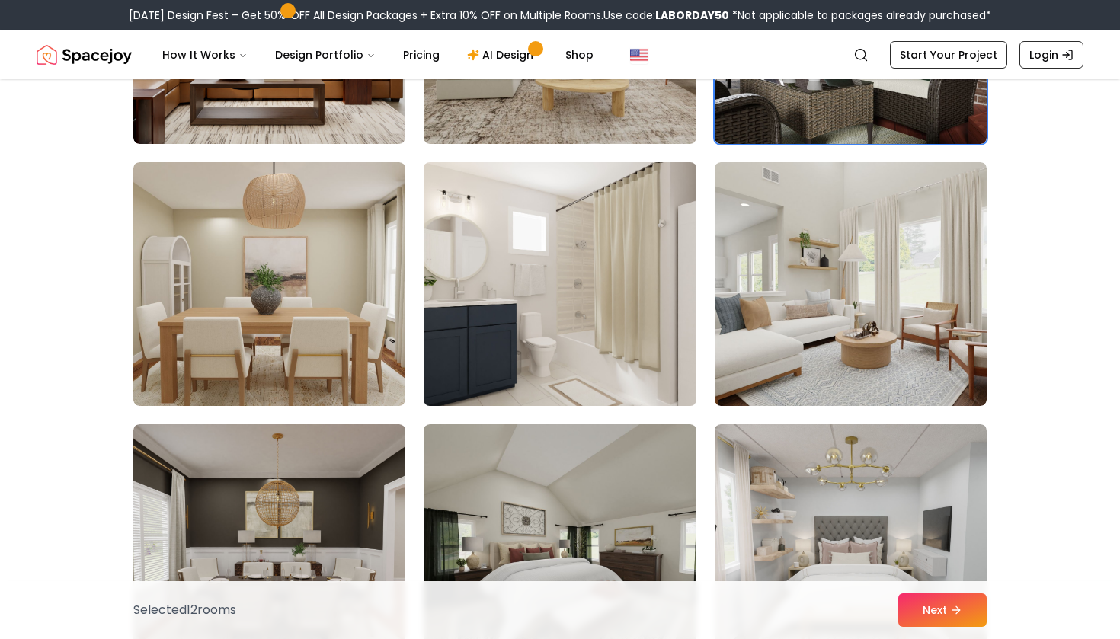
scroll to position [8171, 0]
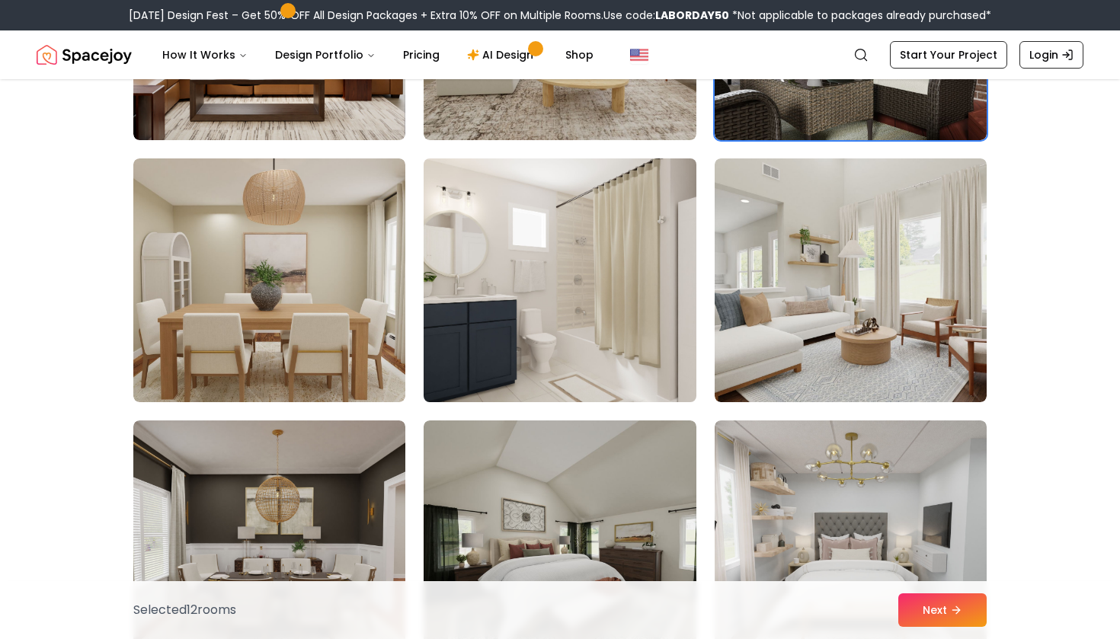
click at [573, 277] on img at bounding box center [560, 280] width 286 height 256
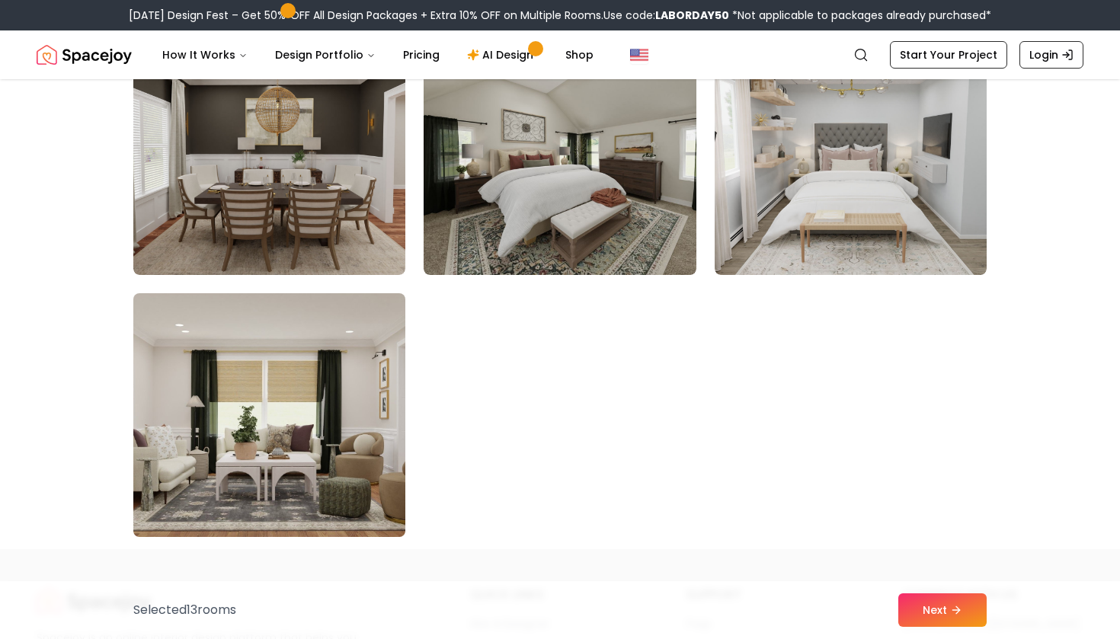
scroll to position [8558, 0]
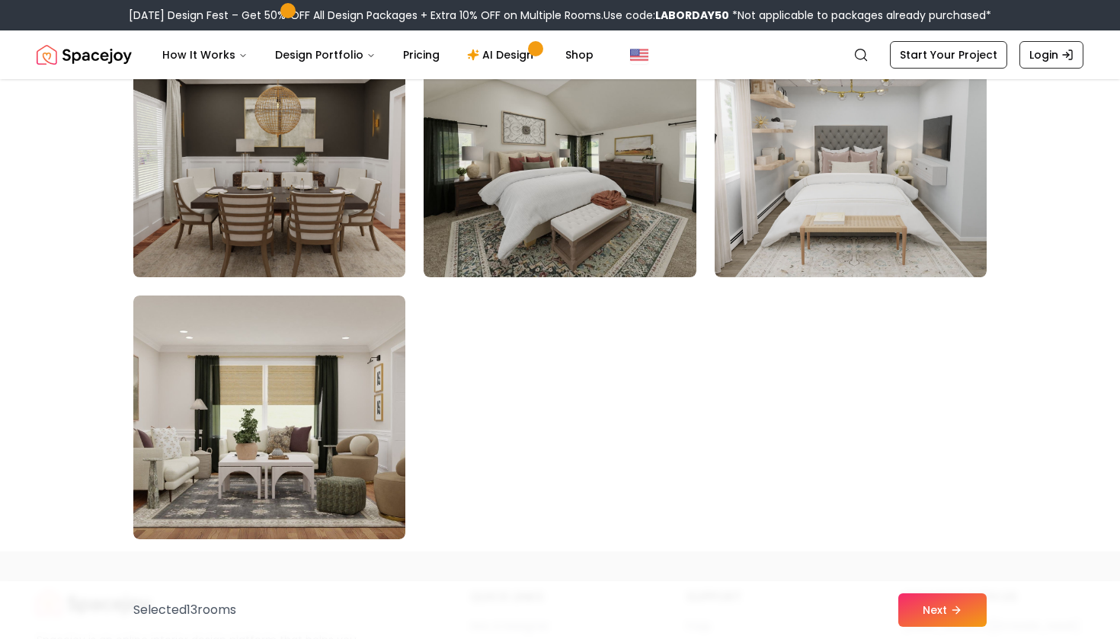
click at [340, 233] on img at bounding box center [269, 155] width 286 height 256
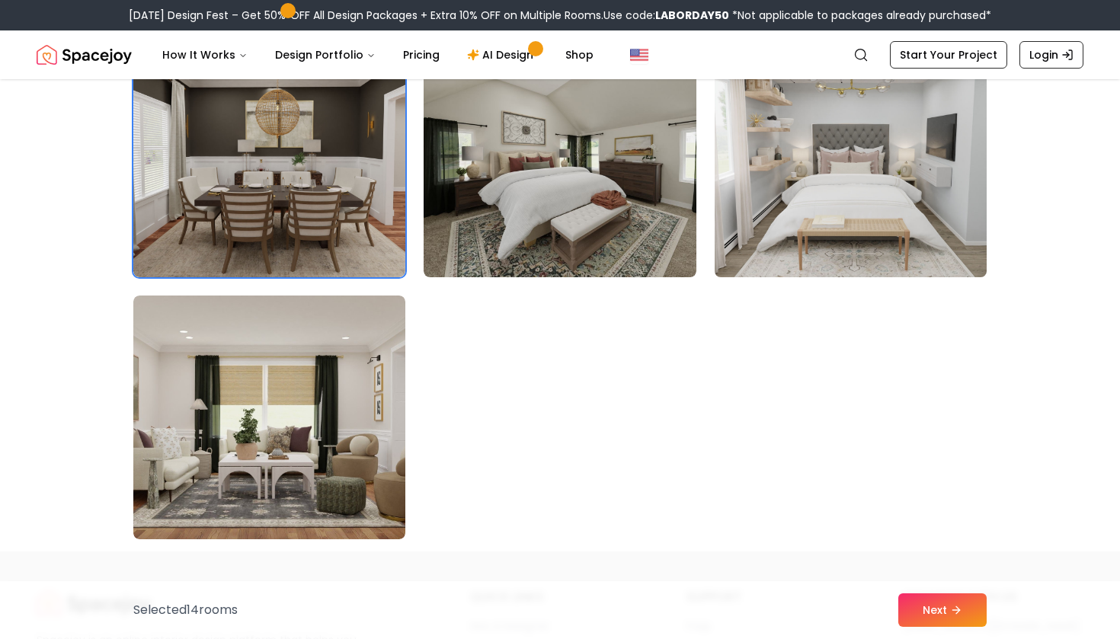
click at [849, 171] on img at bounding box center [851, 155] width 286 height 256
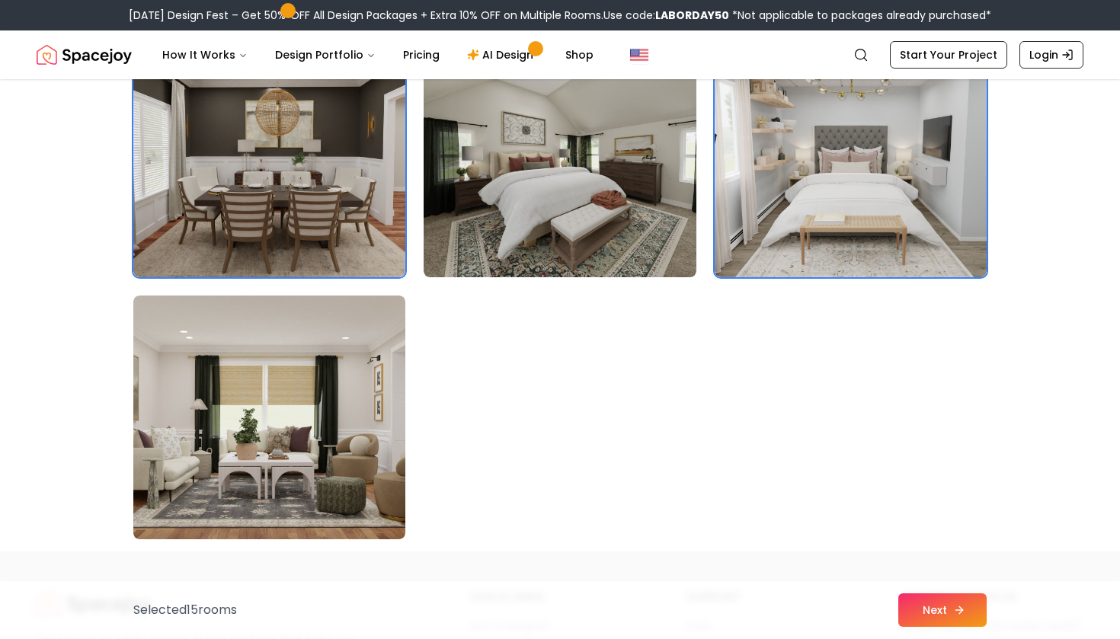
click at [928, 615] on button "Next" at bounding box center [942, 610] width 88 height 34
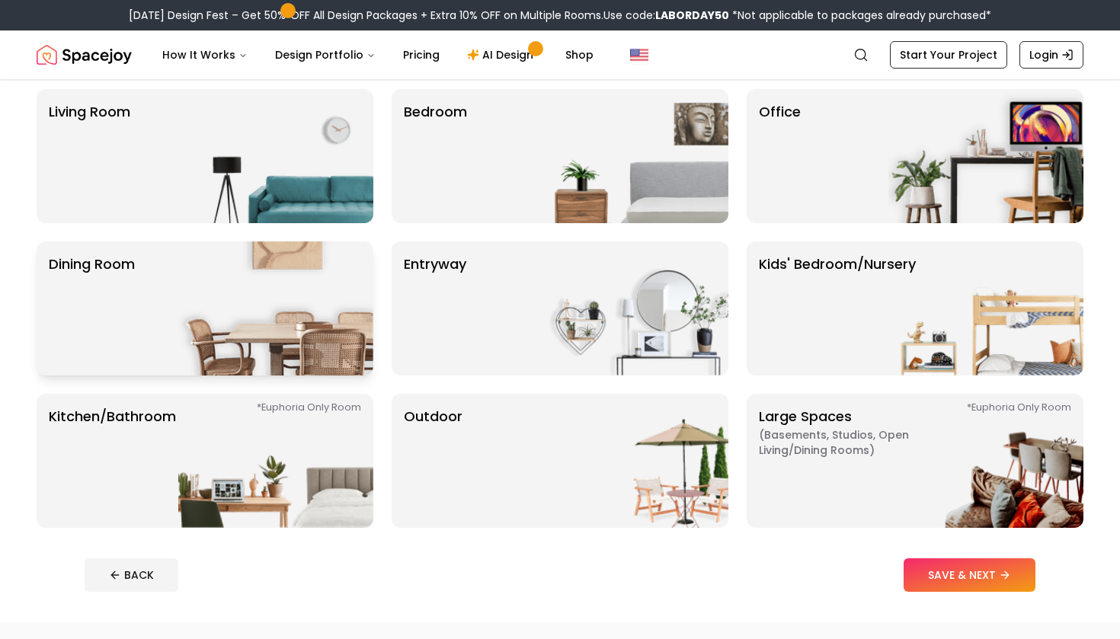
scroll to position [123, 0]
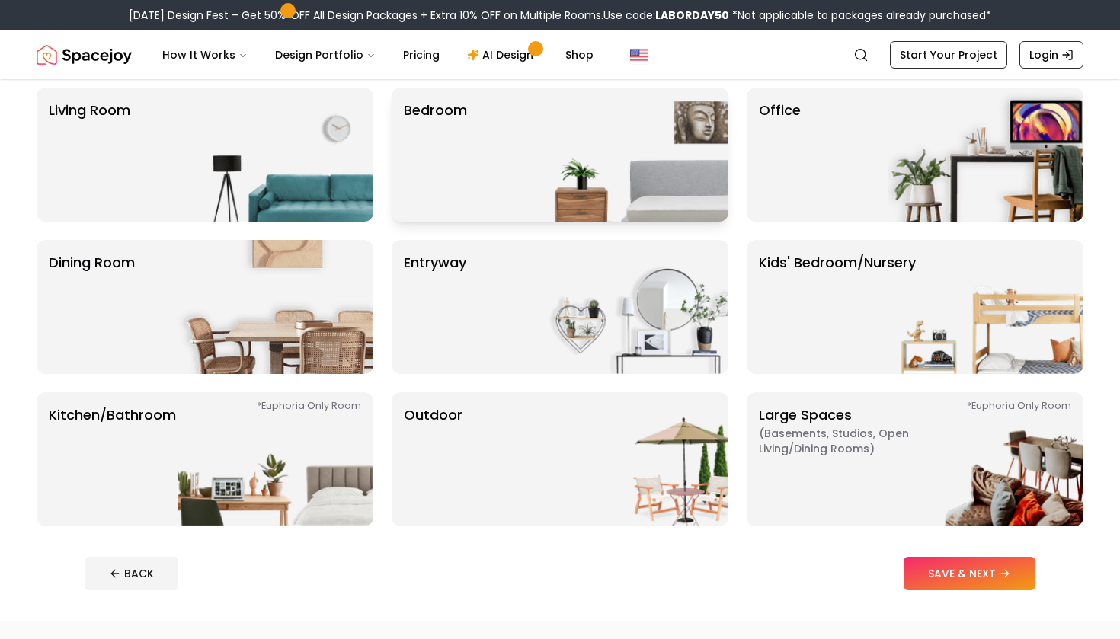
click at [501, 130] on div "Bedroom" at bounding box center [560, 155] width 337 height 134
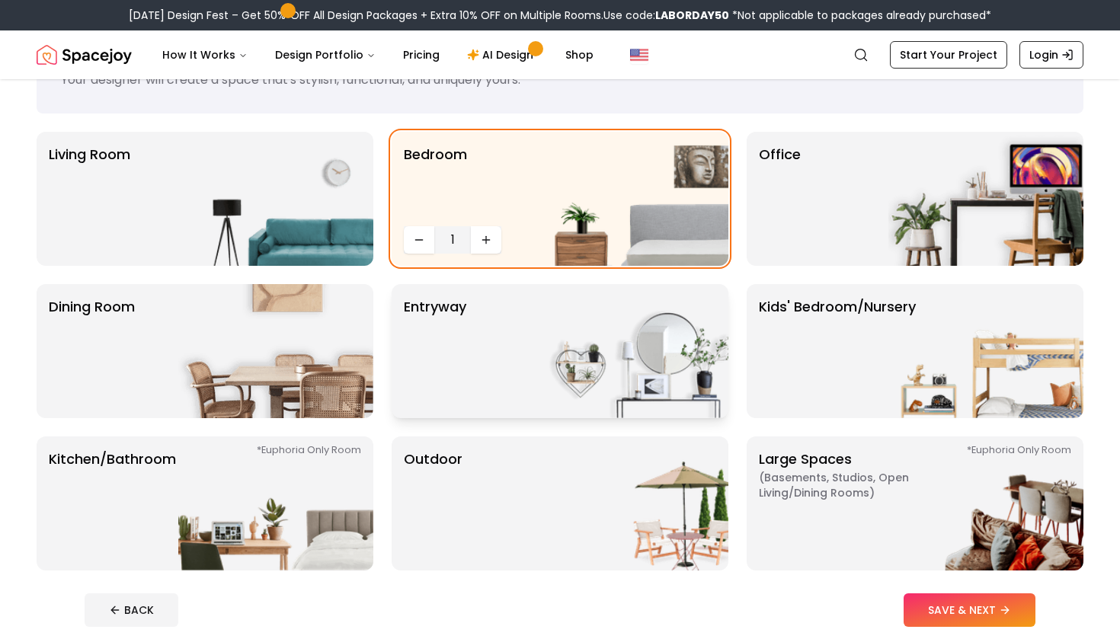
scroll to position [97, 0]
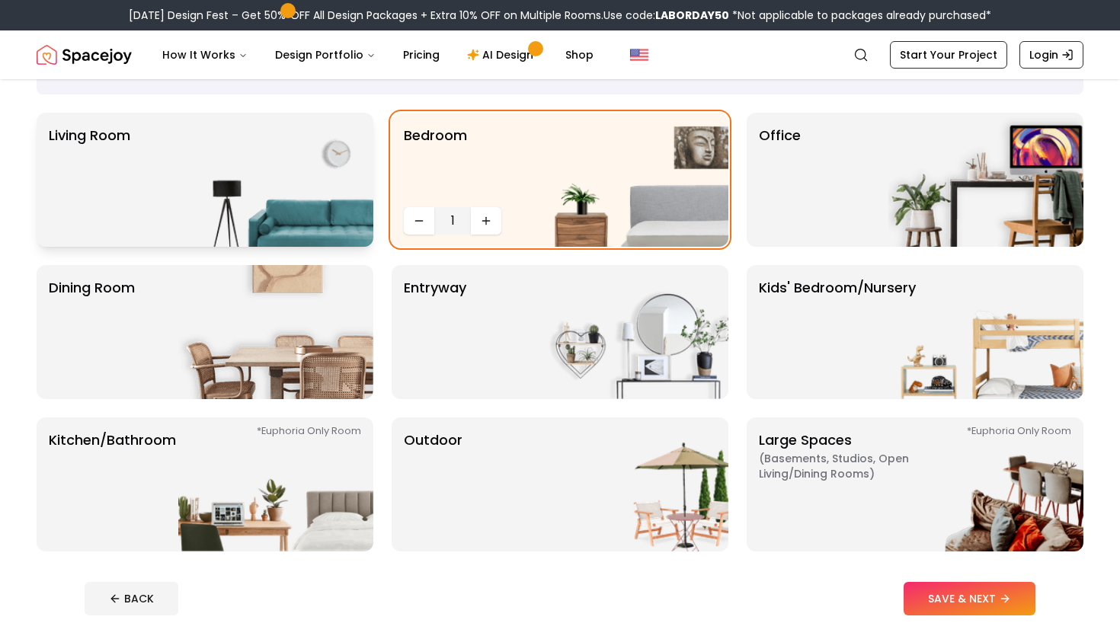
click at [322, 188] on img at bounding box center [275, 180] width 195 height 134
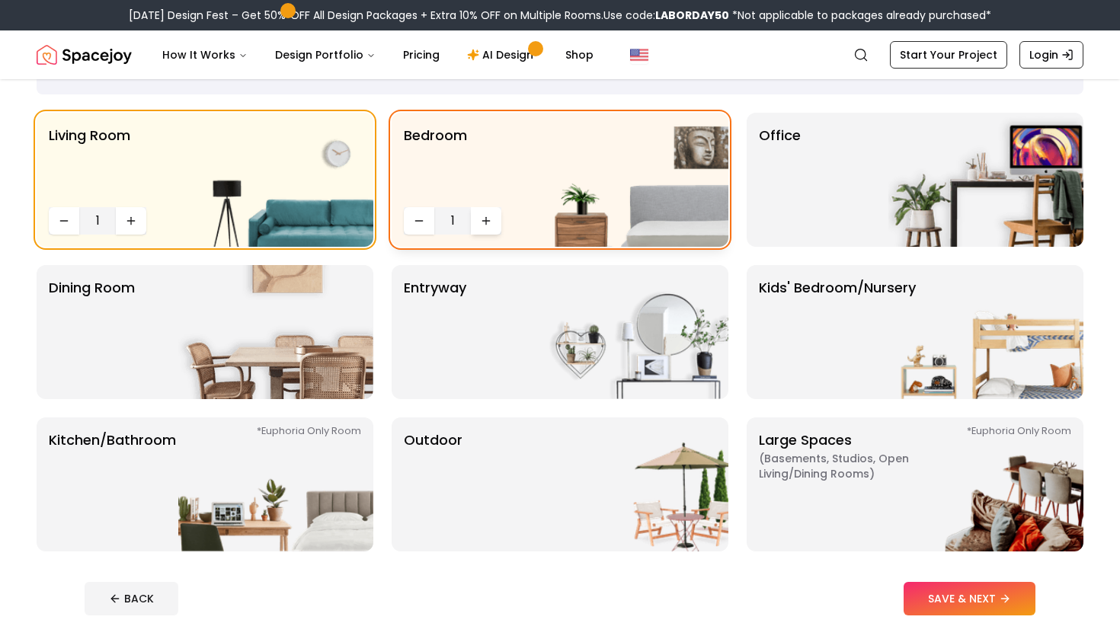
click at [497, 216] on button "Increase quantity" at bounding box center [486, 220] width 30 height 27
click at [913, 168] on img at bounding box center [985, 180] width 195 height 134
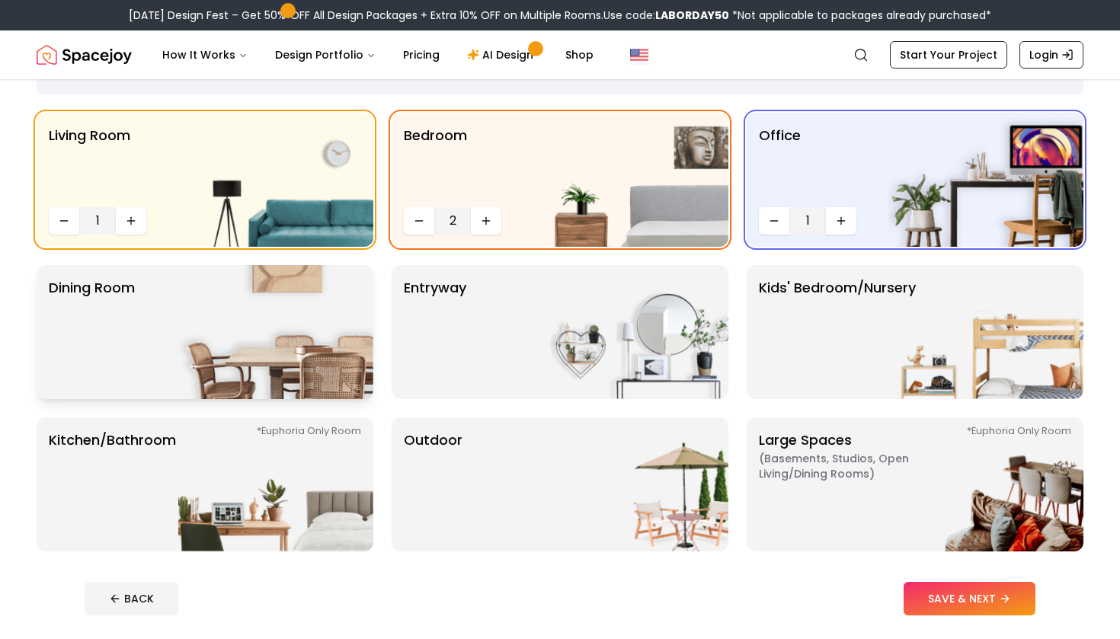
click at [336, 316] on img at bounding box center [275, 332] width 195 height 134
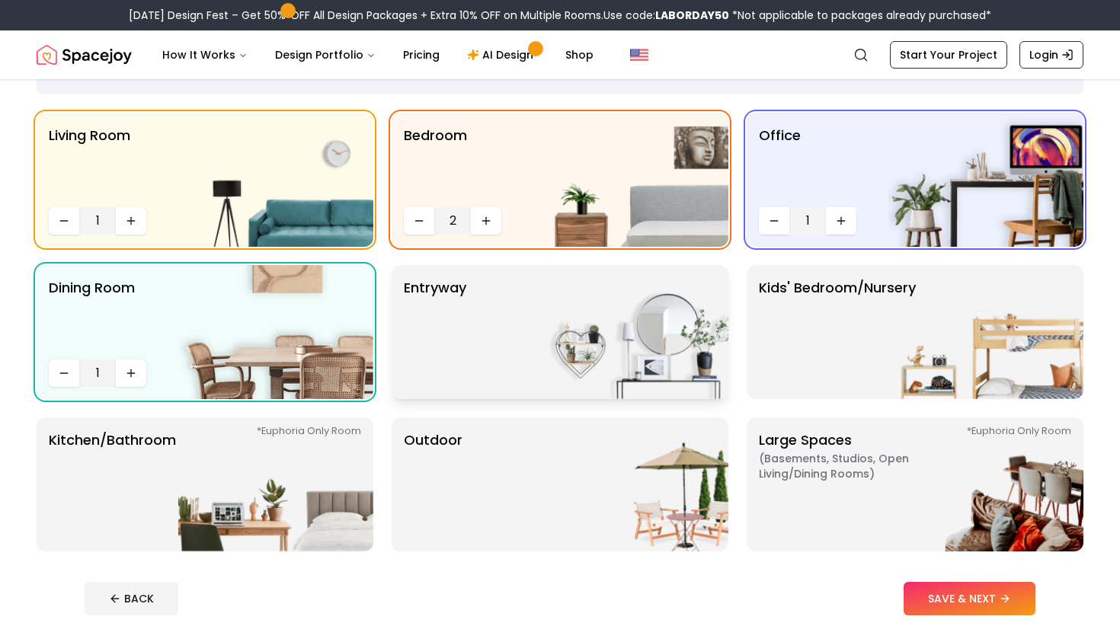
click at [595, 324] on img at bounding box center [630, 332] width 195 height 134
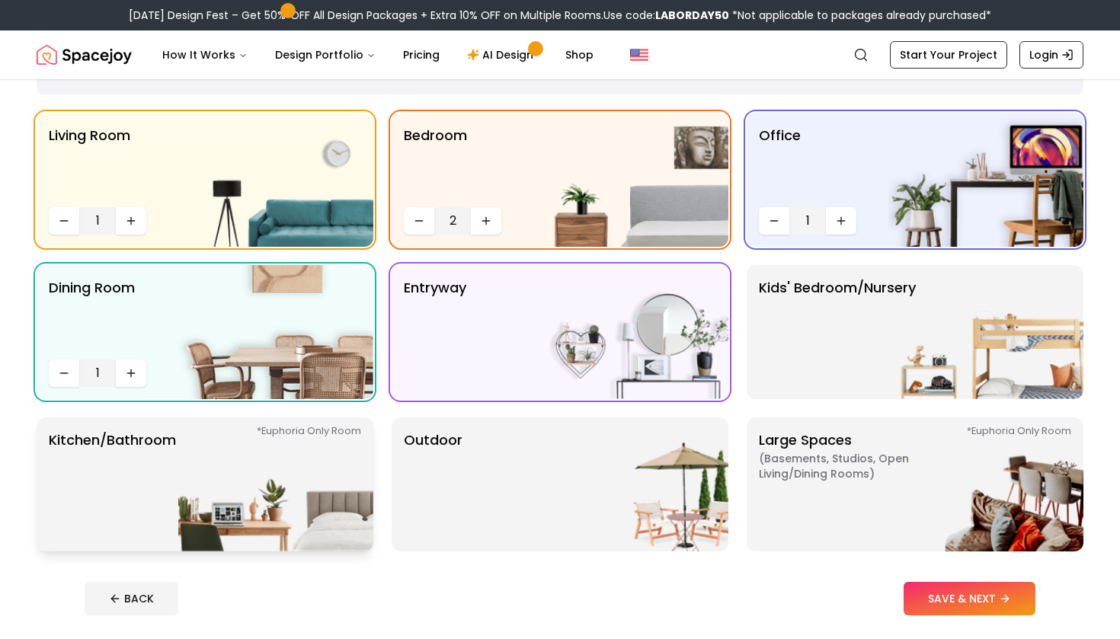
click at [265, 462] on img at bounding box center [275, 484] width 195 height 134
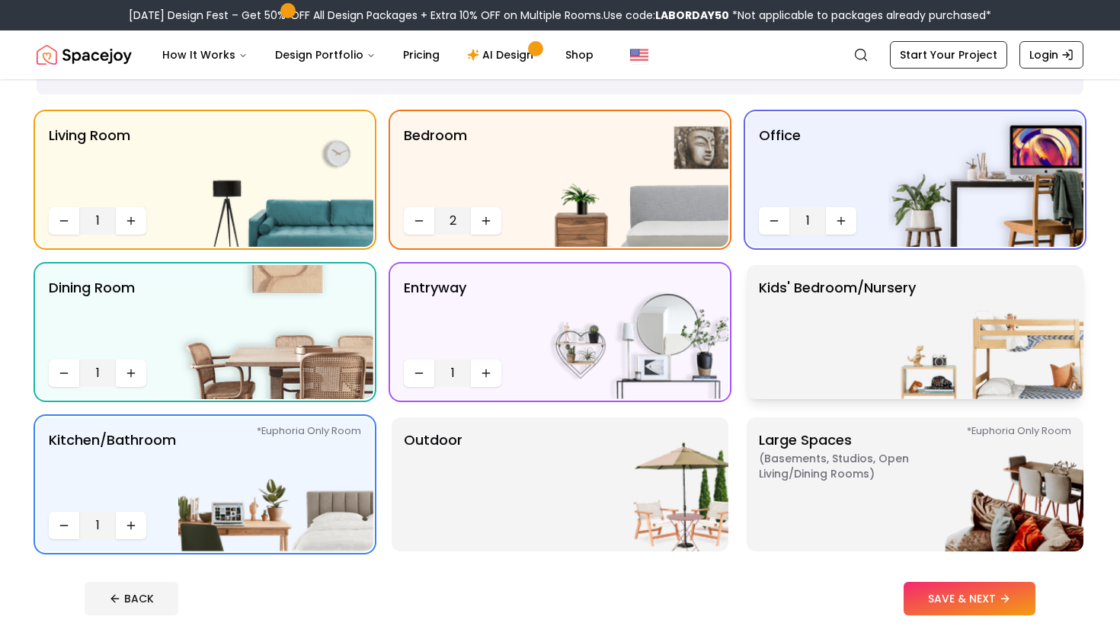
click at [933, 367] on img at bounding box center [985, 332] width 195 height 134
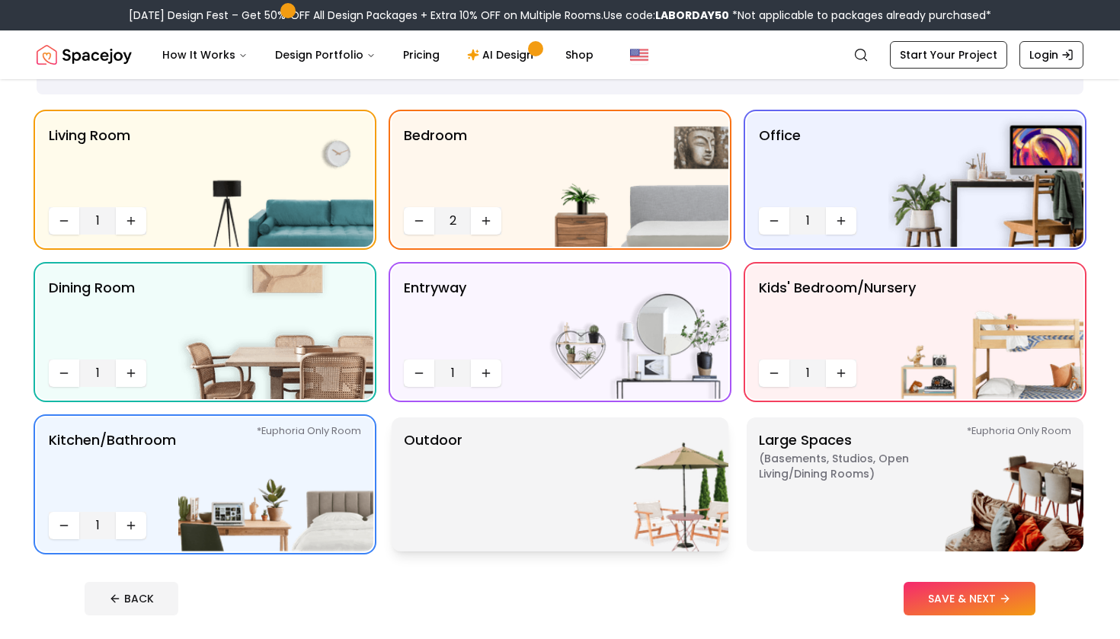
click at [669, 454] on img at bounding box center [630, 484] width 195 height 134
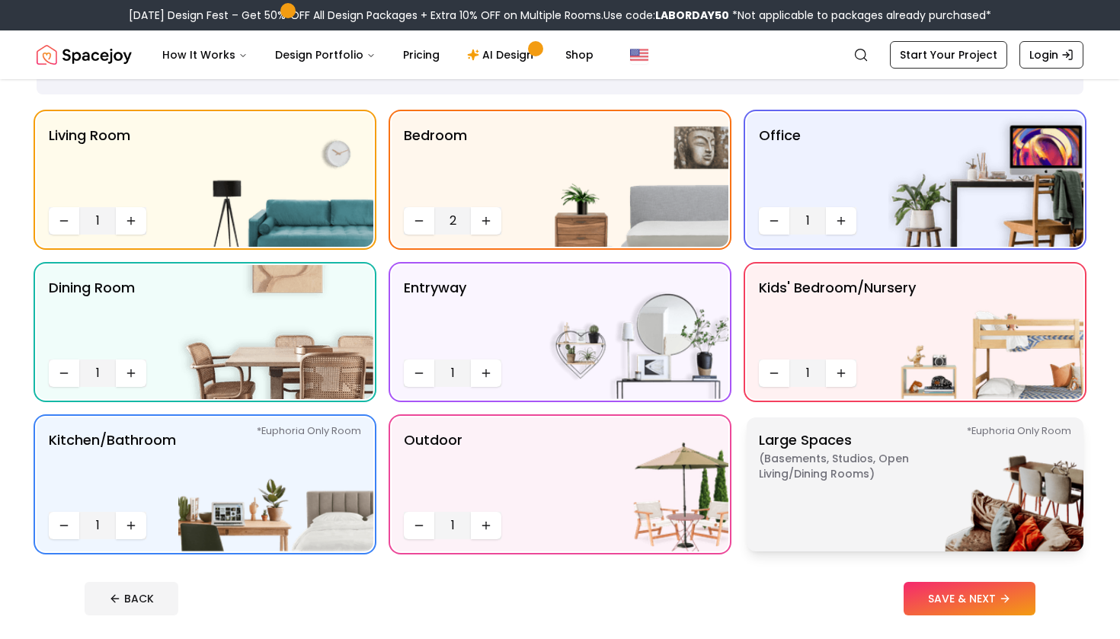
click at [982, 490] on img at bounding box center [985, 484] width 195 height 134
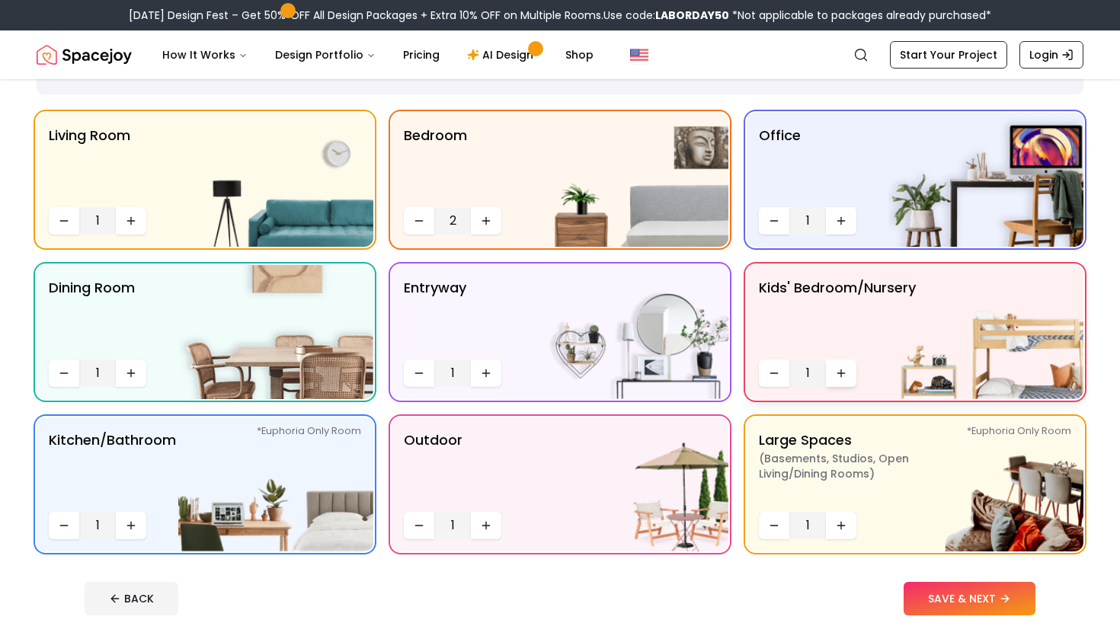
click at [844, 372] on icon "Increase quantity" at bounding box center [841, 373] width 12 height 12
click at [989, 598] on button "SAVE & NEXT" at bounding box center [969, 599] width 132 height 34
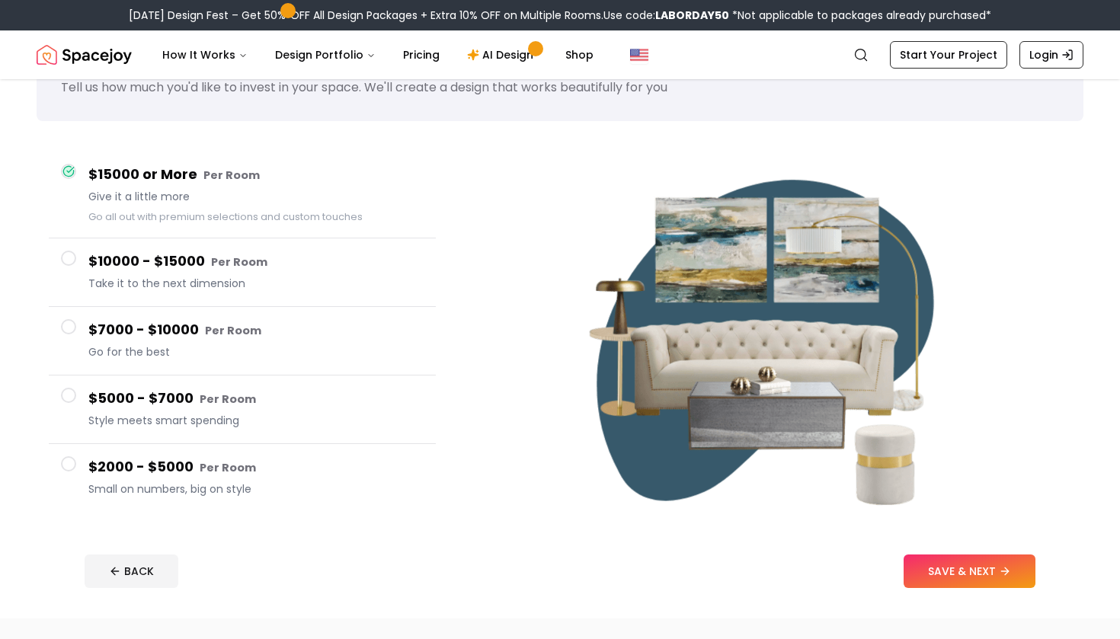
scroll to position [72, 0]
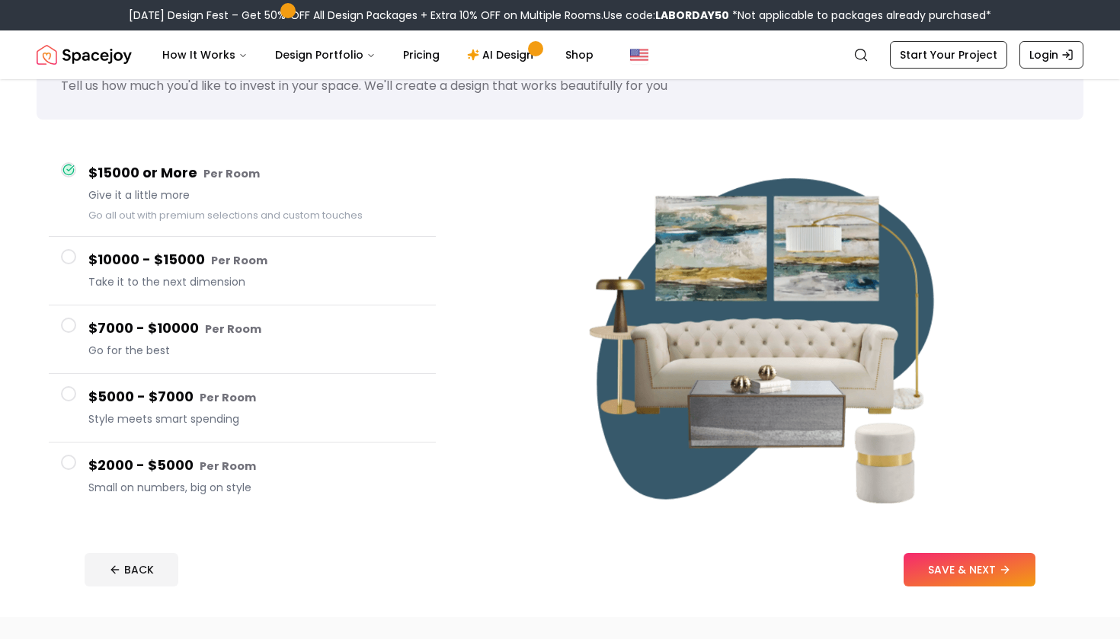
click at [401, 460] on h4 "$2000 - $5000 Per Room" at bounding box center [255, 466] width 335 height 22
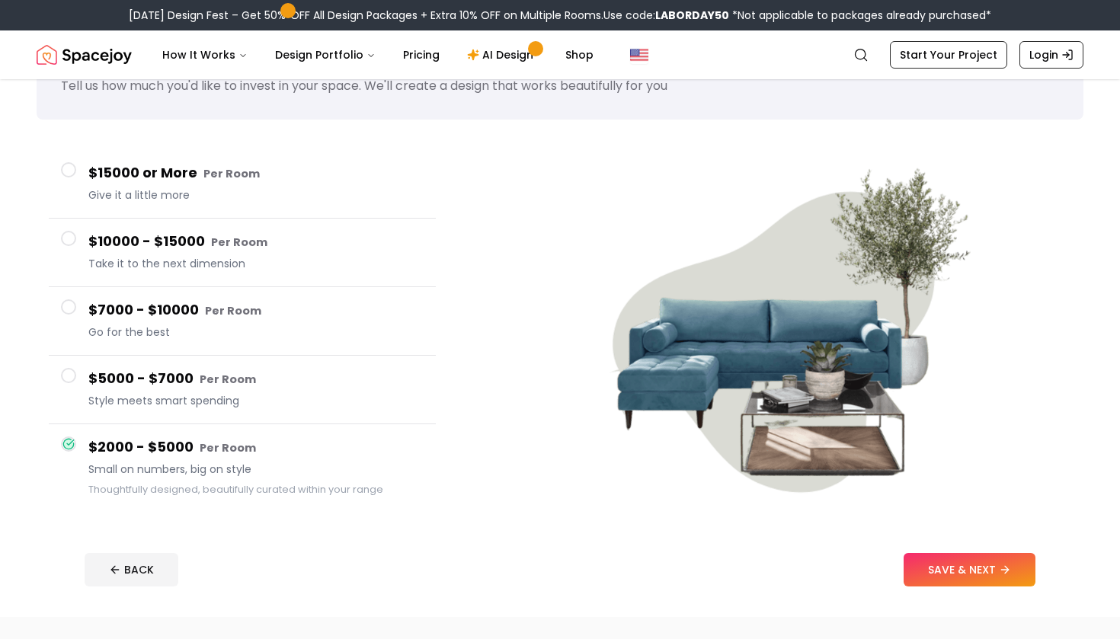
click at [378, 386] on h4 "$5000 - $7000 Per Room" at bounding box center [255, 379] width 335 height 22
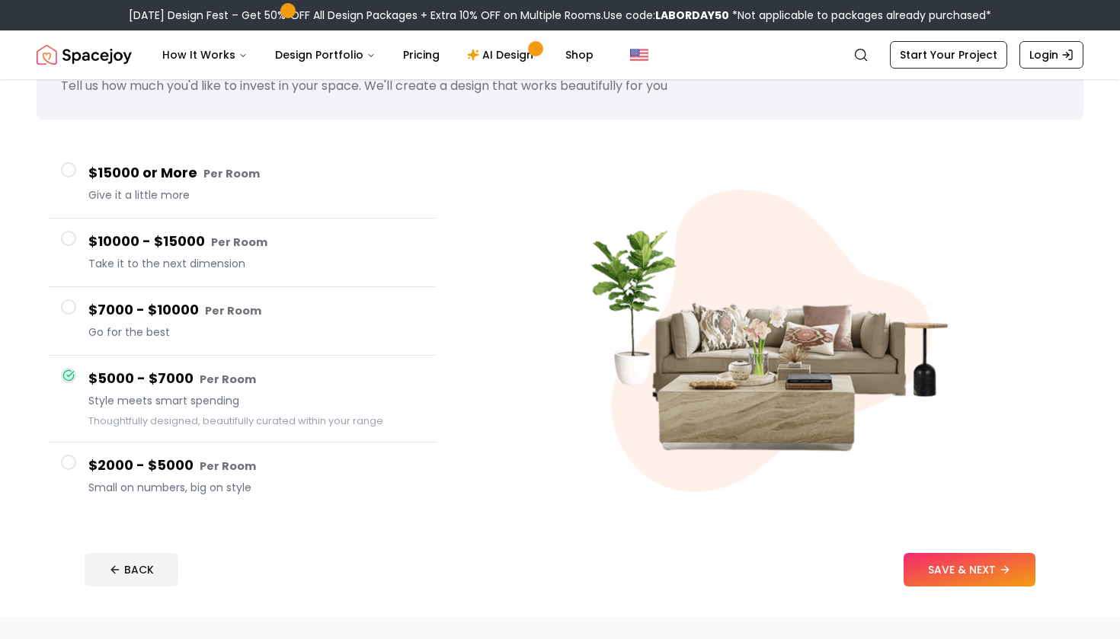
click at [367, 308] on h4 "$7000 - $10000 Per Room" at bounding box center [255, 310] width 335 height 22
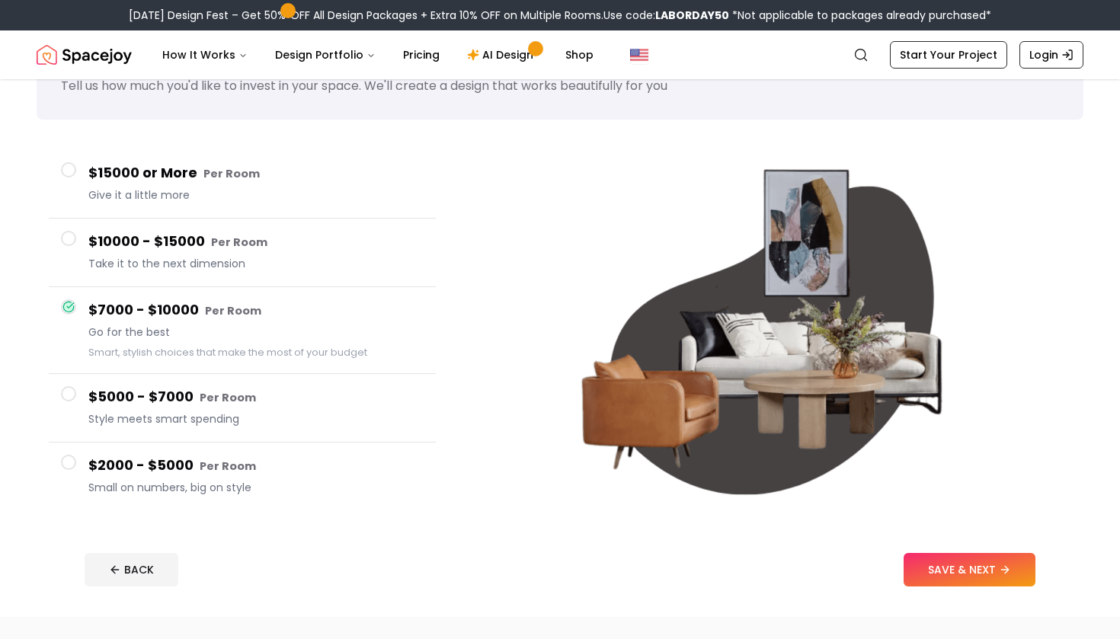
click at [365, 238] on h4 "$10000 - $15000 Per Room" at bounding box center [255, 242] width 335 height 22
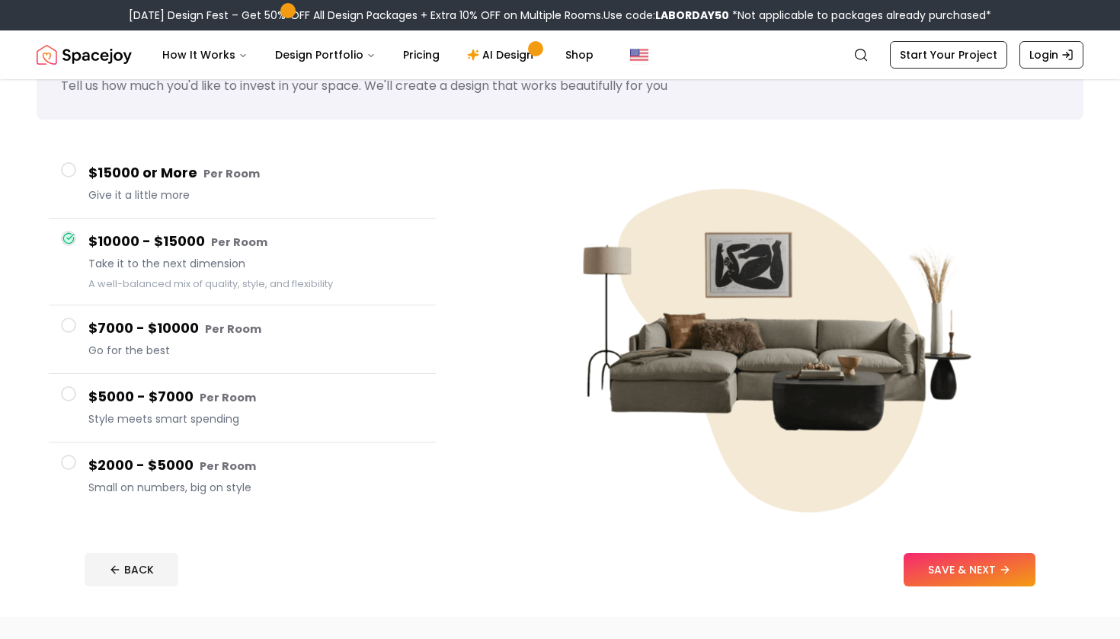
click at [348, 160] on button "$15000 or More Per Room Give it a little more" at bounding box center [242, 184] width 387 height 69
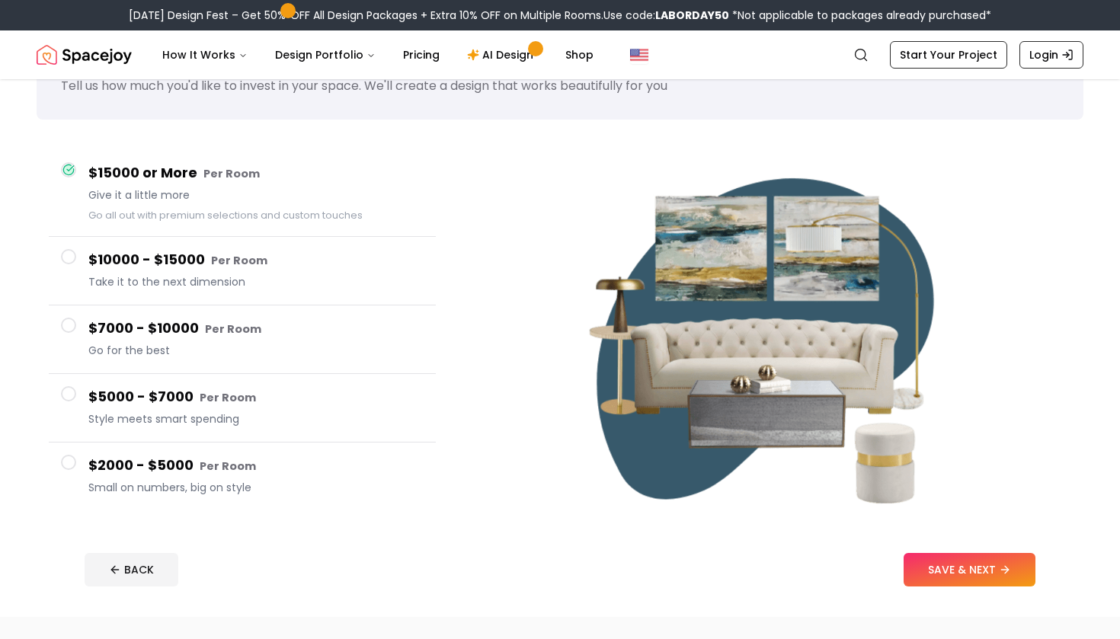
click at [375, 459] on h4 "$2000 - $5000 Per Room" at bounding box center [255, 466] width 335 height 22
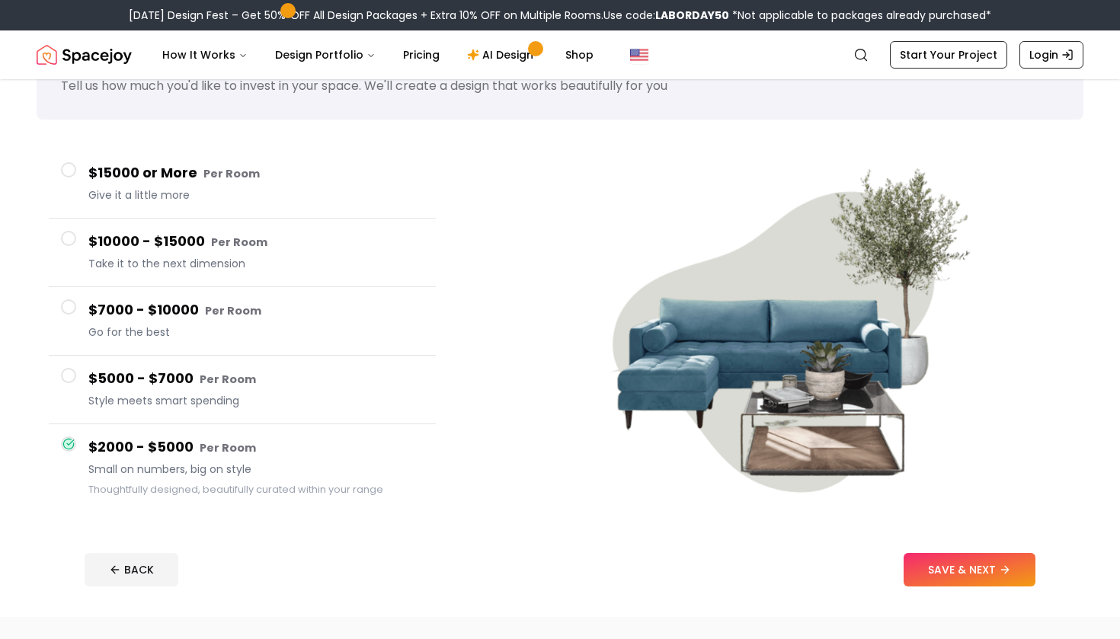
click at [376, 424] on button "$2000 - $5000 Per Room Small on numbers, big on style Thoughtfully designed, be…" at bounding box center [242, 467] width 387 height 86
click at [363, 401] on span "Style meets smart spending" at bounding box center [255, 400] width 335 height 15
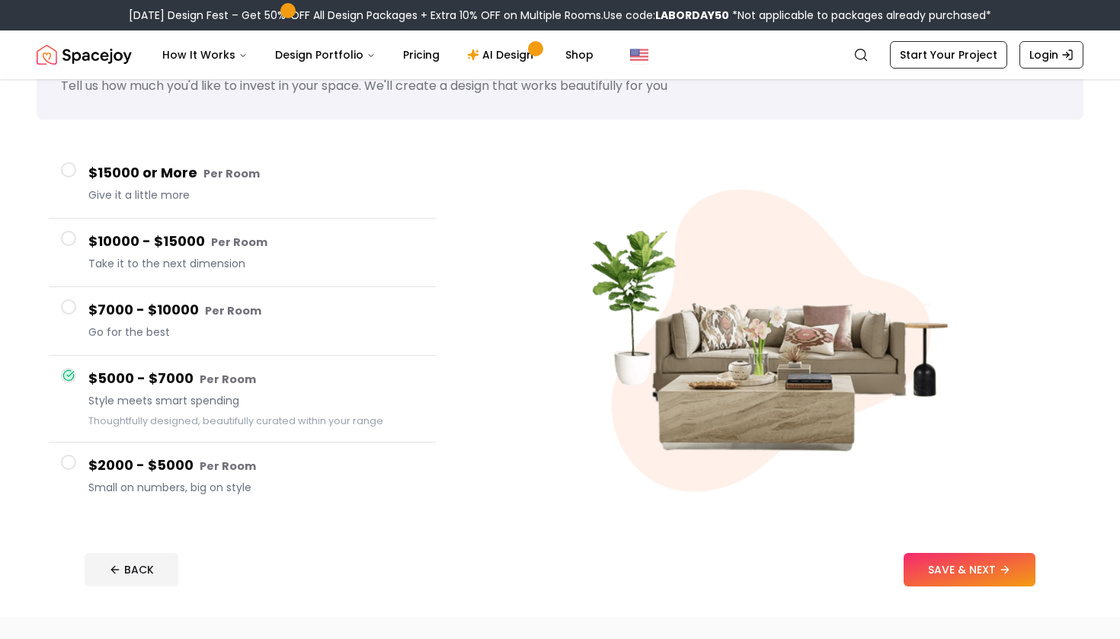
click at [378, 467] on h4 "$2000 - $5000 Per Room" at bounding box center [255, 466] width 335 height 22
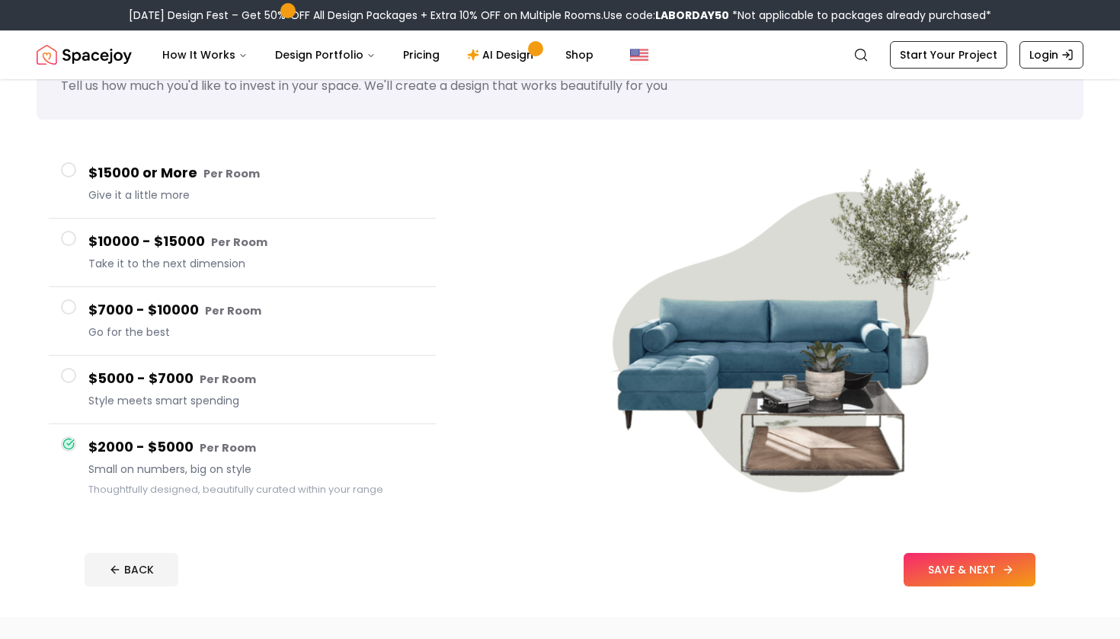
click at [955, 577] on button "SAVE & NEXT" at bounding box center [969, 570] width 132 height 34
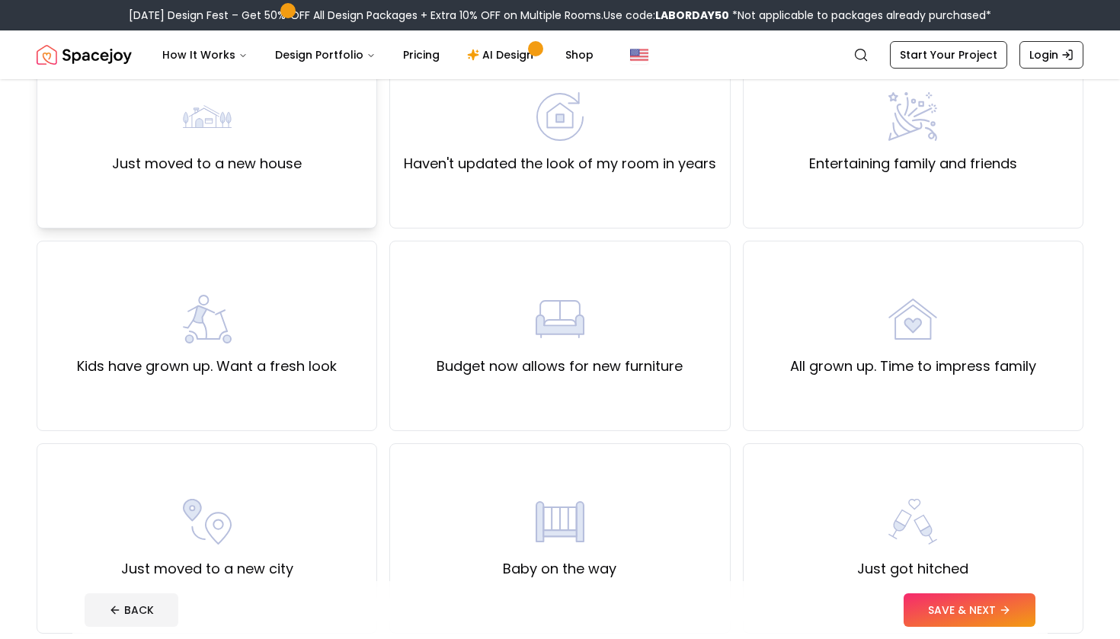
scroll to position [174, 0]
click at [299, 187] on div "Just moved to a new house" at bounding box center [207, 132] width 340 height 190
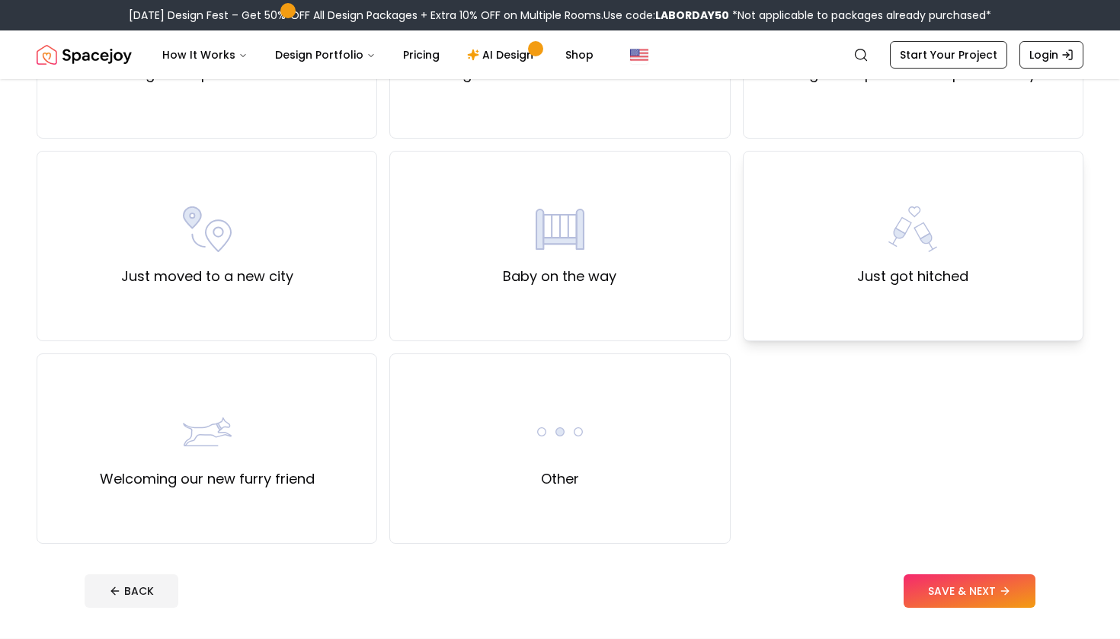
scroll to position [466, 0]
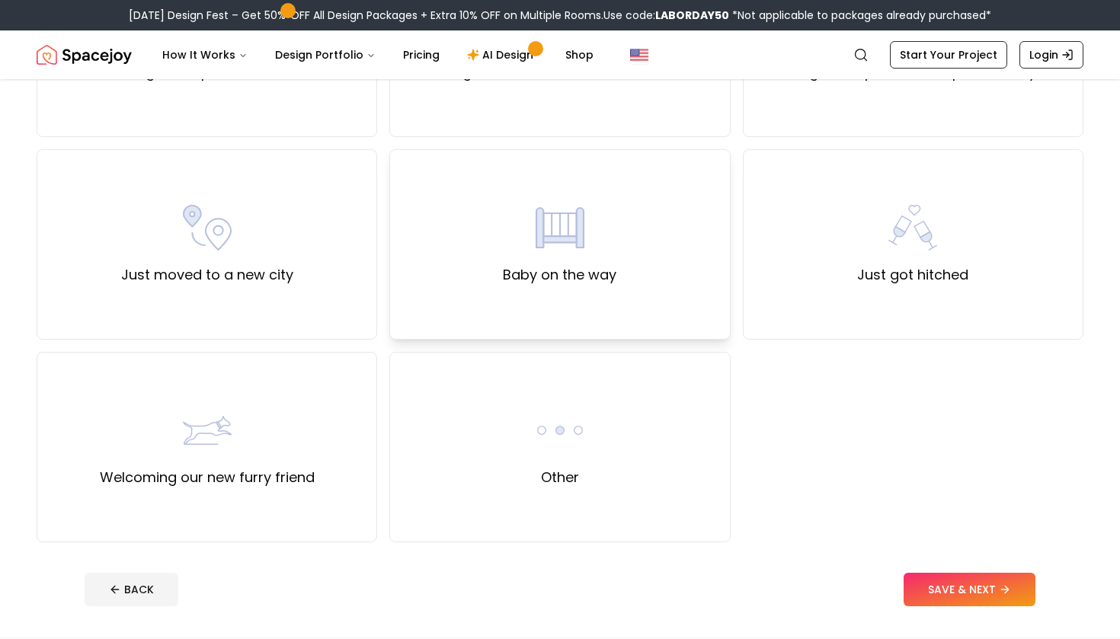
click at [657, 275] on div "Baby on the way" at bounding box center [559, 244] width 340 height 190
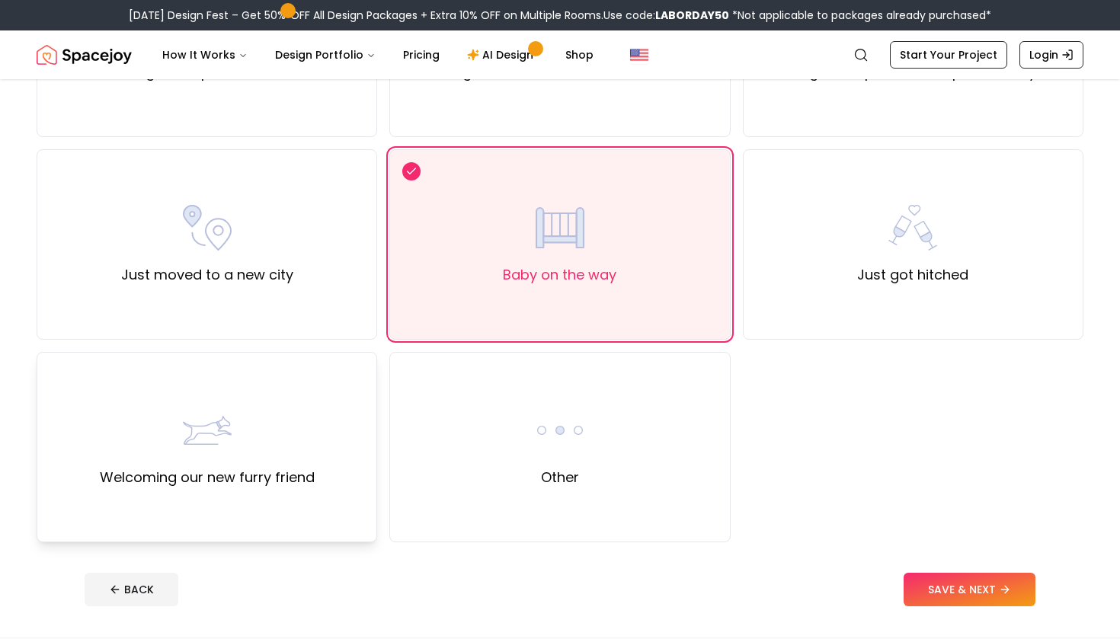
click at [299, 411] on div "Welcoming our new furry friend" at bounding box center [207, 447] width 215 height 82
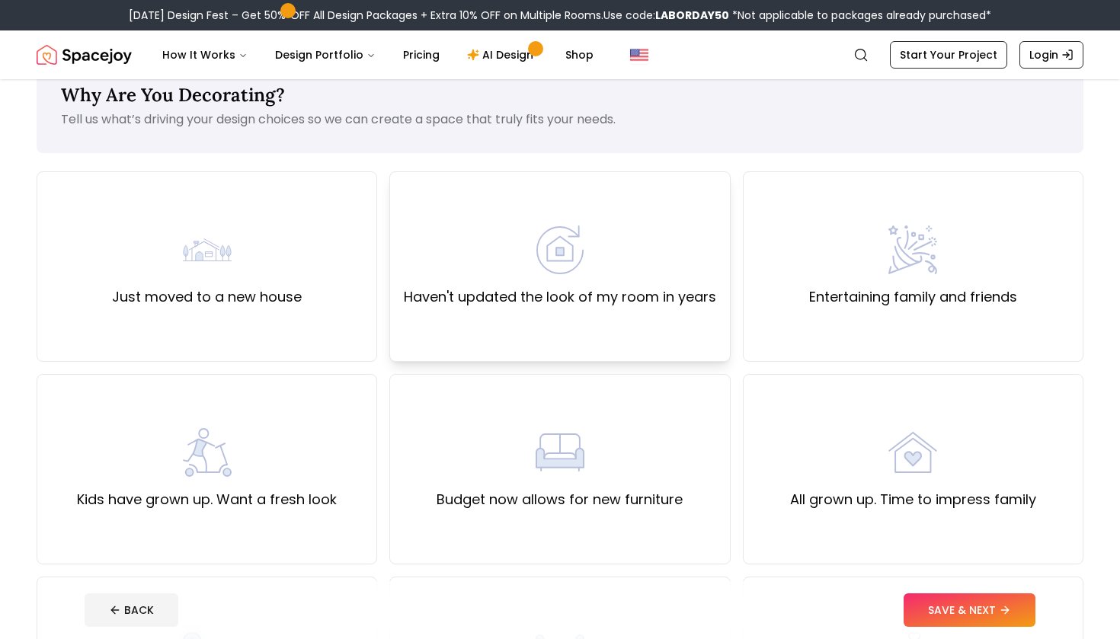
scroll to position [43, 0]
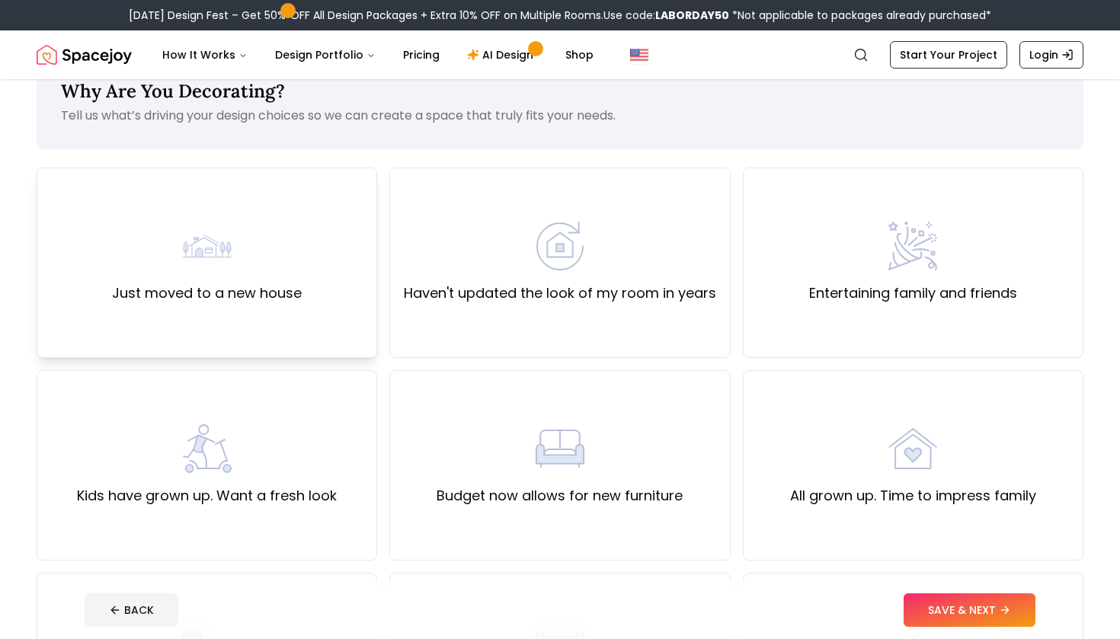
click at [273, 282] on div "Just moved to a new house" at bounding box center [207, 263] width 190 height 82
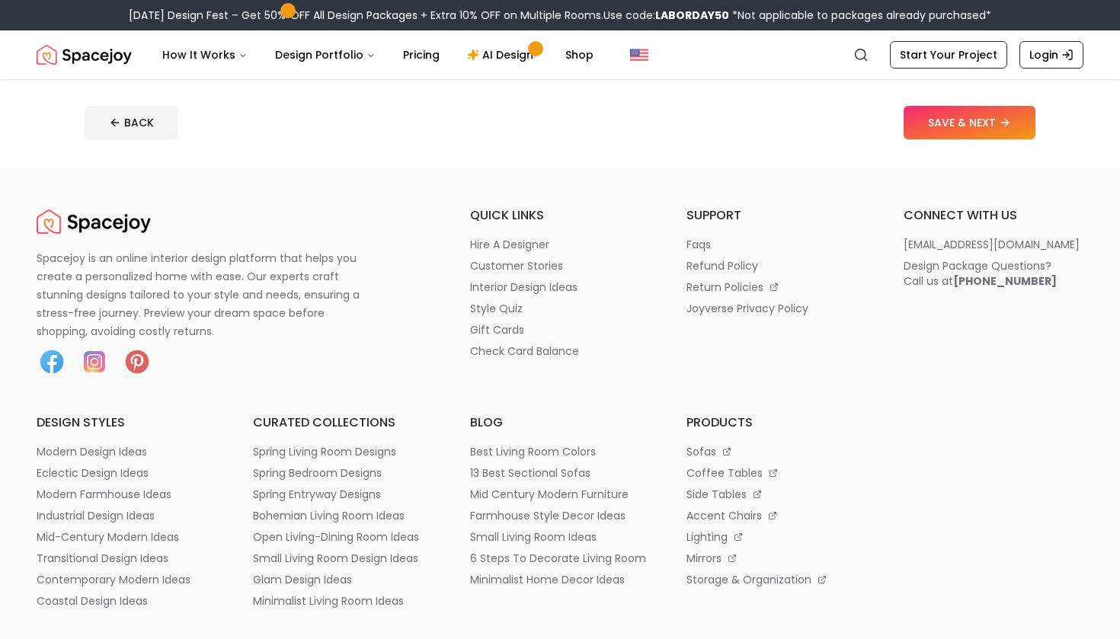
scroll to position [957, 0]
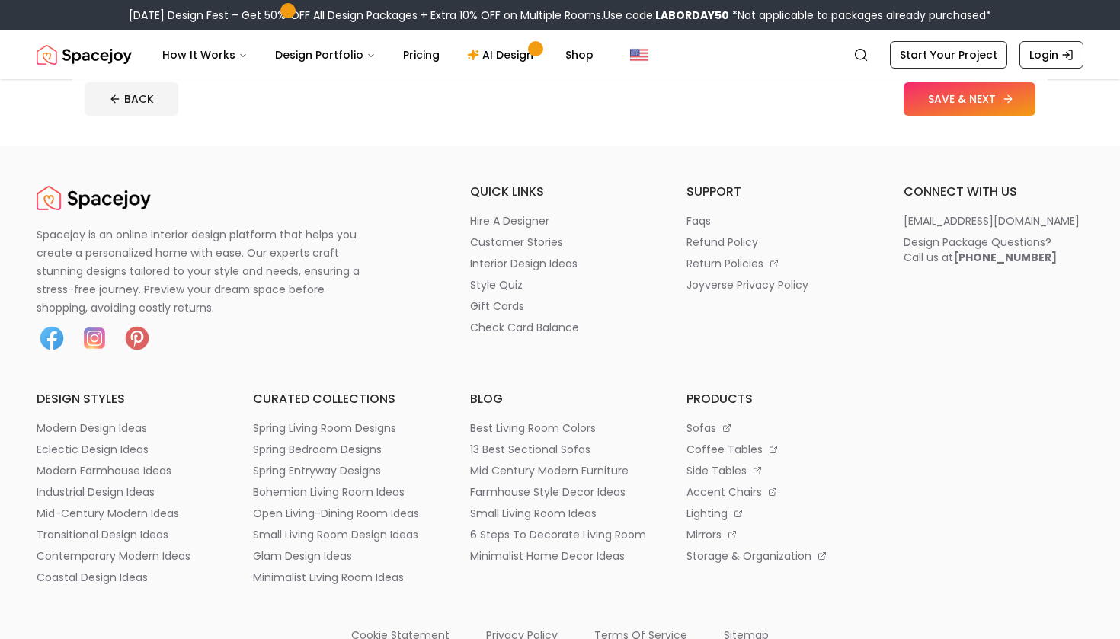
click at [986, 104] on button "SAVE & NEXT" at bounding box center [969, 99] width 132 height 34
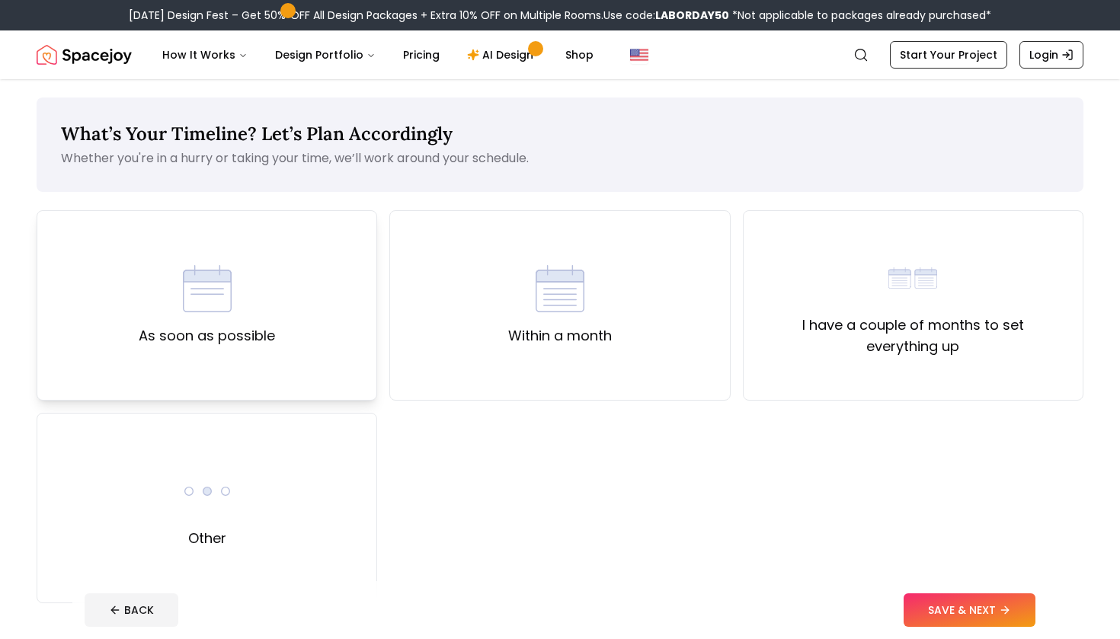
click at [305, 377] on div "As soon as possible" at bounding box center [207, 305] width 340 height 190
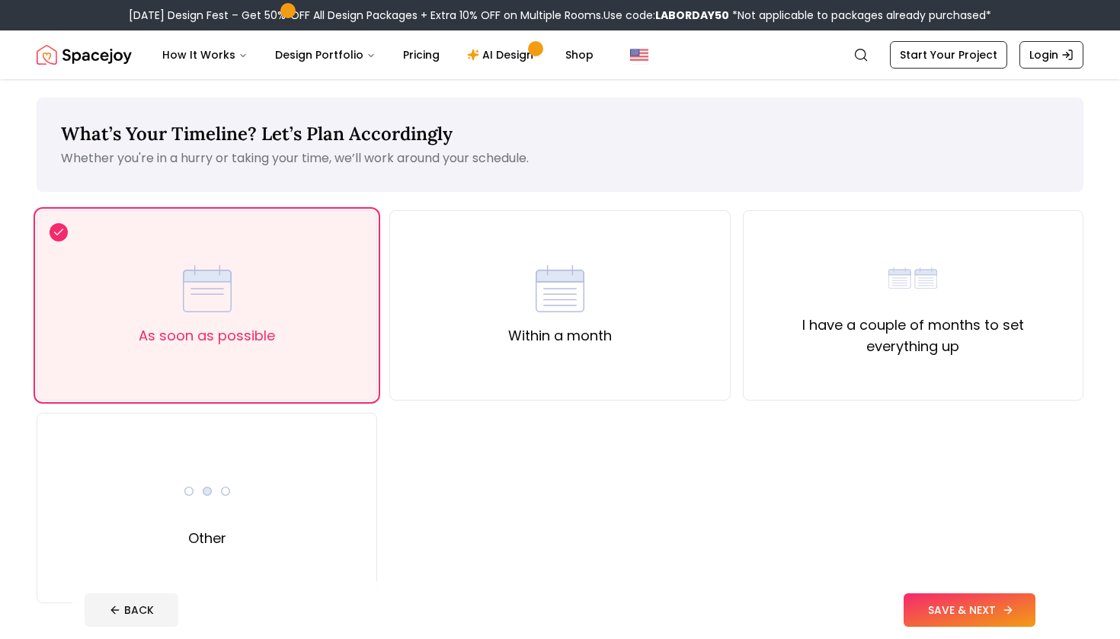
click at [957, 602] on button "SAVE & NEXT" at bounding box center [969, 610] width 132 height 34
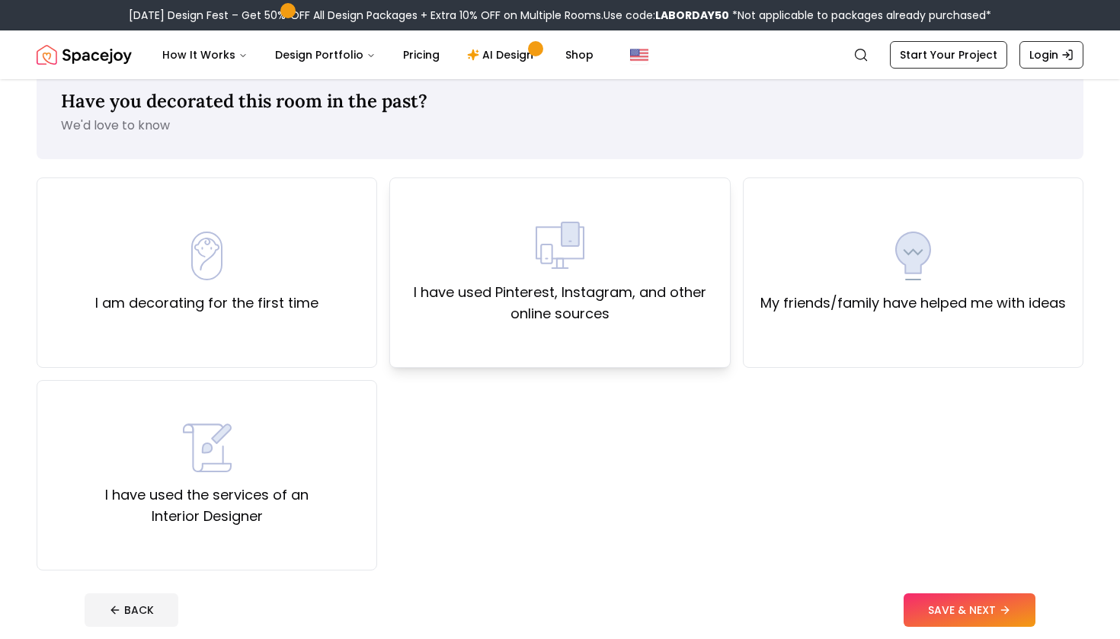
scroll to position [34, 0]
click at [326, 254] on div "I am decorating for the first time" at bounding box center [207, 272] width 340 height 190
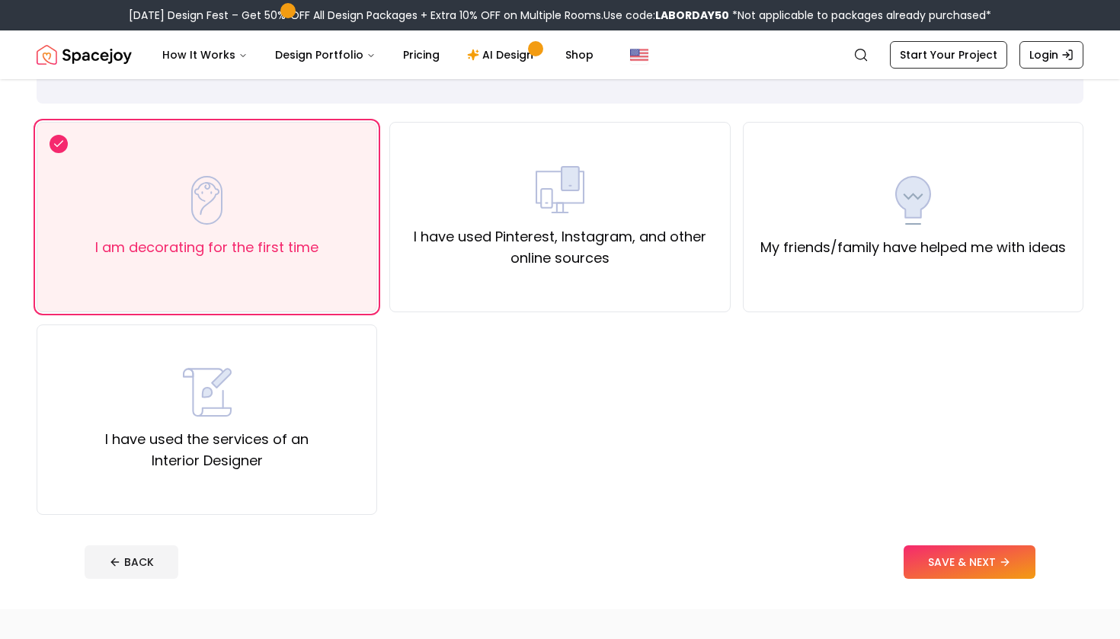
scroll to position [94, 0]
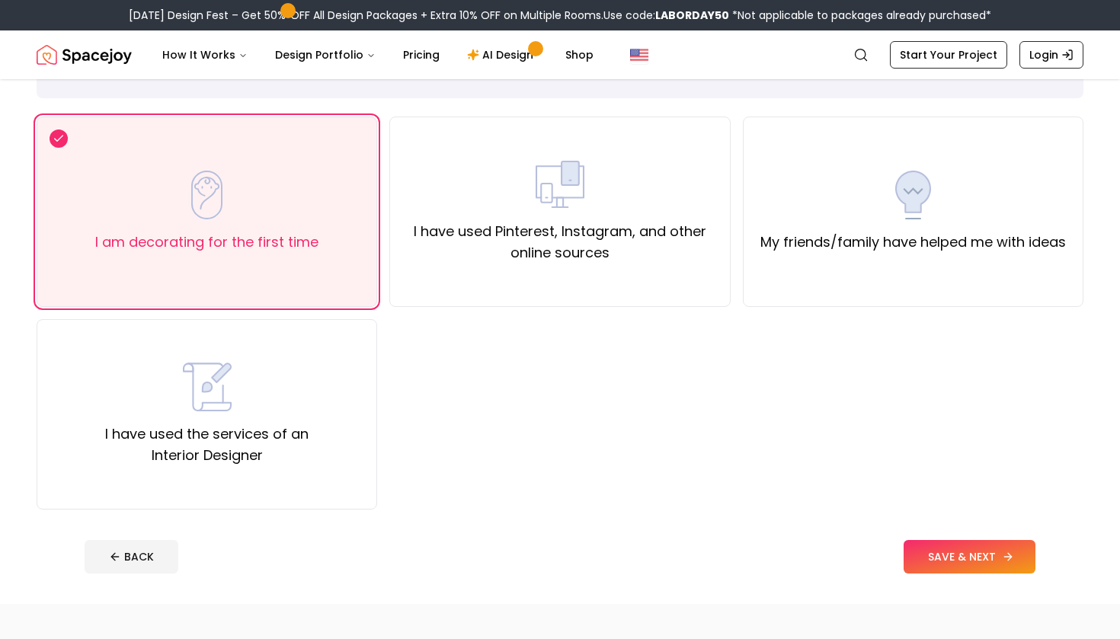
click at [992, 561] on button "SAVE & NEXT" at bounding box center [969, 557] width 132 height 34
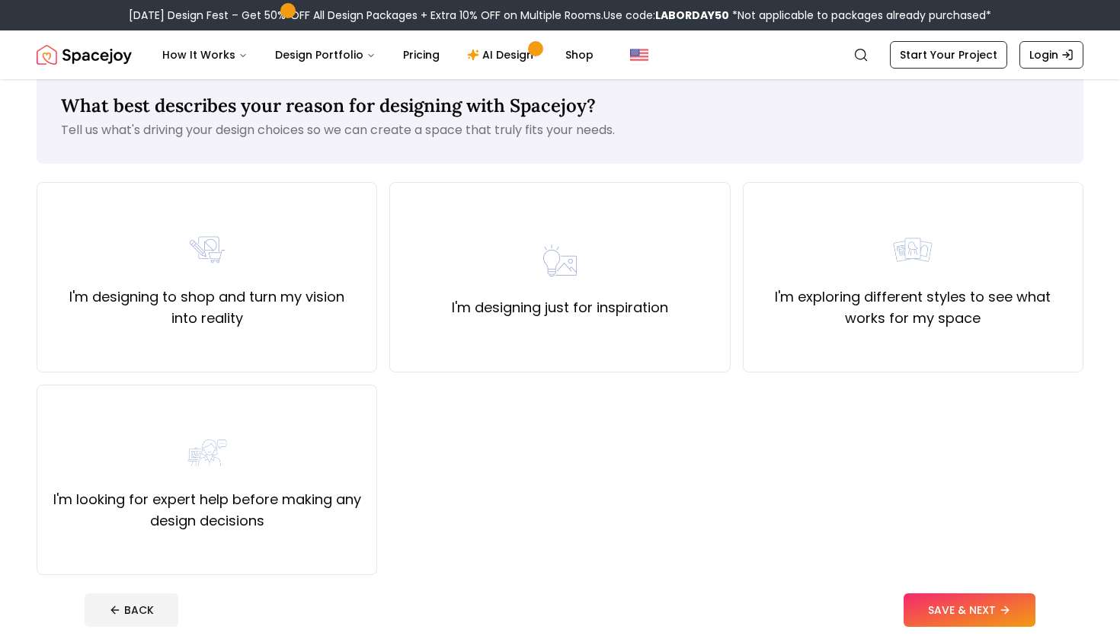
scroll to position [31, 0]
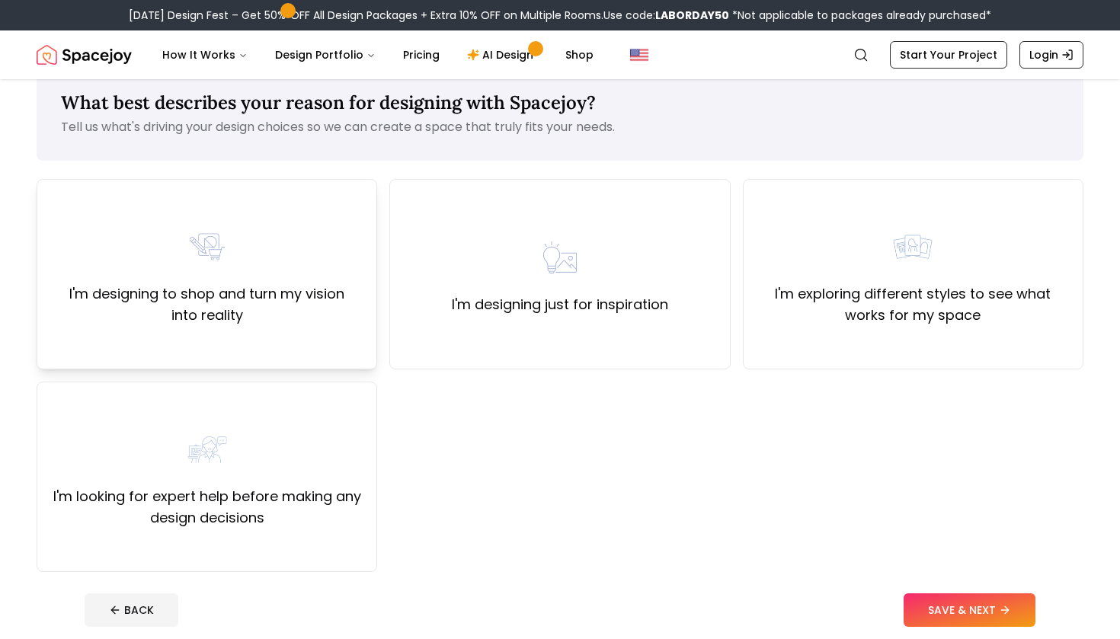
click at [313, 283] on div "I'm designing to shop and turn my vision into reality" at bounding box center [207, 274] width 315 height 104
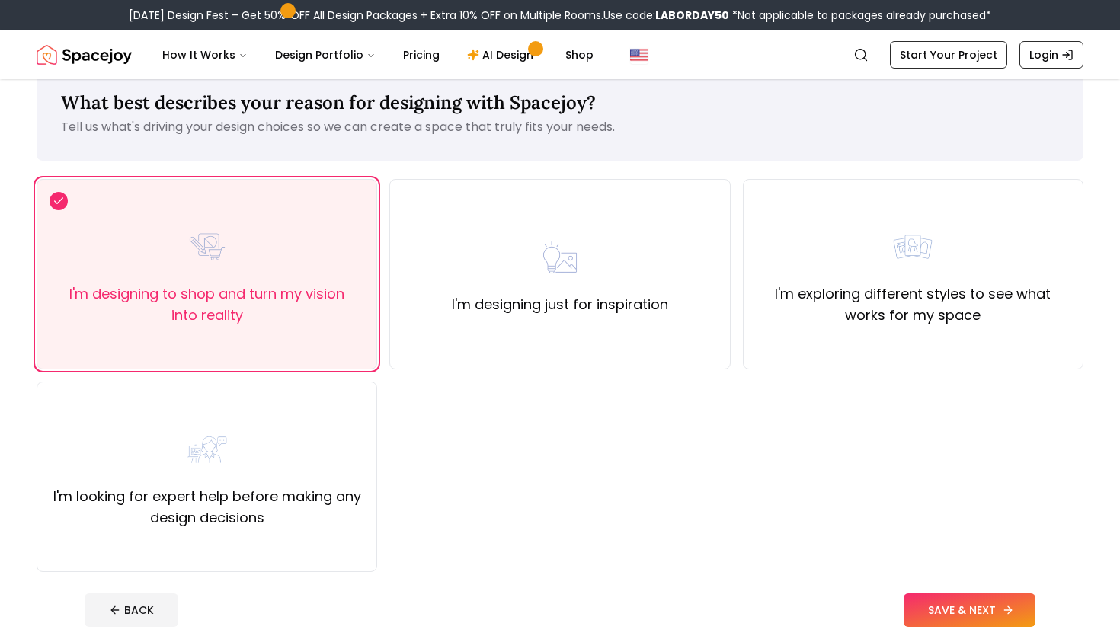
click at [967, 614] on button "SAVE & NEXT" at bounding box center [969, 610] width 132 height 34
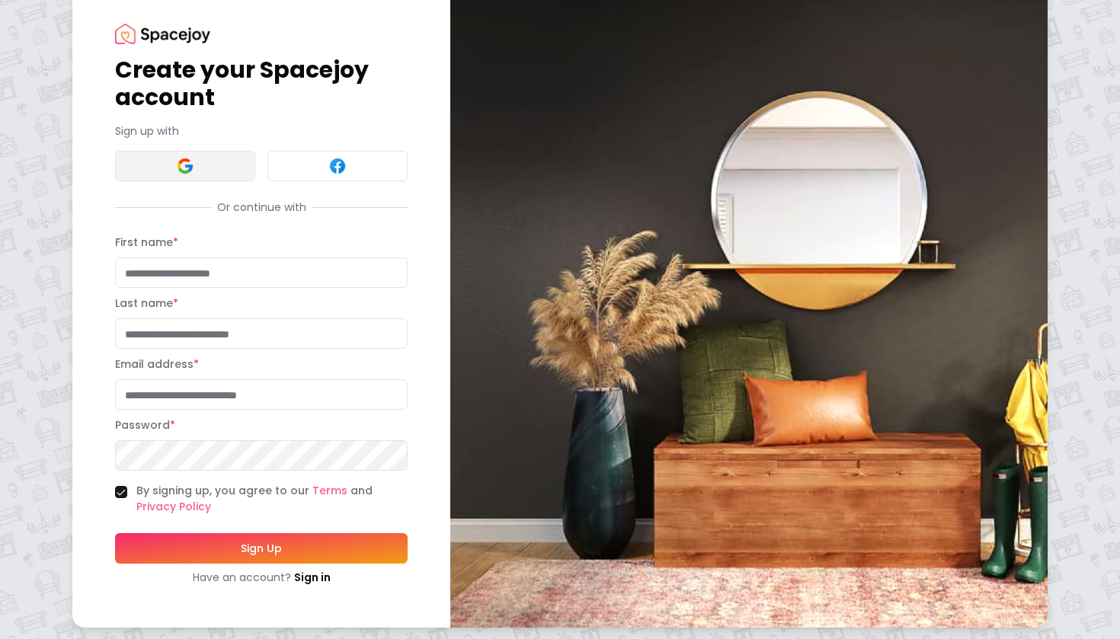
click at [223, 172] on button at bounding box center [185, 166] width 140 height 30
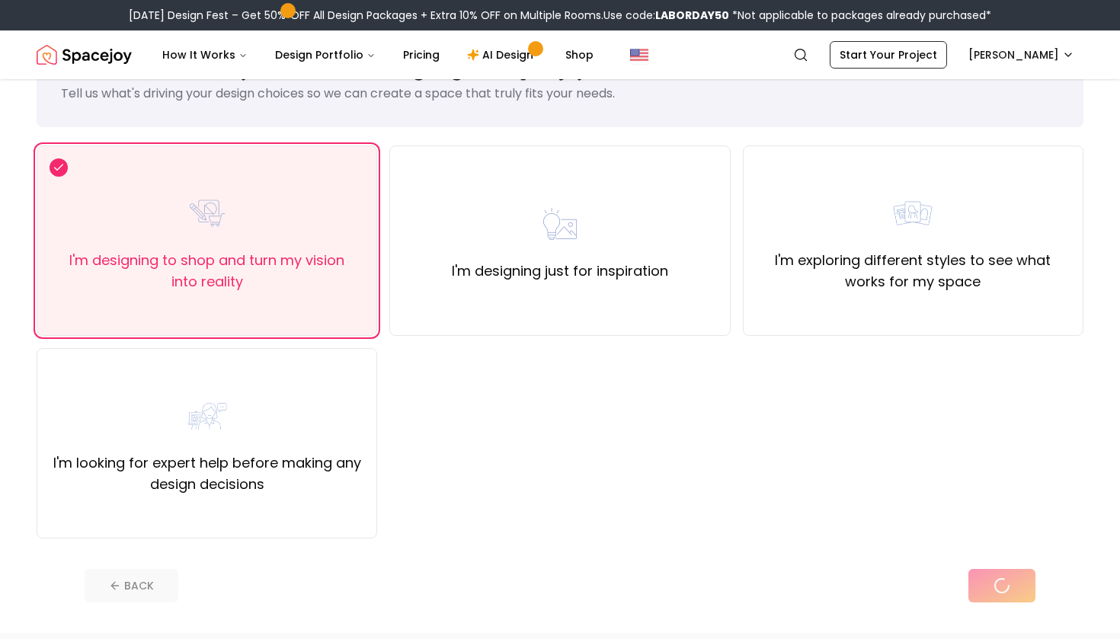
scroll to position [16, 0]
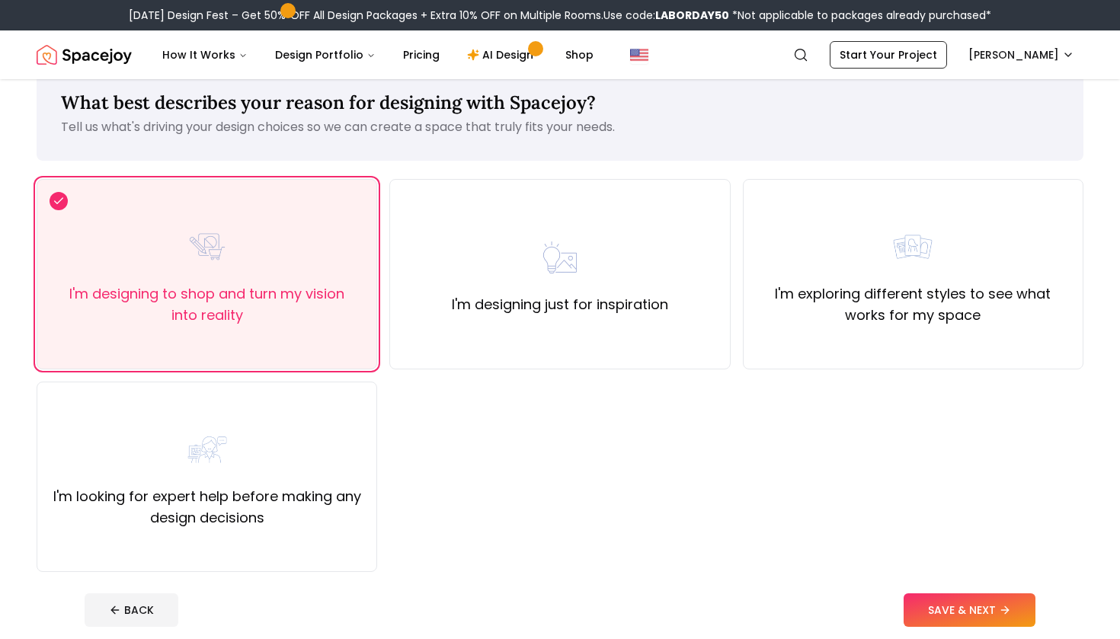
scroll to position [94, 0]
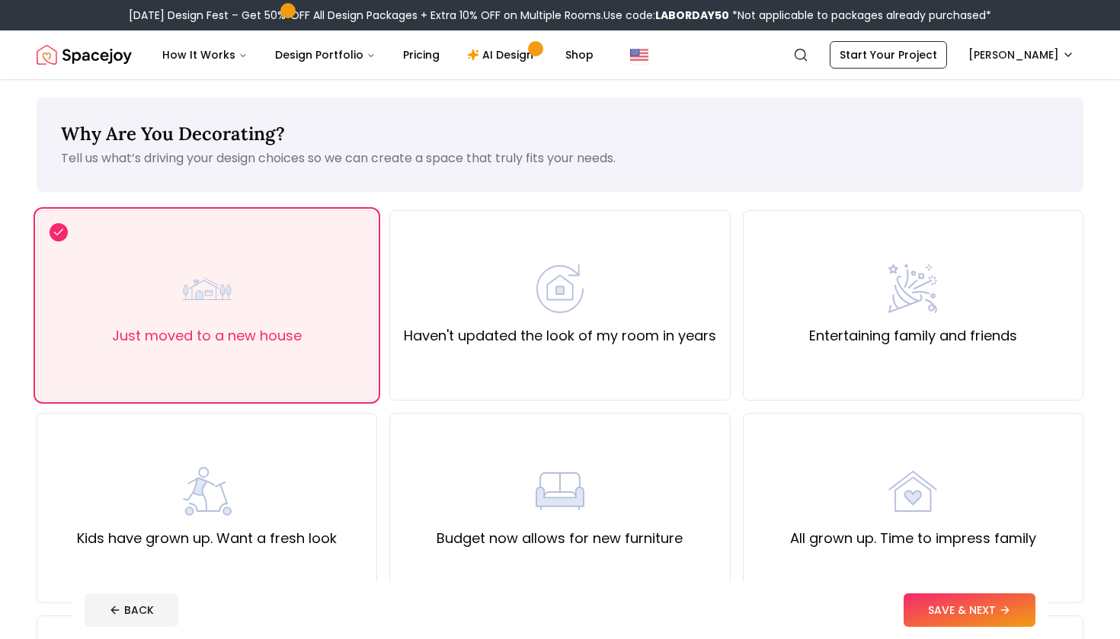
scroll to position [957, 0]
